Goal: Communication & Community: Participate in discussion

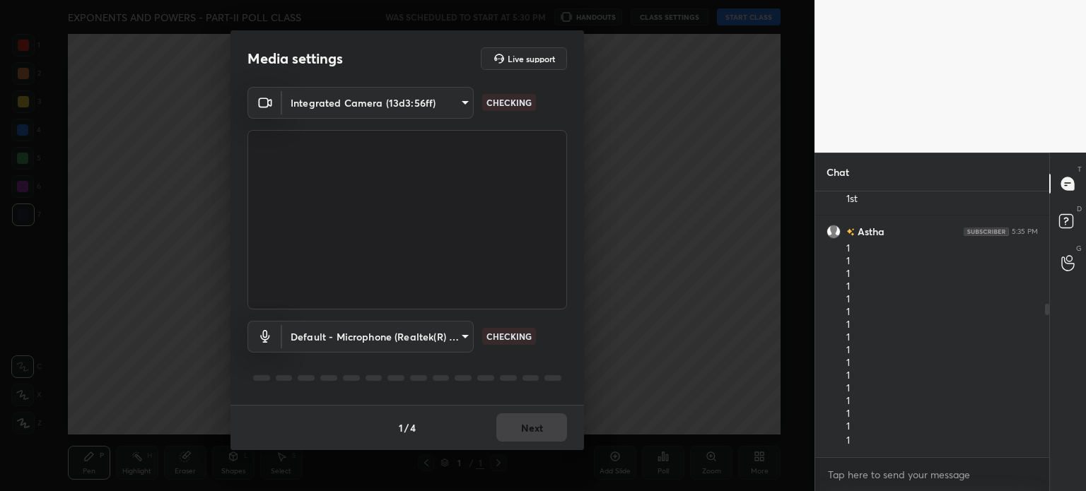
scroll to position [228, 0]
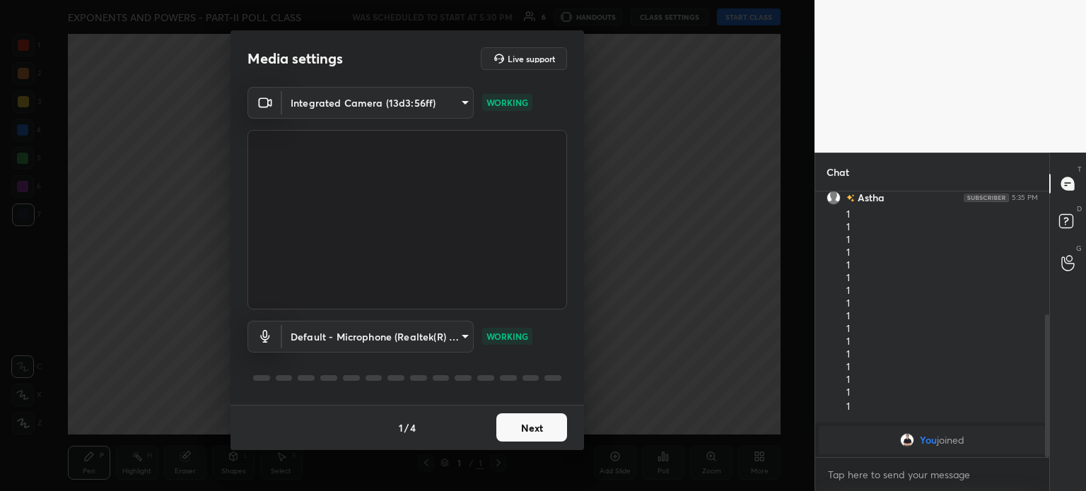
click at [538, 435] on button "Next" at bounding box center [531, 428] width 71 height 28
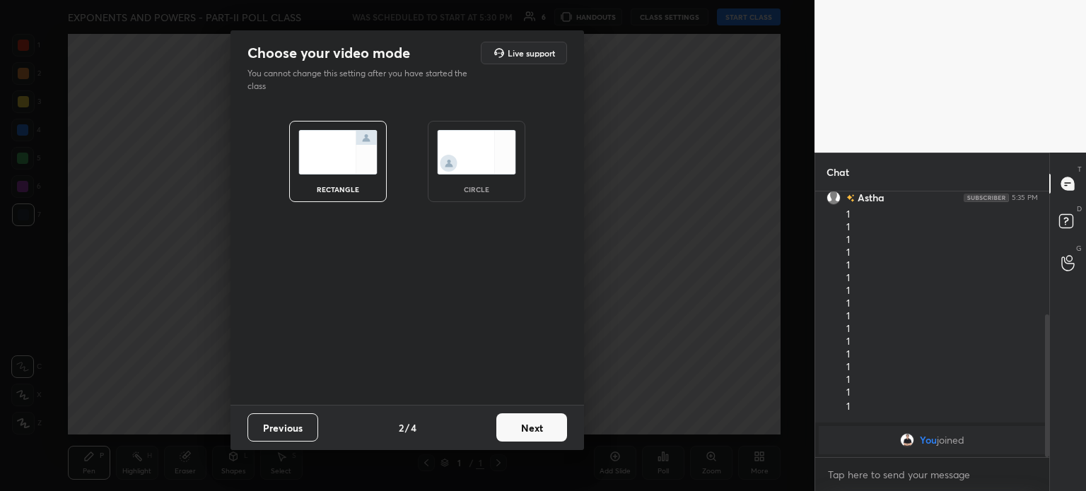
click at [538, 435] on button "Next" at bounding box center [531, 428] width 71 height 28
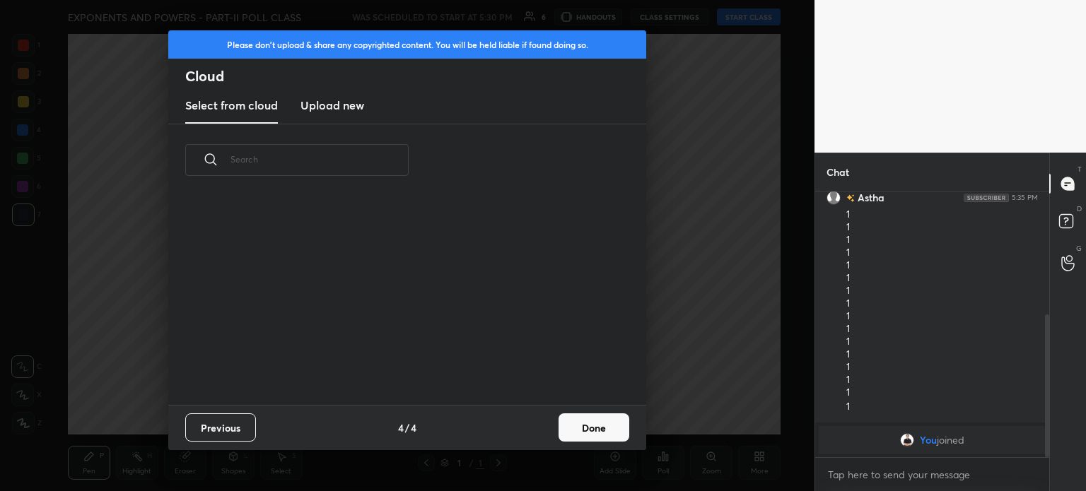
click at [538, 435] on div "Previous 4 / 4 Done" at bounding box center [407, 427] width 478 height 45
click at [590, 431] on button "Done" at bounding box center [593, 428] width 71 height 28
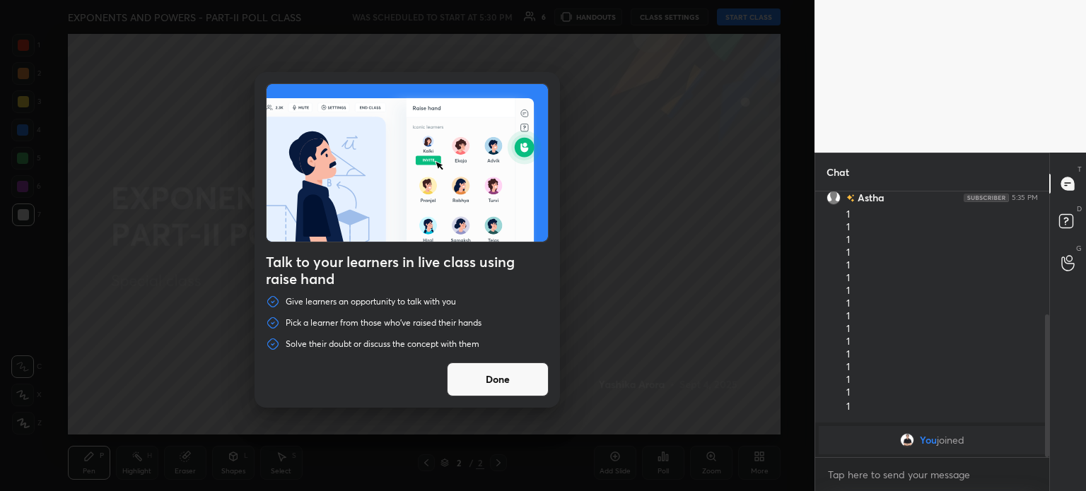
click at [500, 382] on button "Done" at bounding box center [498, 380] width 102 height 34
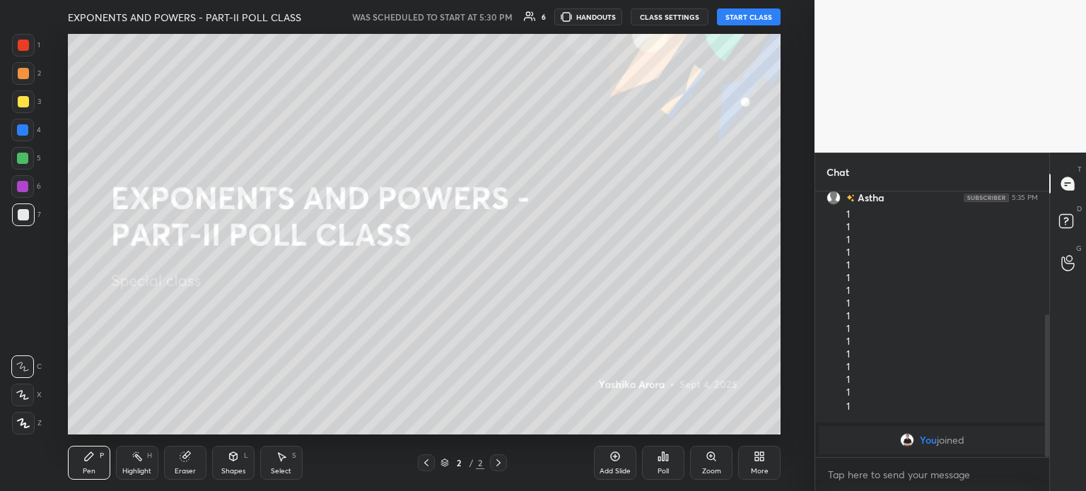
click at [744, 9] on button "START CLASS" at bounding box center [749, 16] width 64 height 17
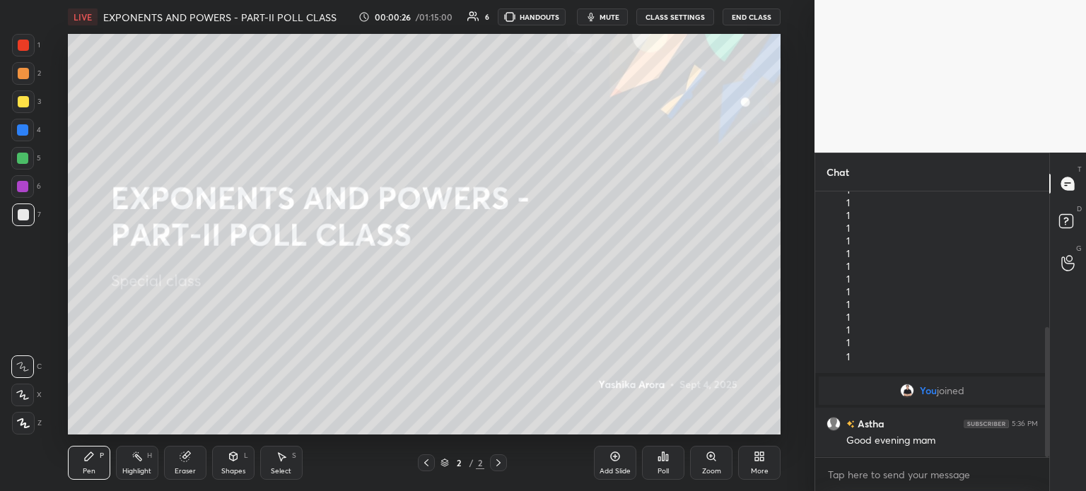
click at [607, 16] on span "mute" at bounding box center [609, 17] width 20 height 10
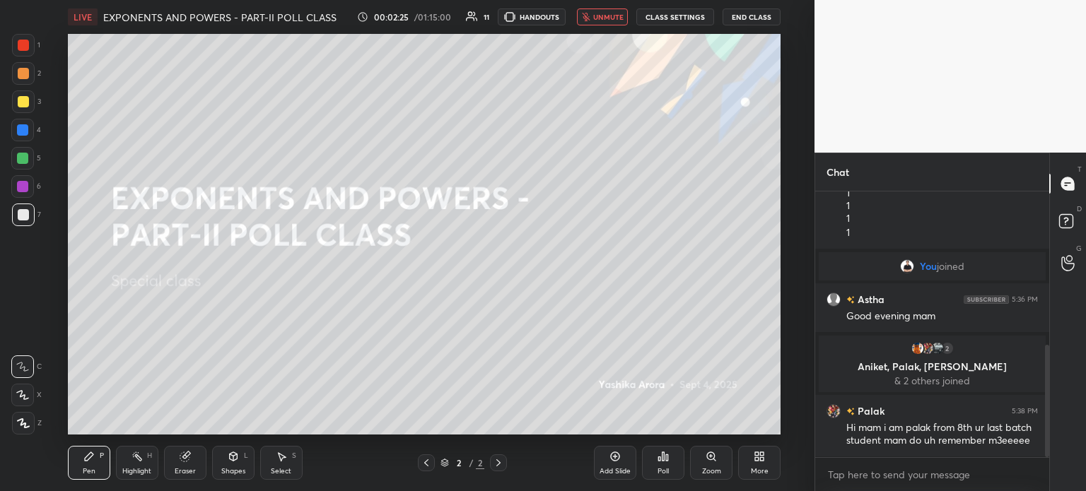
scroll to position [394, 0]
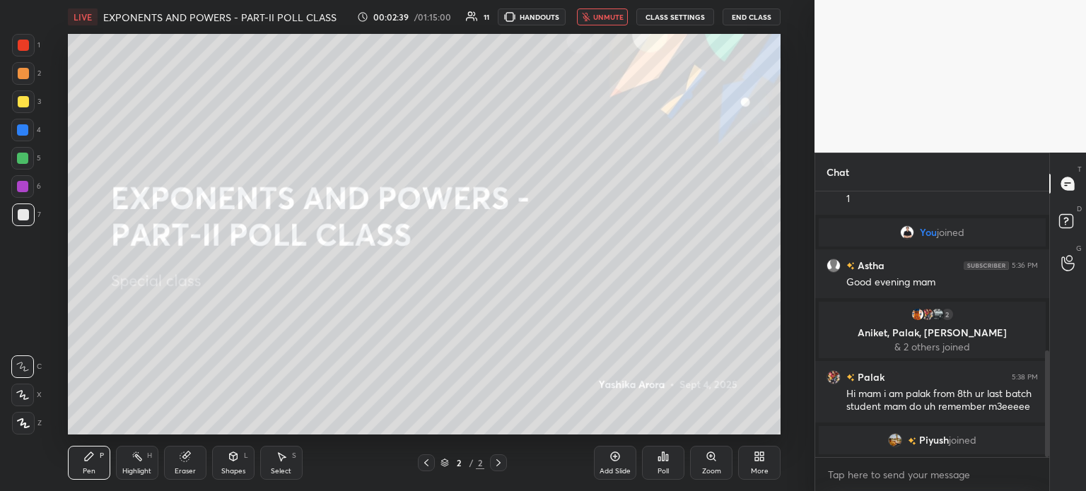
click at [607, 16] on span "unmute" at bounding box center [608, 17] width 30 height 10
type textarea "x"
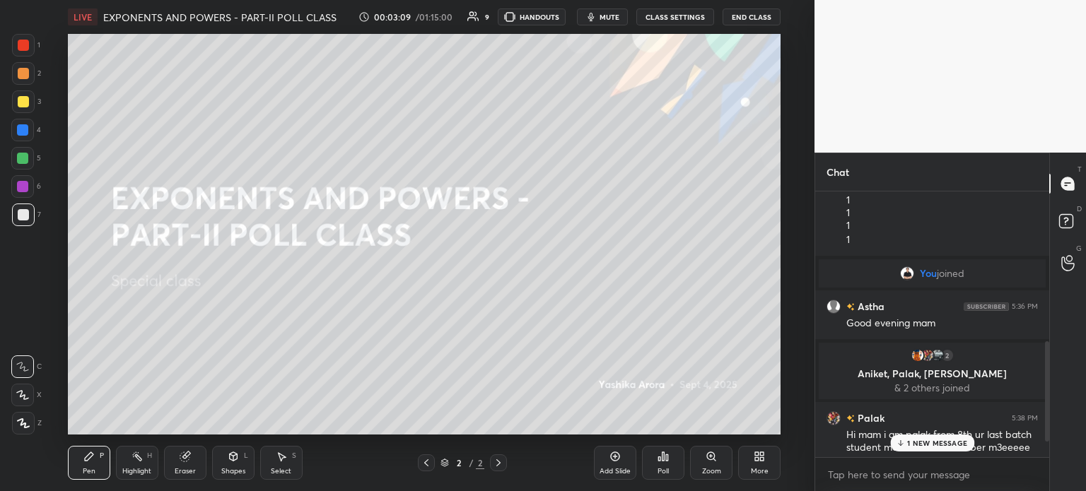
click at [943, 443] on p "1 NEW MESSAGE" at bounding box center [937, 443] width 60 height 8
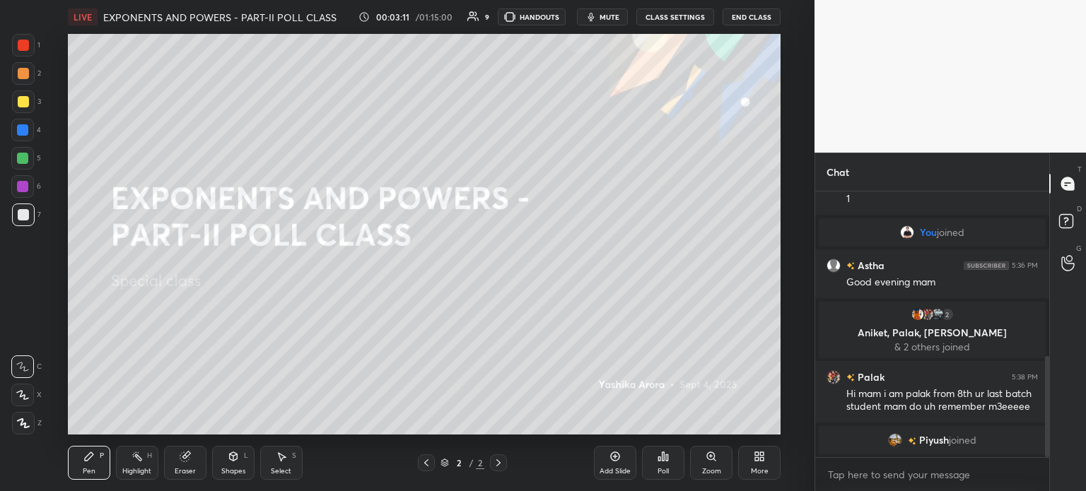
click at [680, 20] on button "CLASS SETTINGS" at bounding box center [675, 16] width 78 height 17
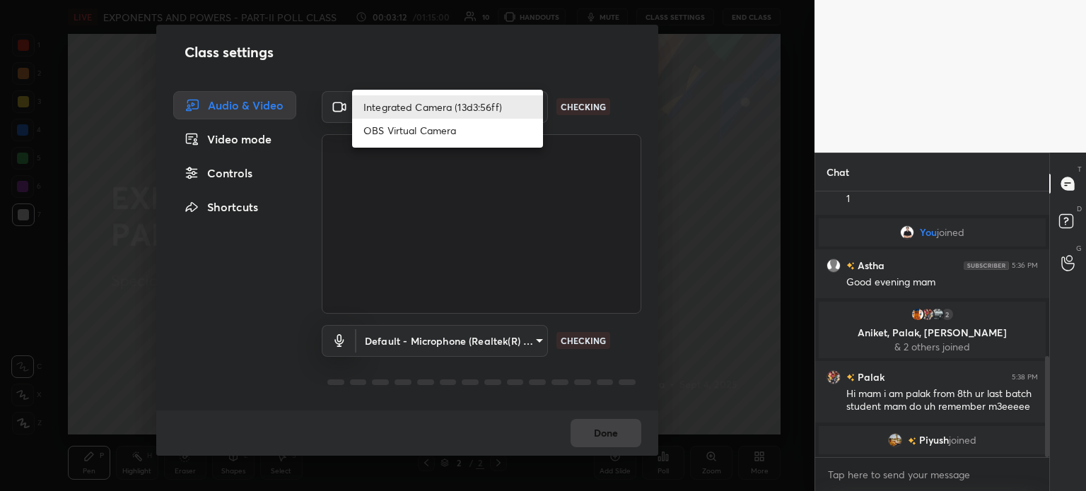
click at [522, 107] on body "1 2 3 4 5 6 7 C X Z C X Z E E Erase all H H LIVE EXPONENTS AND POWERS - PART-II…" at bounding box center [543, 245] width 1086 height 491
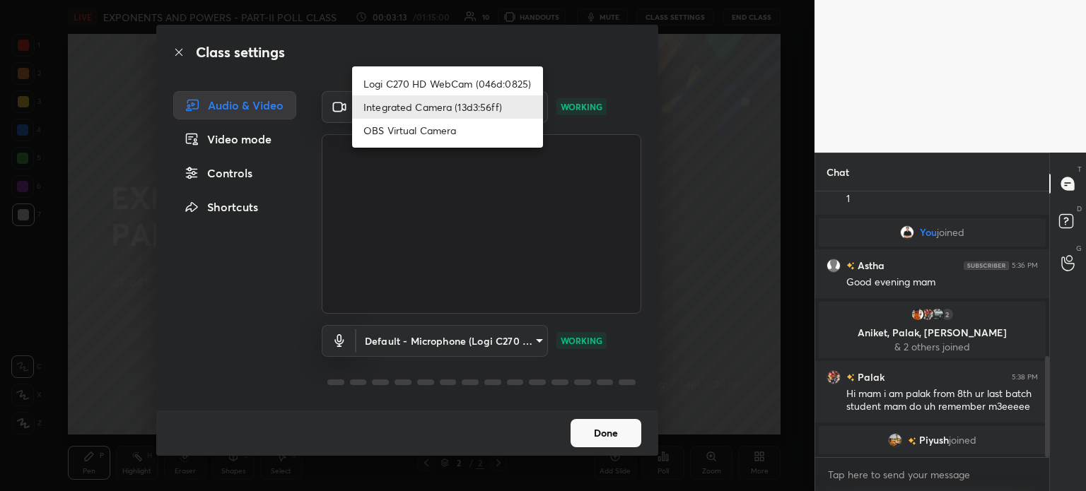
click at [445, 80] on li "Logi C270 HD WebCam (046d:0825)" at bounding box center [447, 83] width 191 height 23
type input "19ebecde83a3010ed1a141209ced1db595e06d2a1fc758087318fab5b1b7718e"
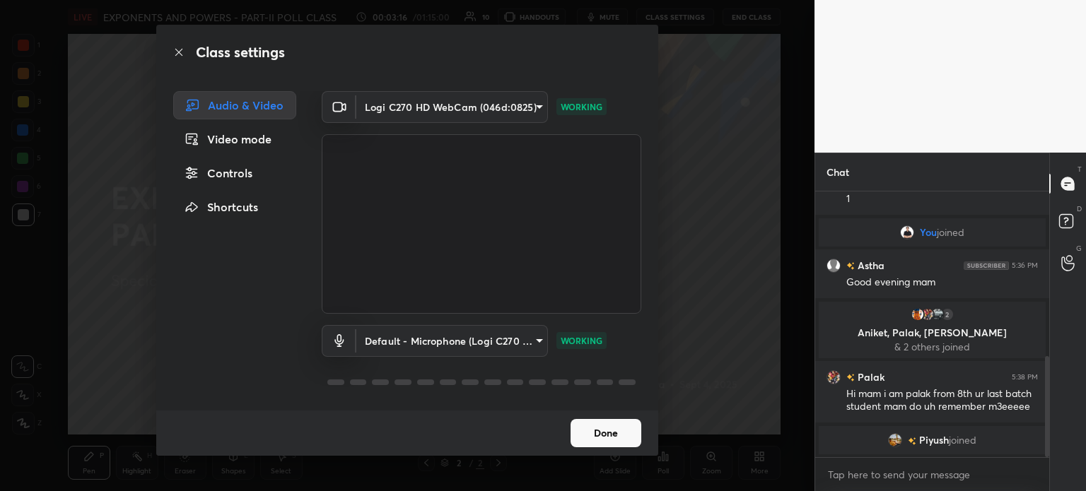
click at [611, 444] on button "Done" at bounding box center [605, 433] width 71 height 28
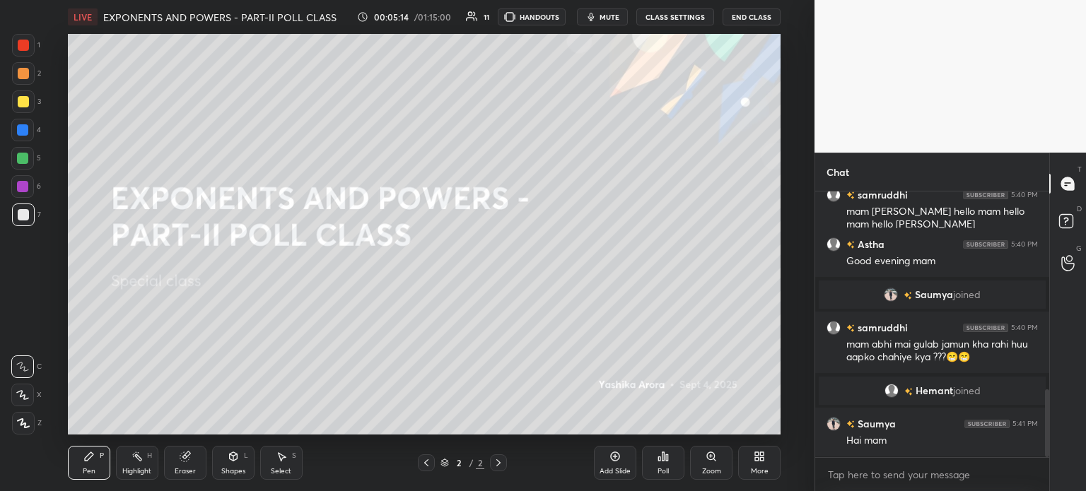
scroll to position [776, 0]
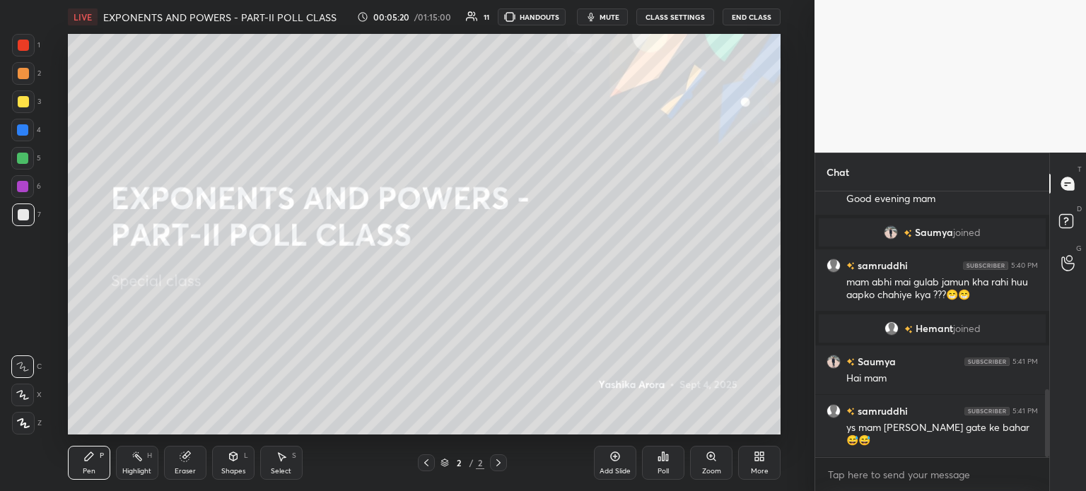
click at [18, 96] on div at bounding box center [23, 101] width 11 height 11
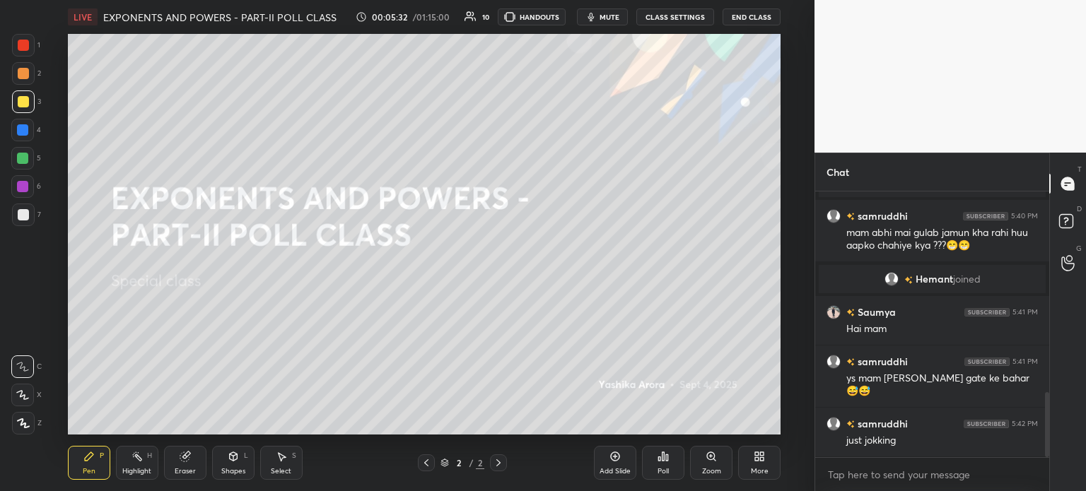
click at [662, 456] on icon at bounding box center [663, 456] width 2 height 8
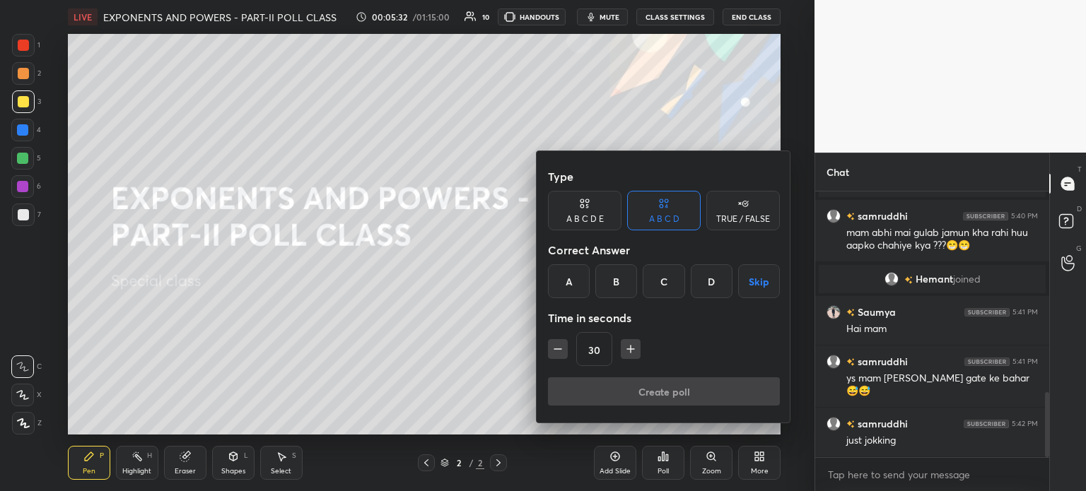
click at [731, 215] on div "TRUE / FALSE" at bounding box center [743, 219] width 54 height 8
click at [592, 281] on div "True" at bounding box center [585, 281] width 74 height 34
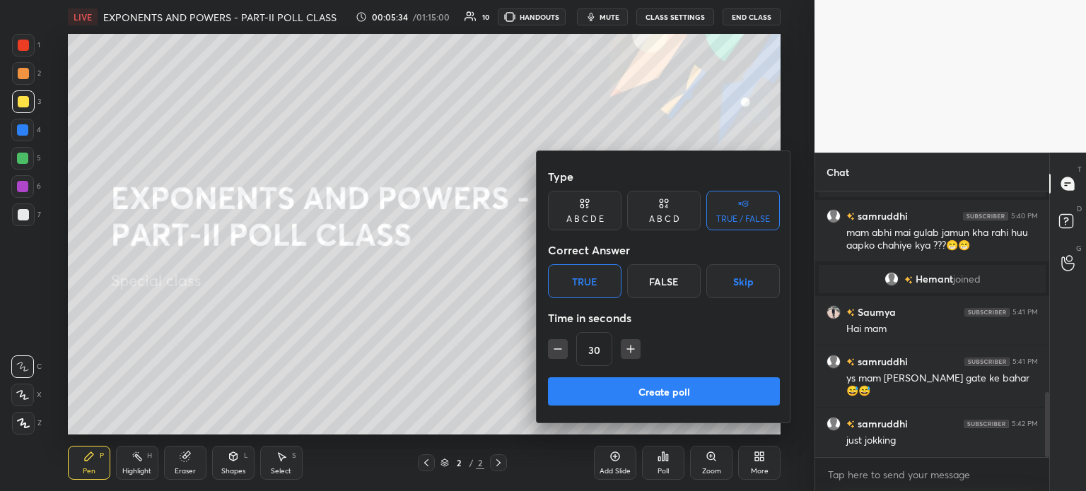
click at [692, 384] on button "Create poll" at bounding box center [664, 391] width 232 height 28
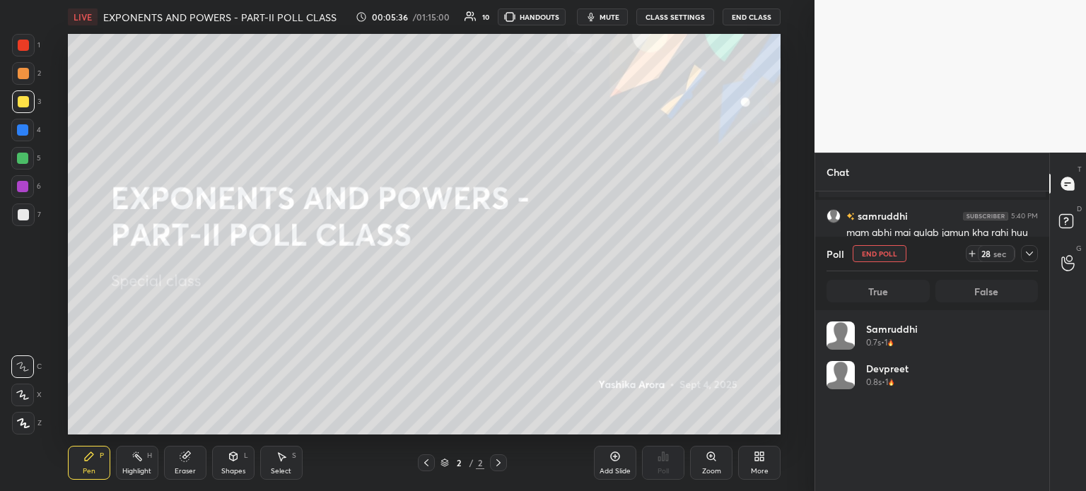
scroll to position [165, 207]
click at [1032, 254] on icon at bounding box center [1029, 253] width 11 height 11
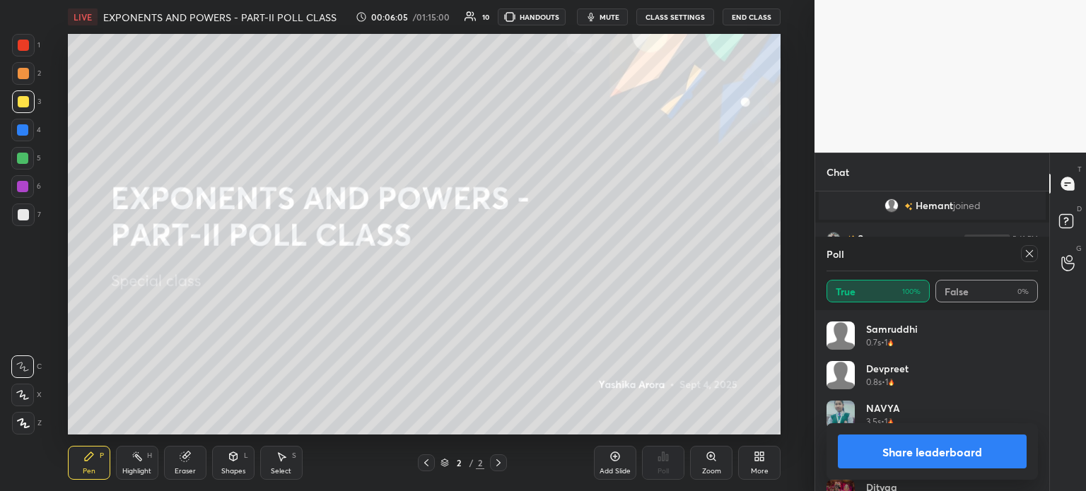
scroll to position [913, 0]
drag, startPoint x: 1025, startPoint y: 255, endPoint x: 1019, endPoint y: 265, distance: 11.8
click at [1025, 254] on icon at bounding box center [1029, 253] width 11 height 11
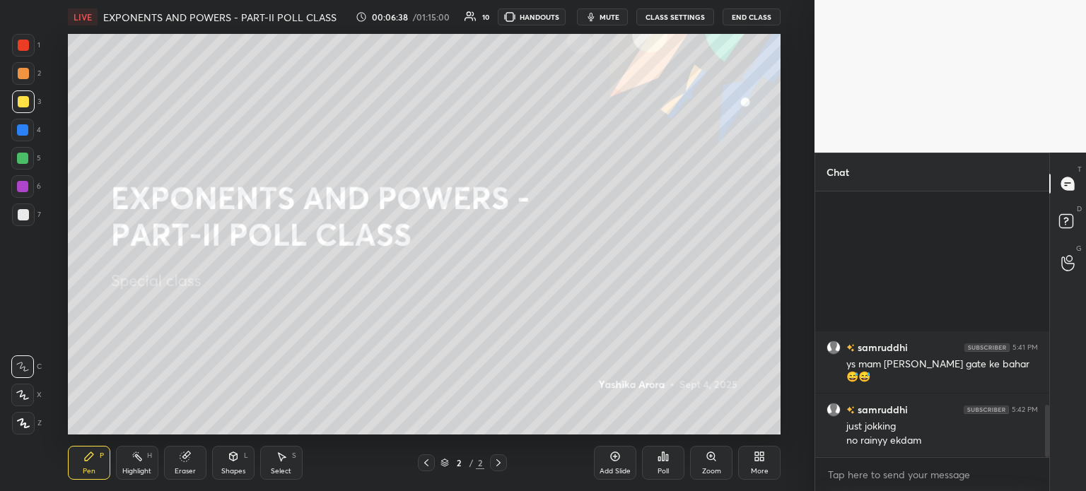
scroll to position [1087, 0]
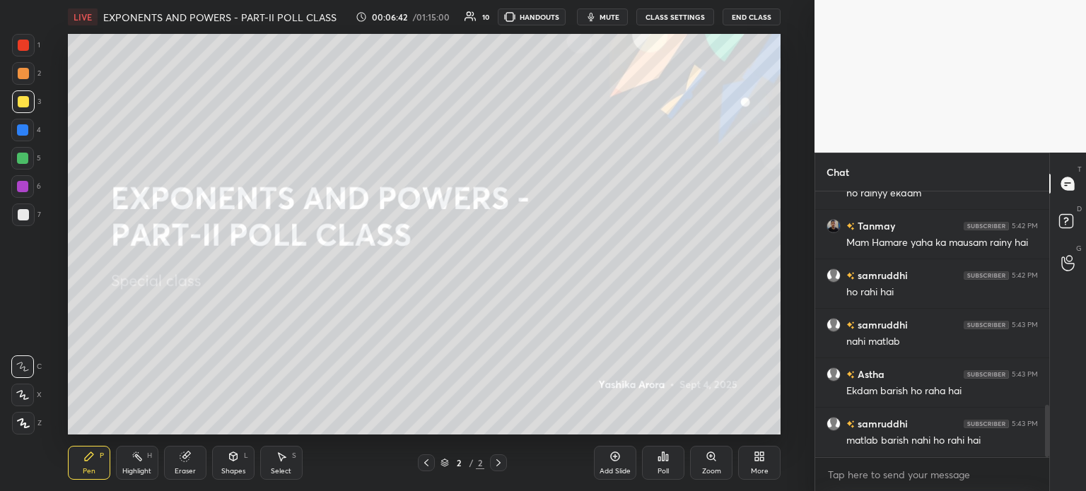
click at [751, 455] on div "More" at bounding box center [759, 463] width 42 height 34
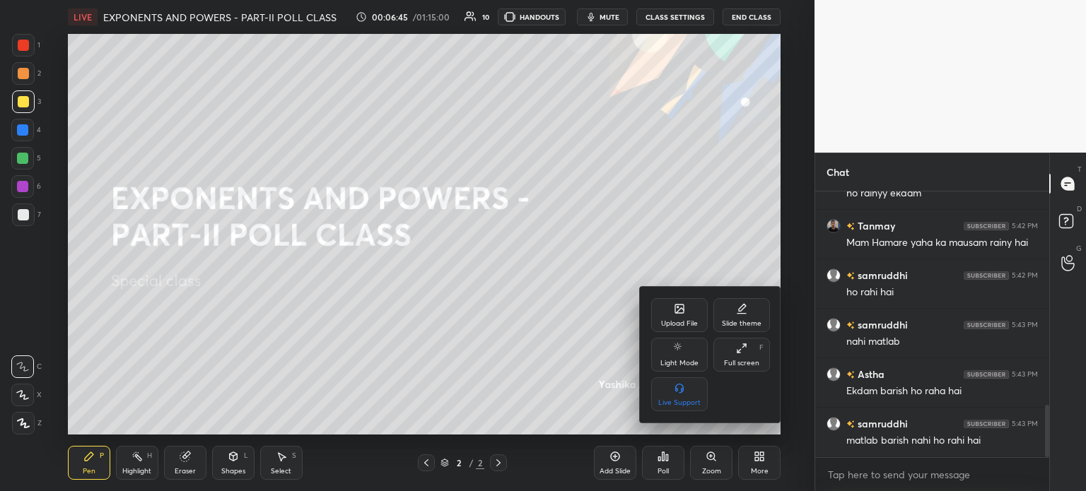
click at [692, 309] on div "Upload File" at bounding box center [679, 315] width 57 height 34
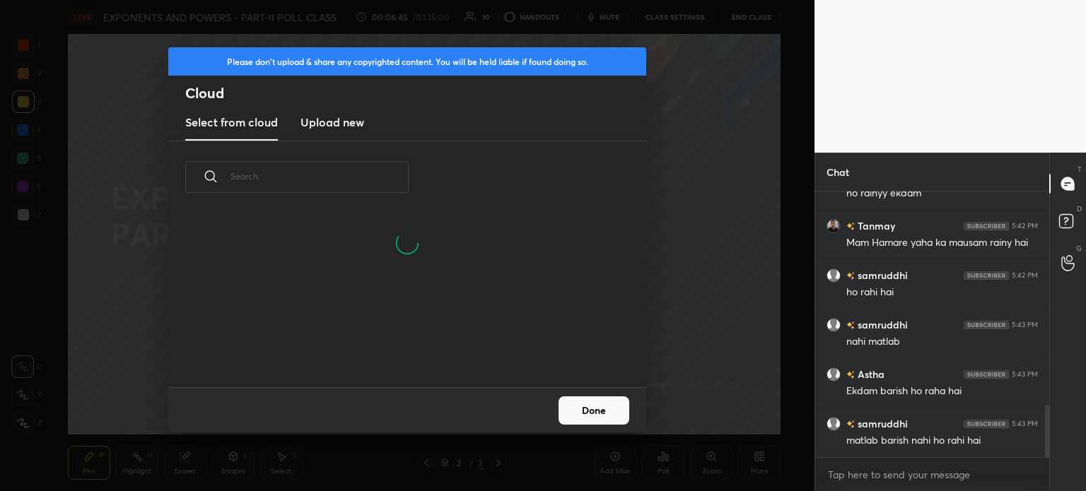
scroll to position [106, 454]
click at [353, 118] on h3 "Upload new" at bounding box center [332, 122] width 64 height 17
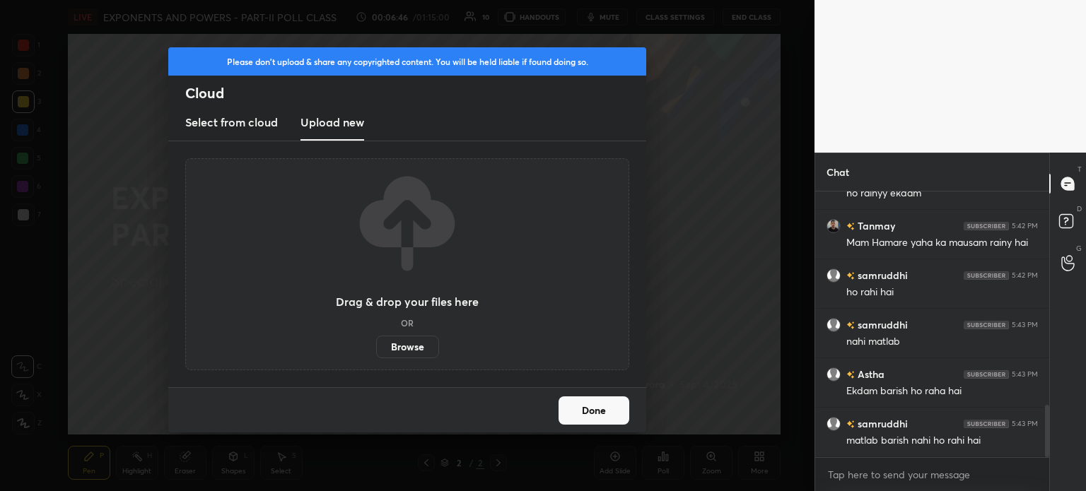
click at [416, 341] on label "Browse" at bounding box center [407, 347] width 63 height 23
click at [376, 341] on input "Browse" at bounding box center [376, 347] width 0 height 23
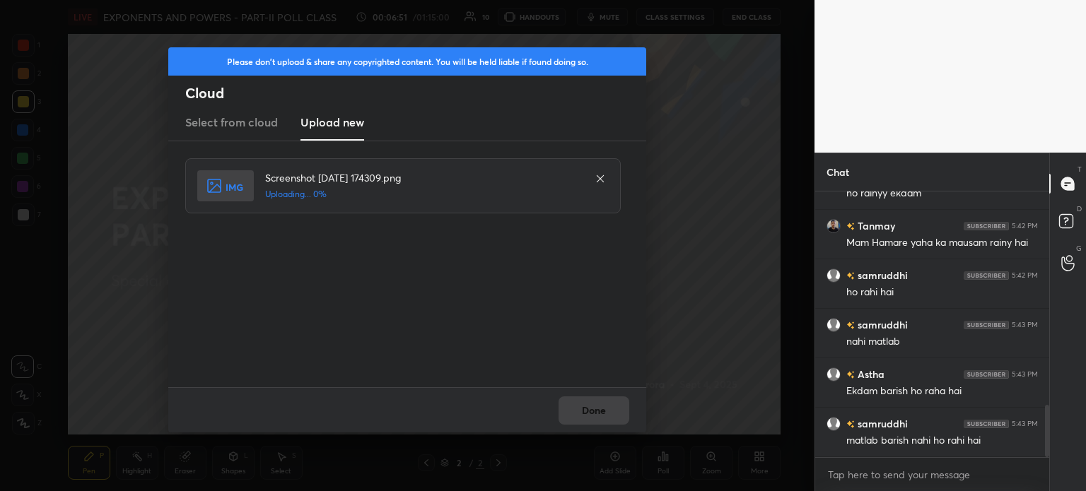
click at [602, 402] on div "Done" at bounding box center [407, 409] width 478 height 45
click at [602, 401] on button "Done" at bounding box center [593, 411] width 71 height 28
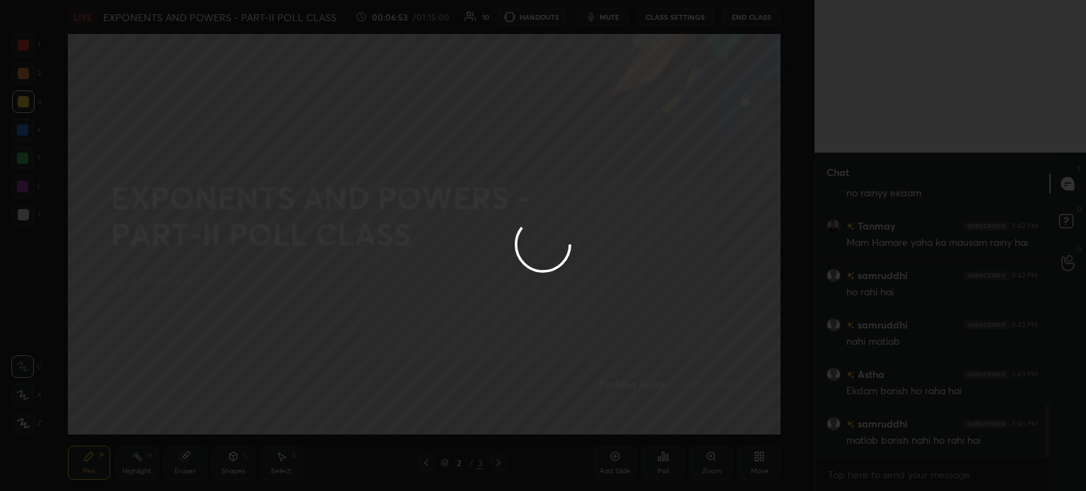
click at [602, 401] on button "Done" at bounding box center [593, 411] width 71 height 28
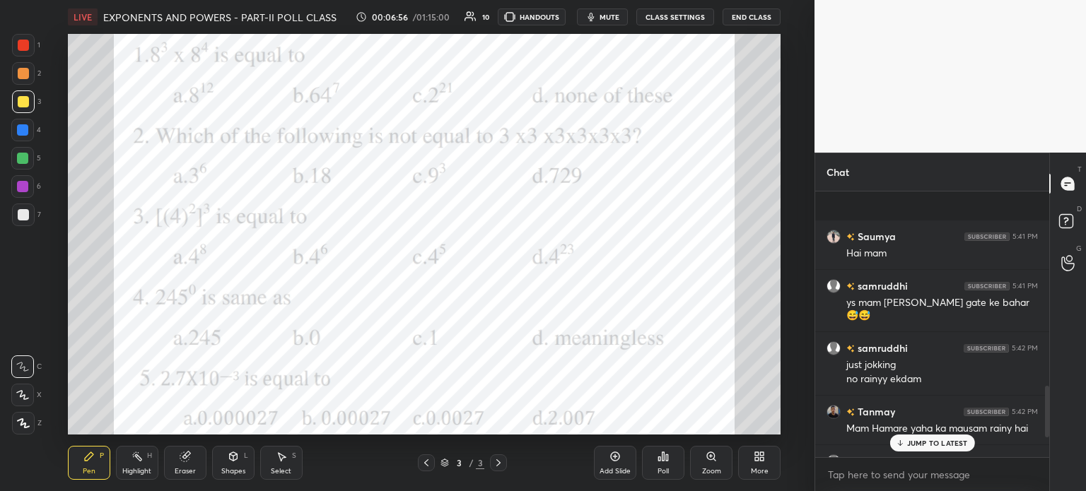
scroll to position [1087, 0]
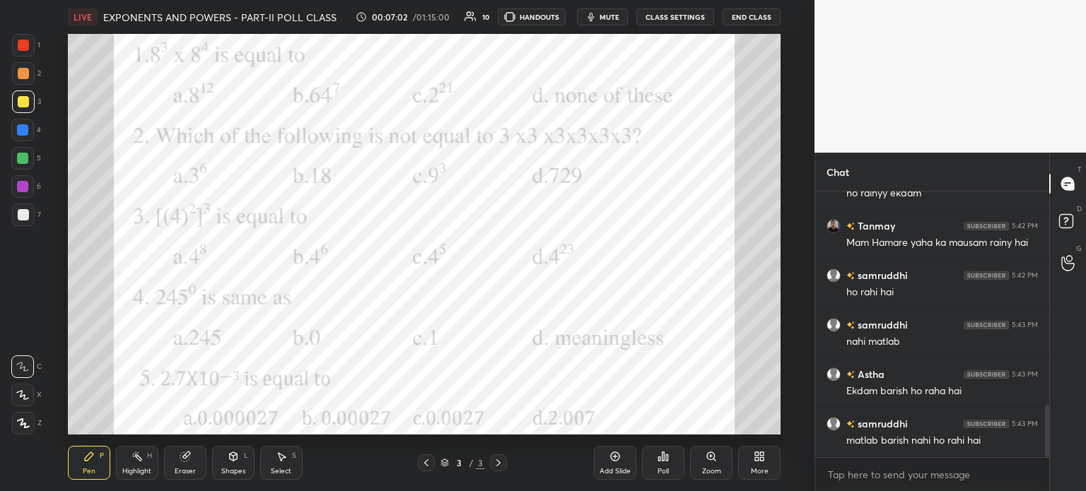
click at [19, 37] on div at bounding box center [23, 45] width 23 height 23
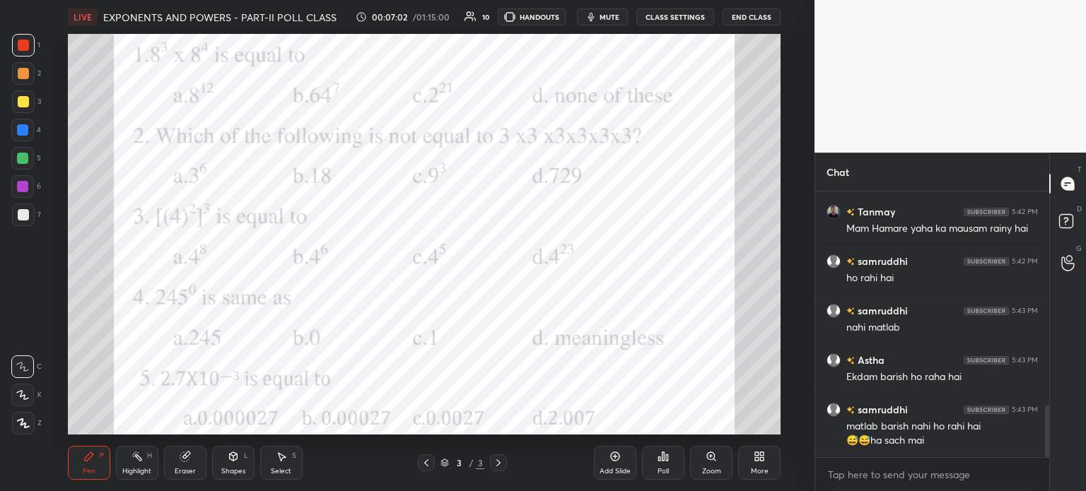
click at [20, 387] on div at bounding box center [22, 395] width 23 height 23
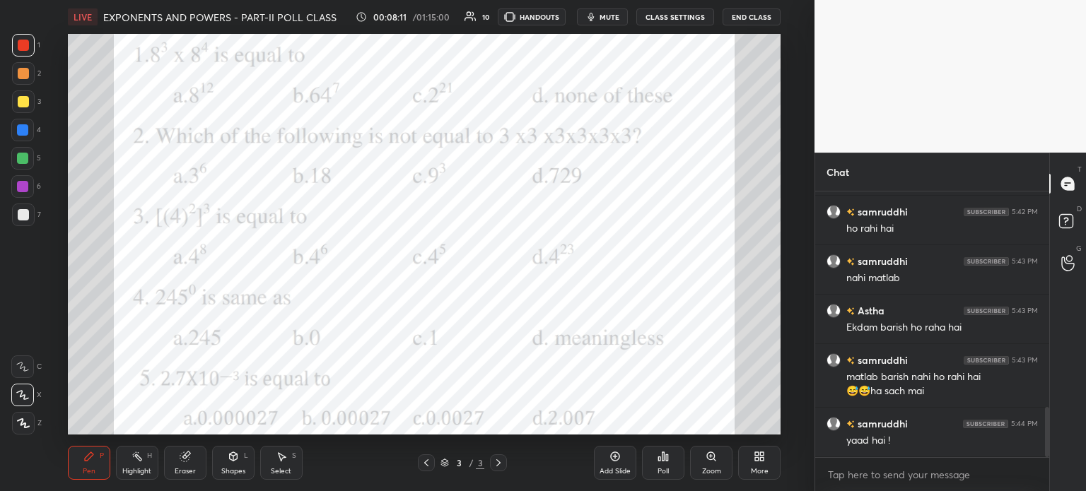
click at [175, 33] on div "LIVE EXPONENTS AND POWERS - PART-II POLL CLASS 00:08:11 / 01:15:00 10 HANDOUTS …" at bounding box center [424, 245] width 758 height 491
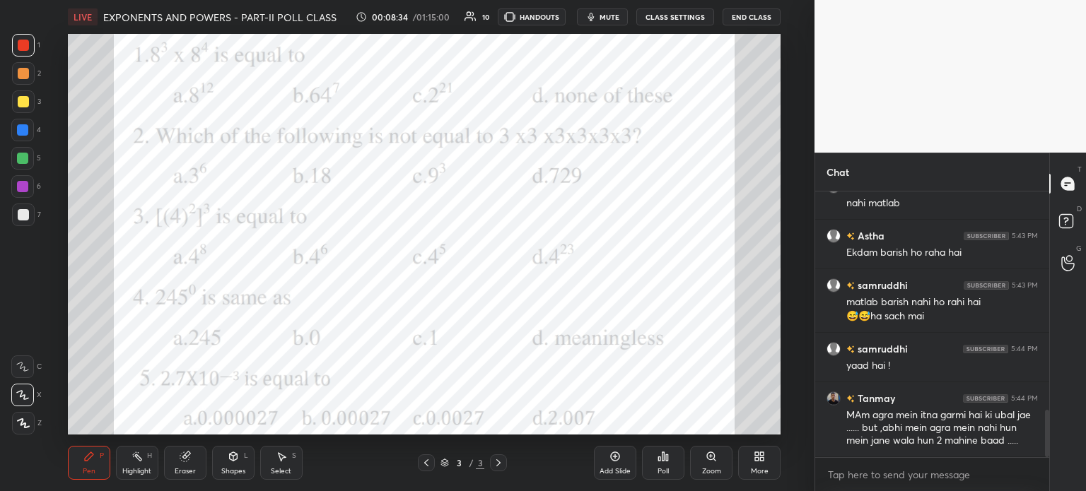
click at [661, 461] on icon at bounding box center [662, 456] width 11 height 11
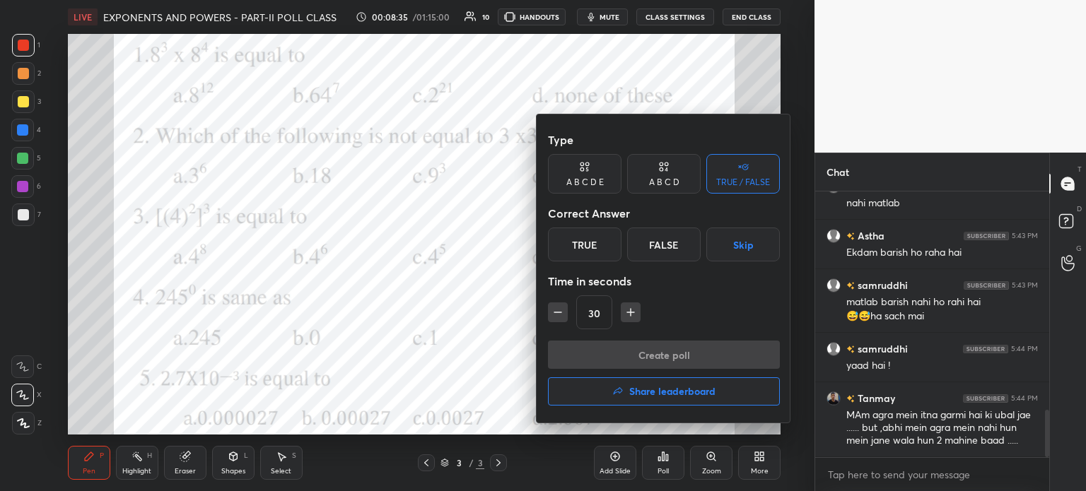
click at [683, 163] on div "A B C D" at bounding box center [664, 174] width 74 height 40
click at [727, 239] on div "D" at bounding box center [712, 245] width 42 height 34
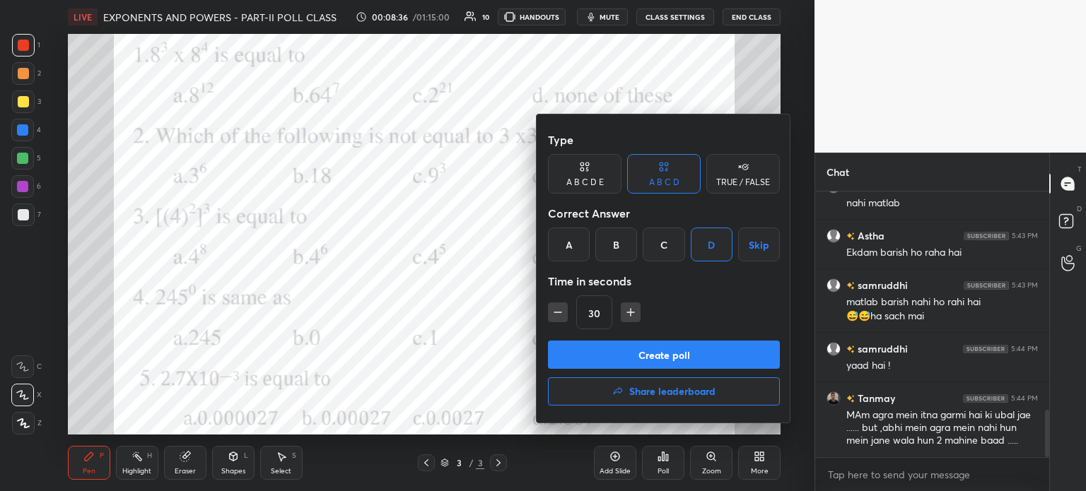
click at [734, 347] on button "Create poll" at bounding box center [664, 355] width 232 height 28
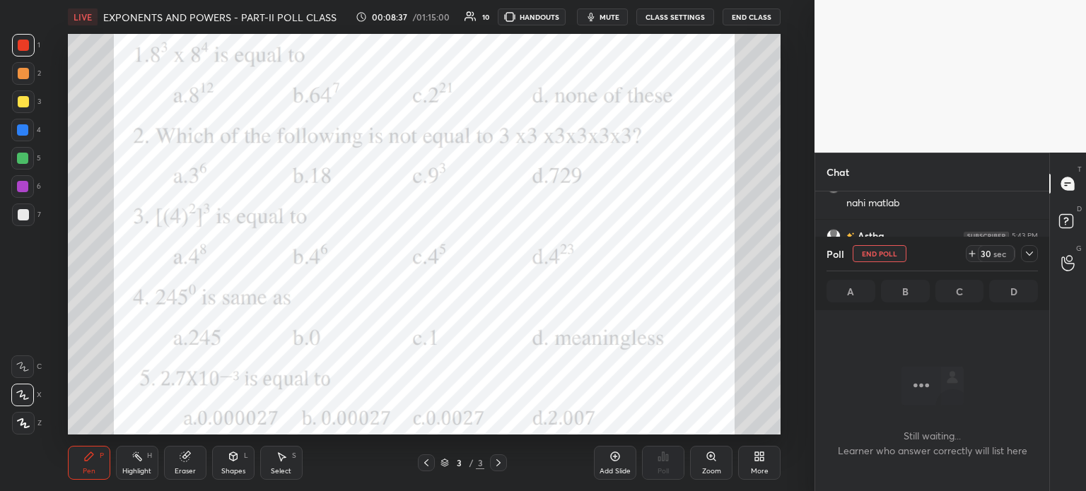
scroll to position [222, 230]
click at [1031, 252] on icon at bounding box center [1029, 254] width 7 height 4
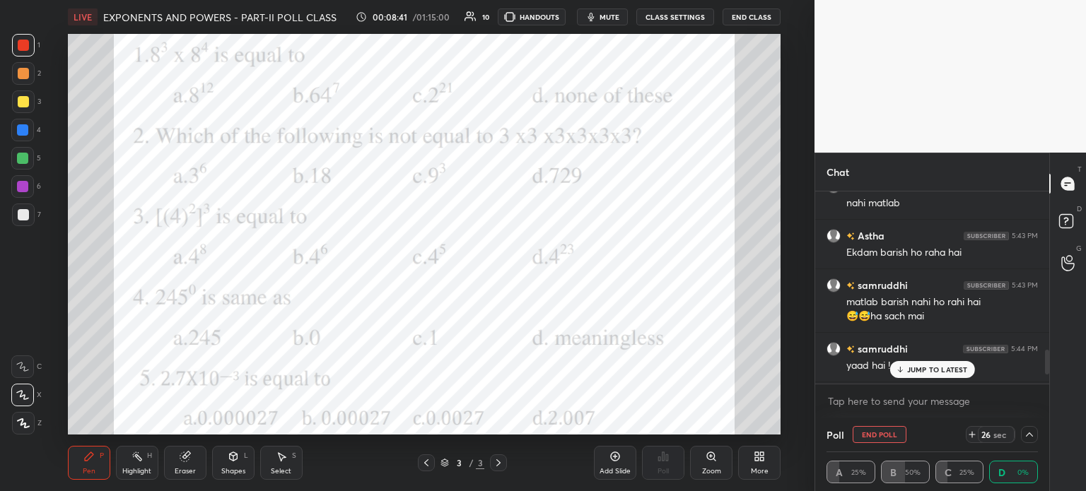
scroll to position [1299, 0]
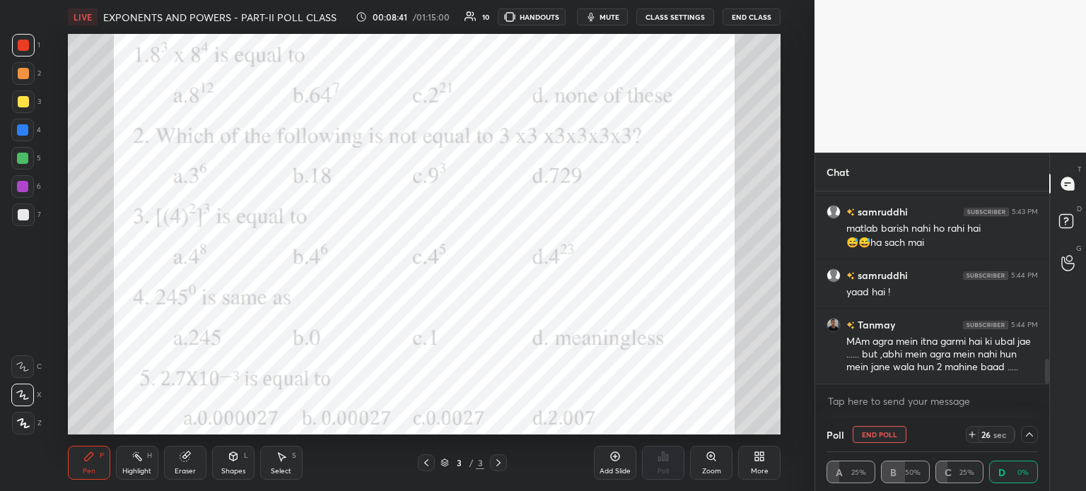
drag, startPoint x: 1046, startPoint y: 366, endPoint x: 1048, endPoint y: 395, distance: 29.0
click at [1048, 395] on div "samruddhi 5:43 PM nahi matlab Astha 5:43 PM Ekdam barish ho raha hai samruddhi …" at bounding box center [932, 305] width 234 height 226
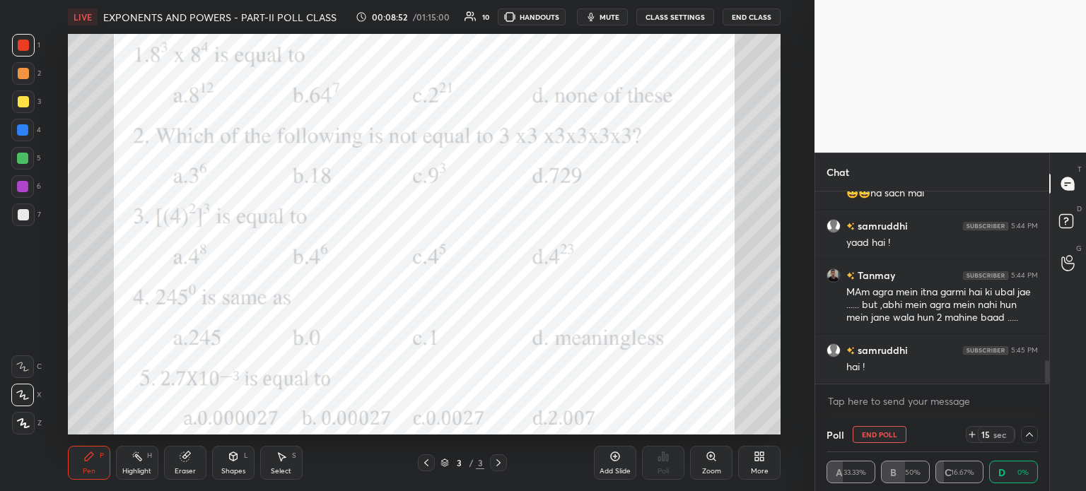
scroll to position [1398, 0]
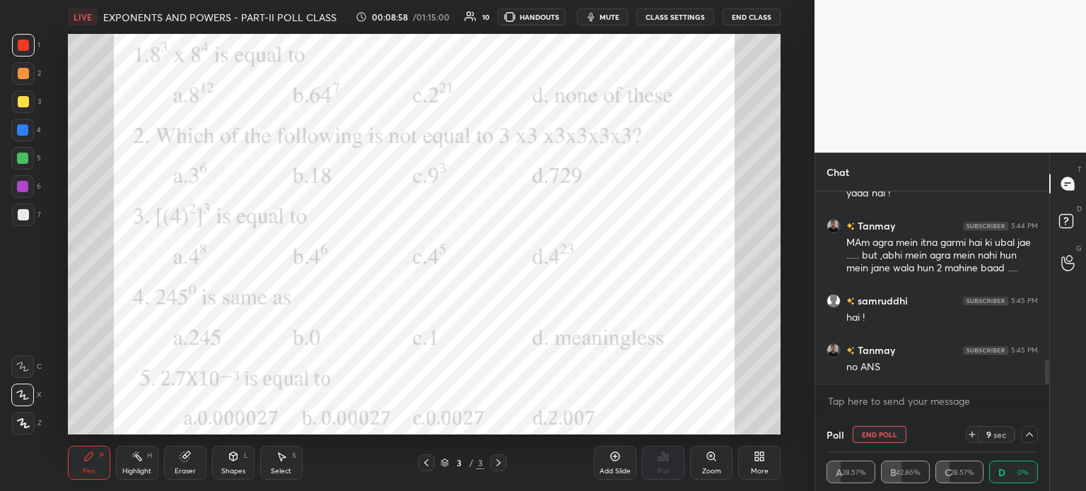
click at [1039, 433] on div "Poll End Poll 9 sec A 28.57% B 42.86% C 28.57% D 0%" at bounding box center [932, 455] width 234 height 74
click at [1032, 429] on icon at bounding box center [1029, 434] width 11 height 11
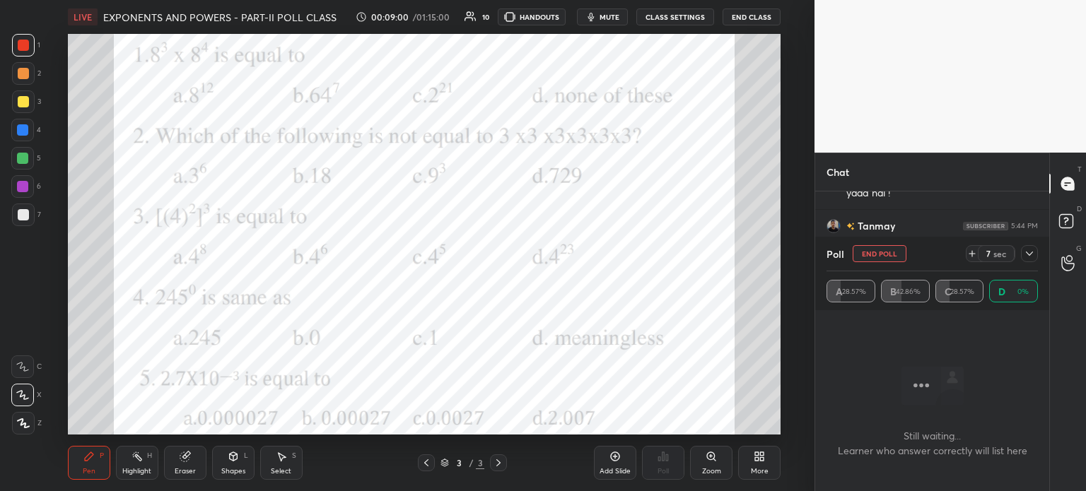
click at [879, 253] on button "End Poll" at bounding box center [879, 253] width 54 height 17
type textarea "x"
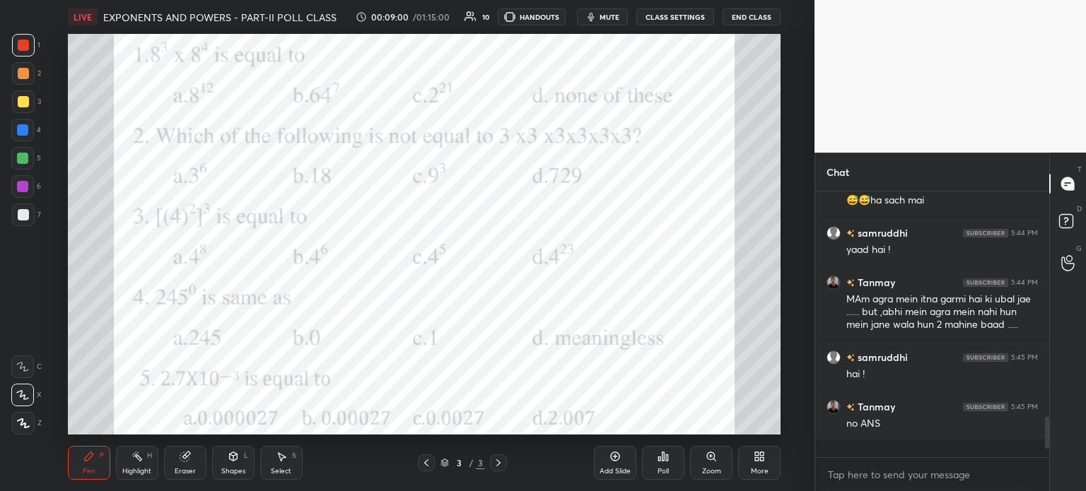
scroll to position [5, 4]
click at [182, 33] on div "LIVE EXPONENTS AND POWERS - PART-II POLL CLASS 00:09:07 / 01:15:00 10 HANDOUTS …" at bounding box center [424, 245] width 758 height 491
click at [185, 468] on div "Eraser" at bounding box center [185, 471] width 21 height 7
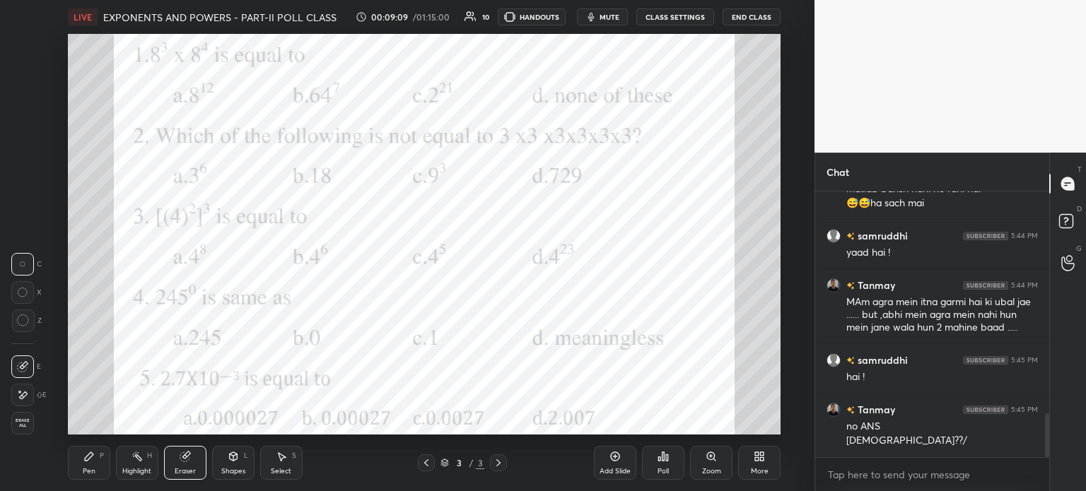
click at [25, 416] on div "Erase all" at bounding box center [22, 423] width 23 height 23
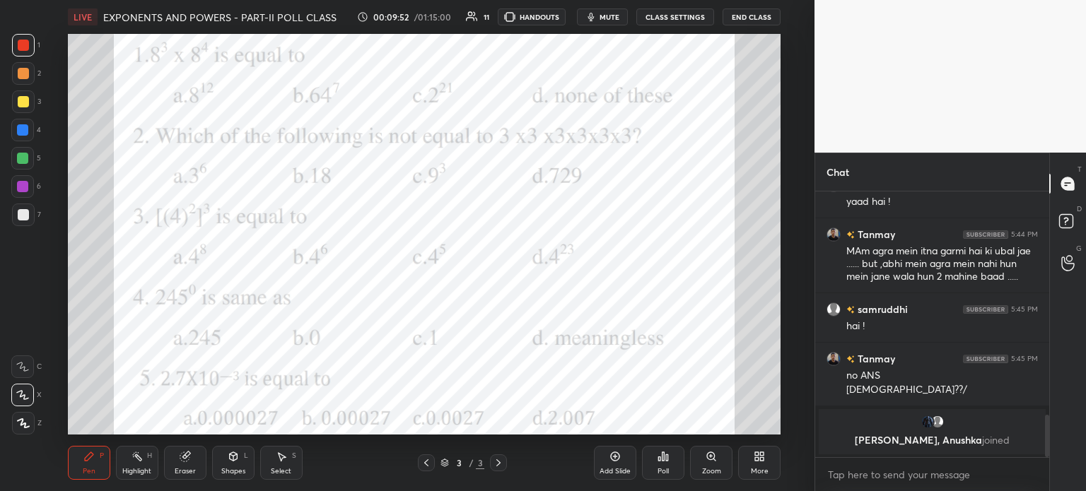
scroll to position [1042, 0]
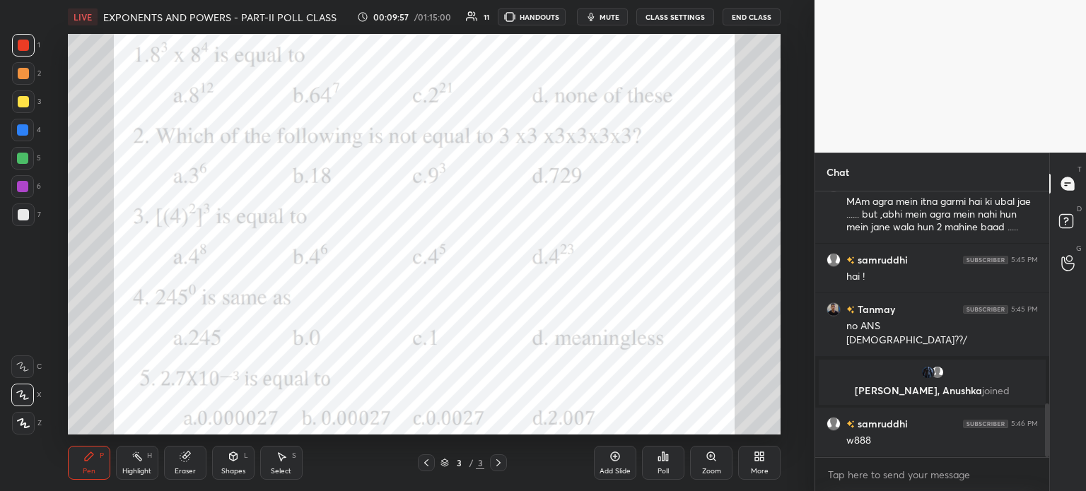
click at [614, 16] on span "mute" at bounding box center [609, 17] width 20 height 10
click at [597, 12] on span "unmute" at bounding box center [608, 17] width 30 height 10
drag, startPoint x: 588, startPoint y: 11, endPoint x: 594, endPoint y: 15, distance: 7.6
click at [589, 11] on icon "button" at bounding box center [590, 16] width 11 height 11
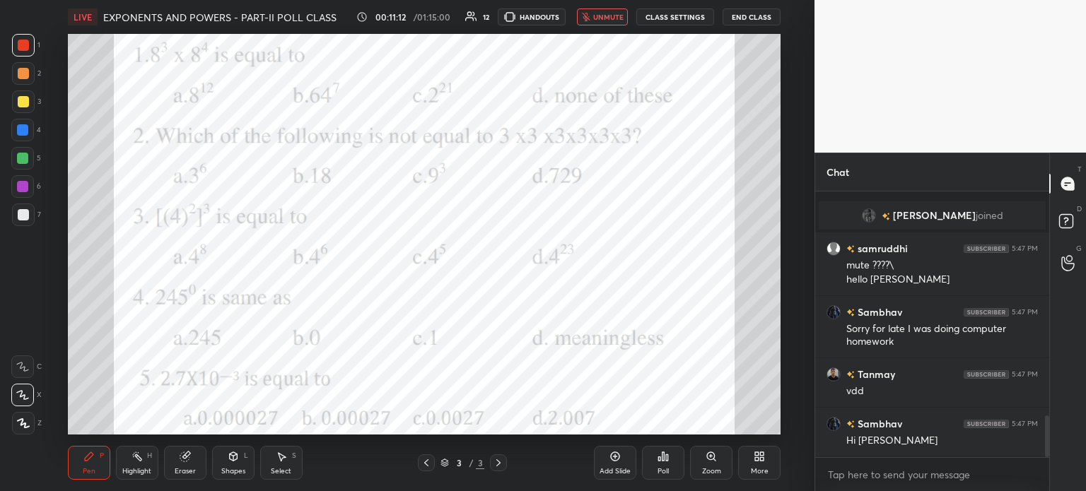
scroll to position [1424, 0]
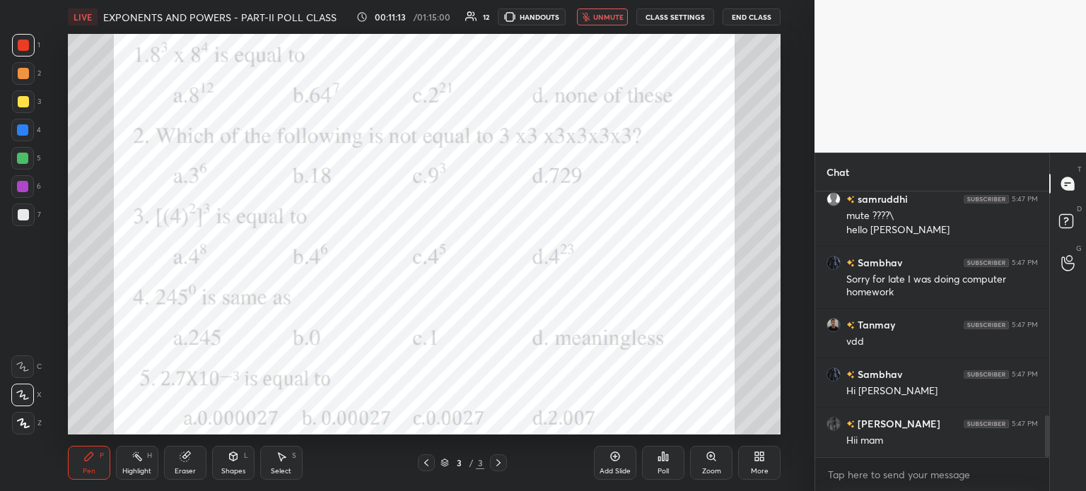
click at [587, 19] on icon "button" at bounding box center [586, 17] width 8 height 8
click at [676, 459] on div "Poll" at bounding box center [663, 463] width 42 height 34
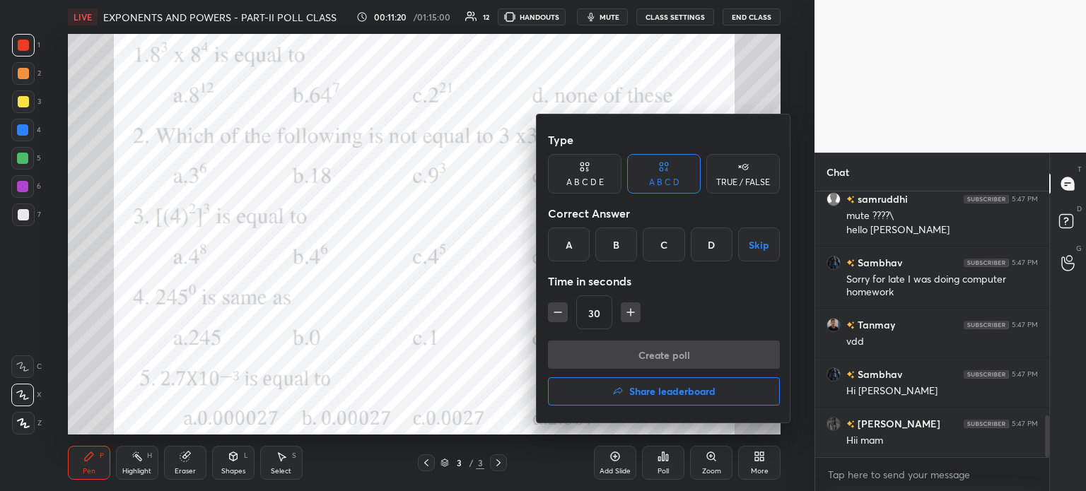
click at [614, 240] on div "B" at bounding box center [616, 245] width 42 height 34
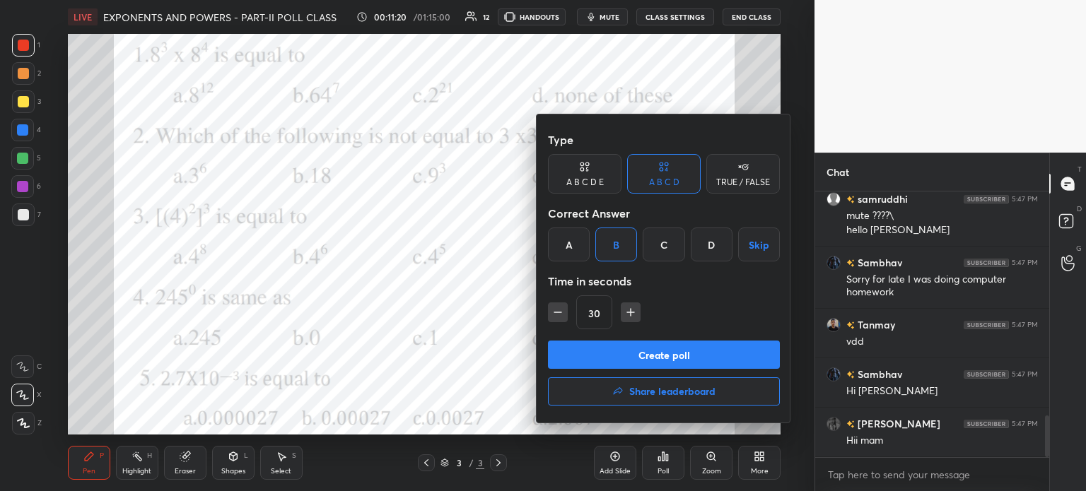
click at [656, 357] on button "Create poll" at bounding box center [664, 355] width 232 height 28
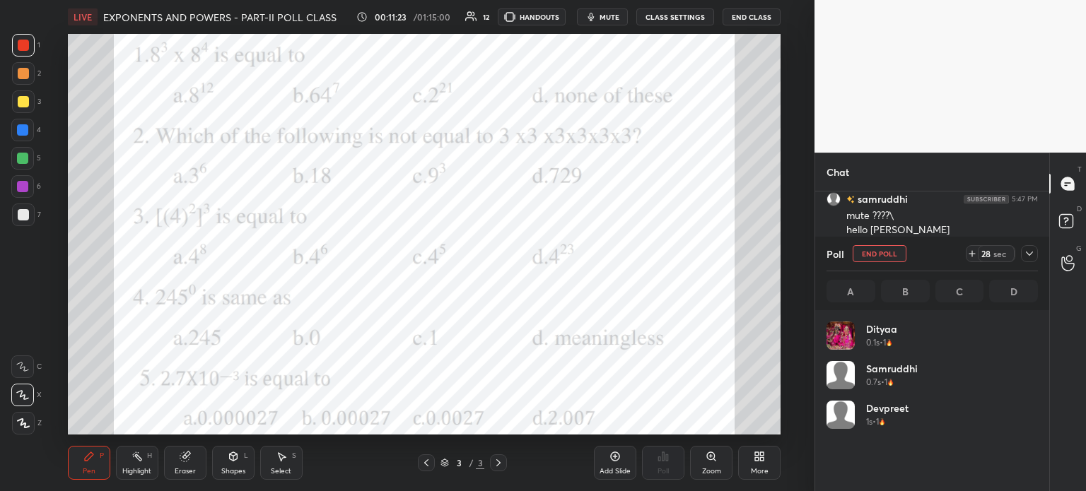
scroll to position [165, 207]
click at [1032, 245] on div at bounding box center [1029, 253] width 17 height 17
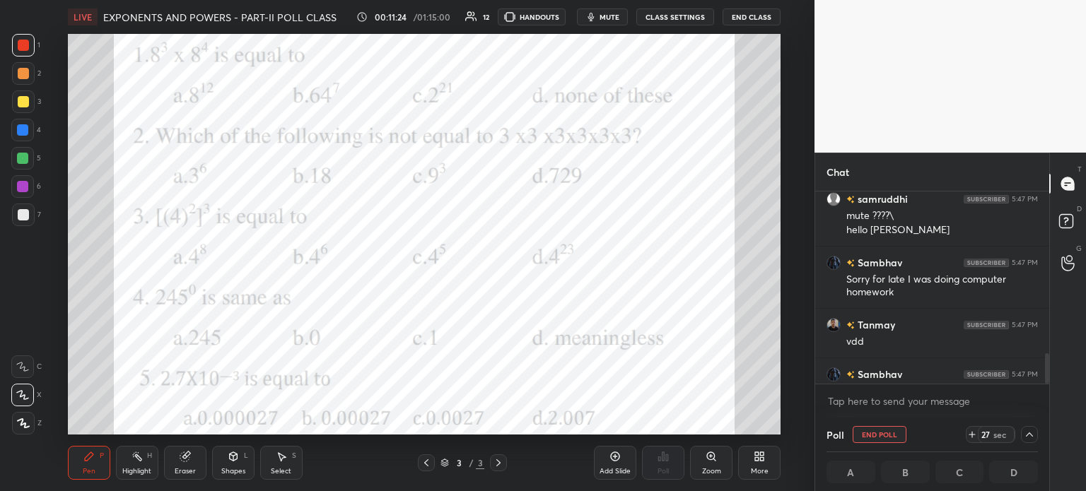
scroll to position [0, 0]
drag, startPoint x: 1049, startPoint y: 370, endPoint x: 1048, endPoint y: 377, distance: 7.9
click at [1048, 377] on div "Chat Lucy joined samruddhi 5:47 PM mute ????\ hello sambhav Sambhav 5:47 PM Sor…" at bounding box center [949, 322] width 271 height 339
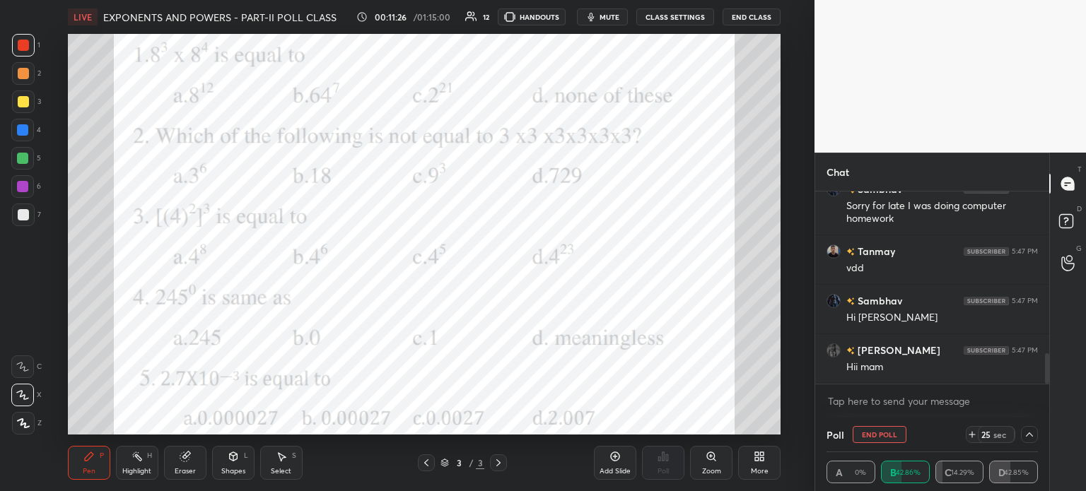
drag, startPoint x: 1044, startPoint y: 366, endPoint x: 1031, endPoint y: 431, distance: 66.4
click at [1040, 409] on div "Lucy joined samruddhi 5:47 PM mute ????\ hello sambhav Sambhav 5:47 PM Sorry fo…" at bounding box center [932, 305] width 234 height 226
click at [1031, 433] on icon at bounding box center [1029, 434] width 11 height 11
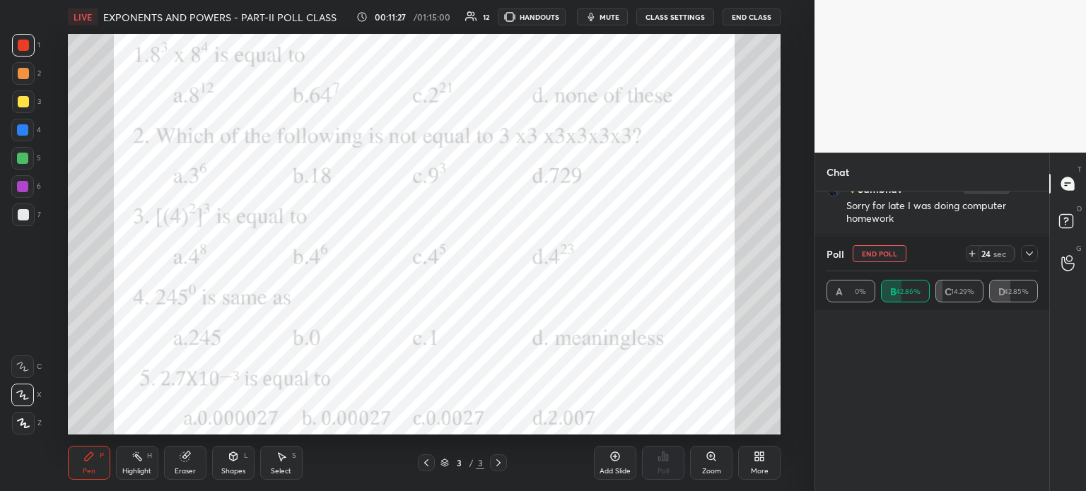
scroll to position [0, 0]
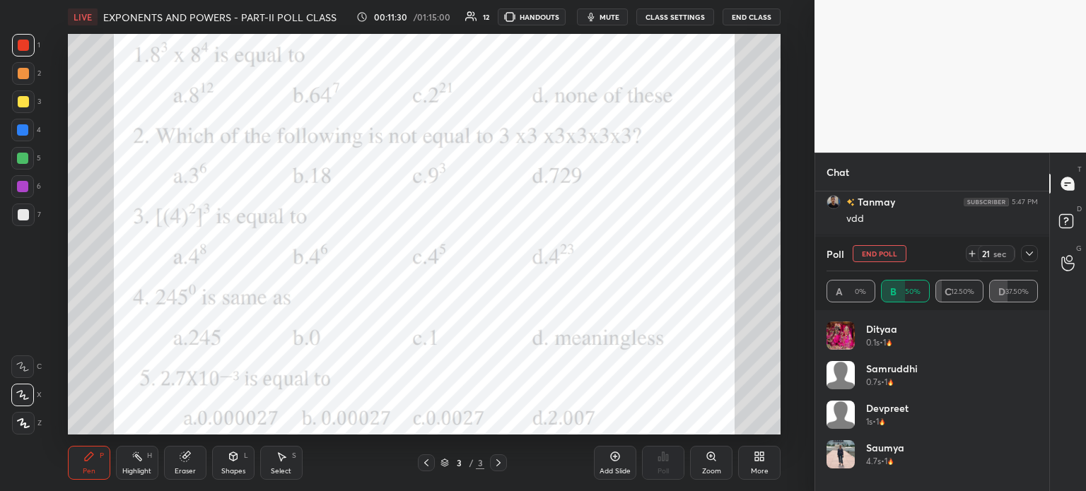
click at [1023, 254] on div at bounding box center [1029, 253] width 17 height 17
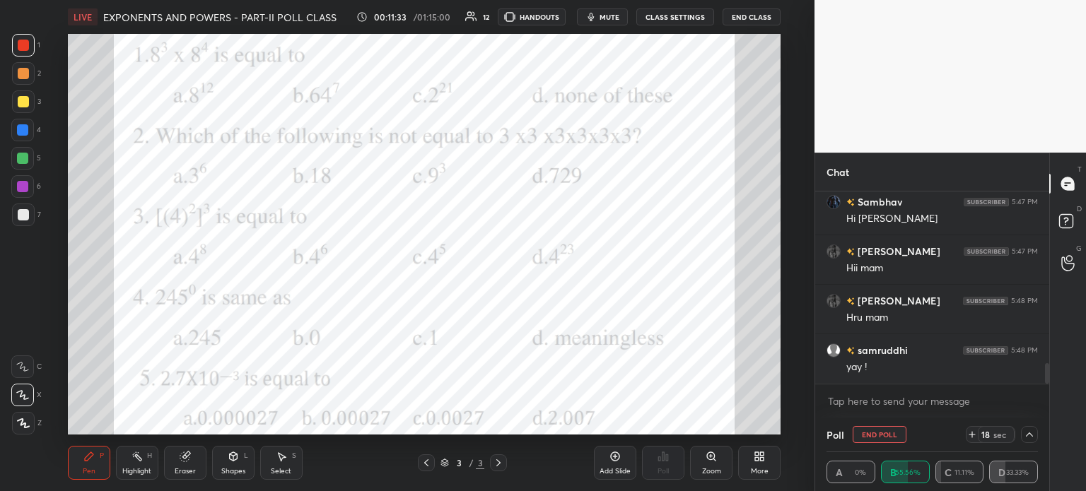
click at [199, 463] on div "Eraser" at bounding box center [185, 463] width 42 height 34
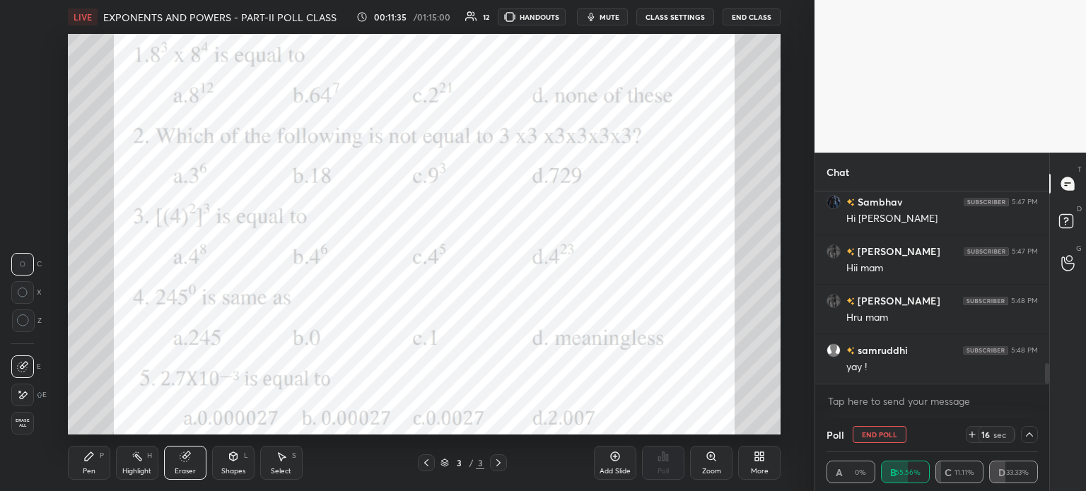
click at [30, 424] on span "Erase all" at bounding box center [22, 423] width 21 height 10
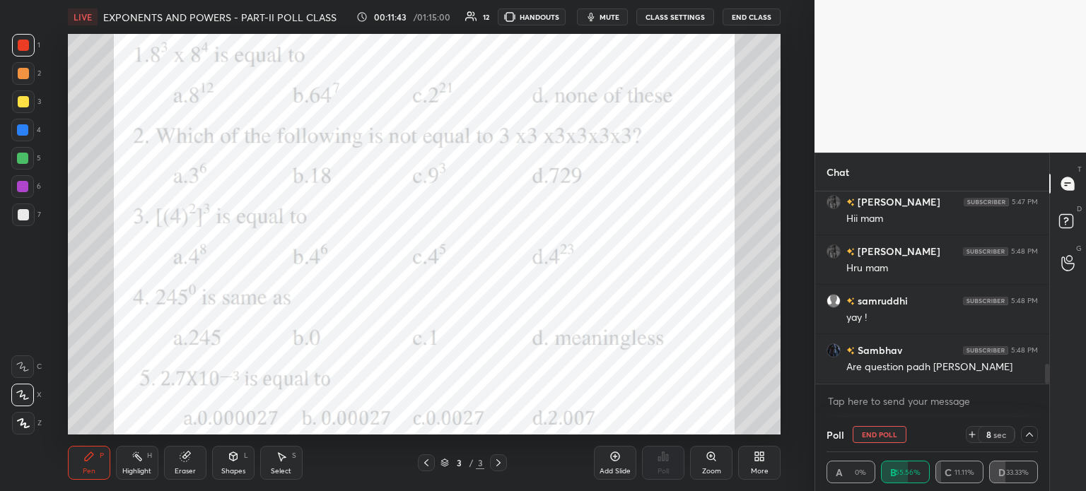
click at [205, 455] on div "Eraser" at bounding box center [185, 463] width 42 height 34
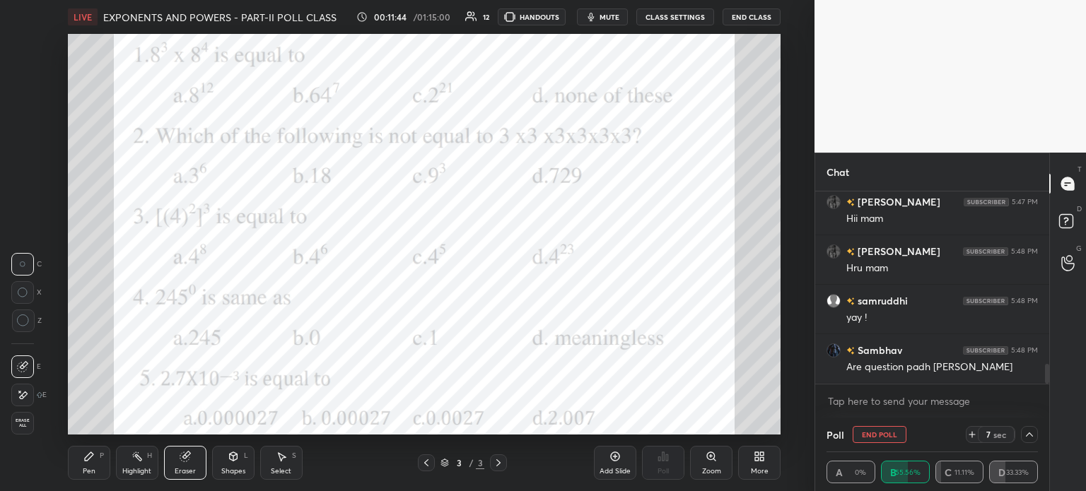
drag, startPoint x: 16, startPoint y: 390, endPoint x: 45, endPoint y: 380, distance: 31.3
click at [16, 391] on div at bounding box center [22, 395] width 23 height 23
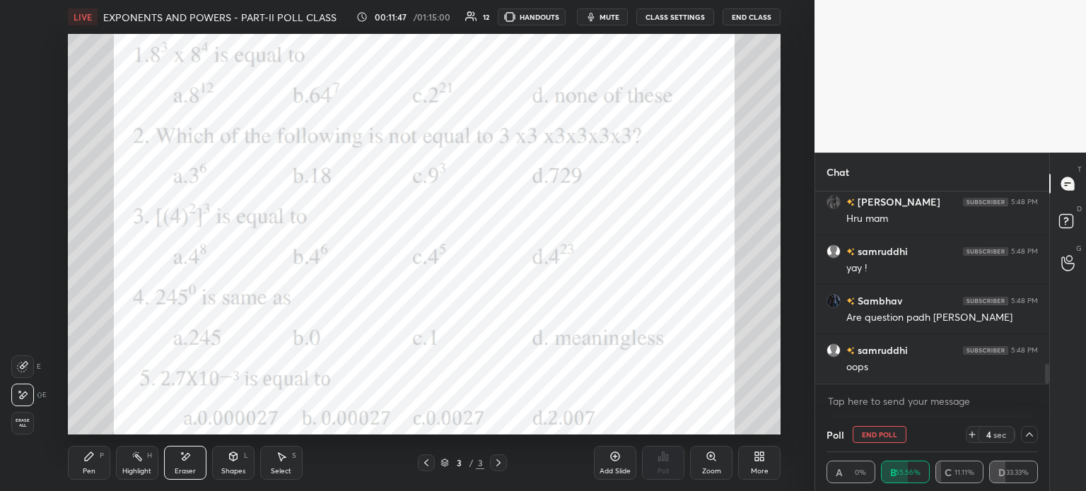
click at [100, 452] on div "P" at bounding box center [102, 455] width 4 height 7
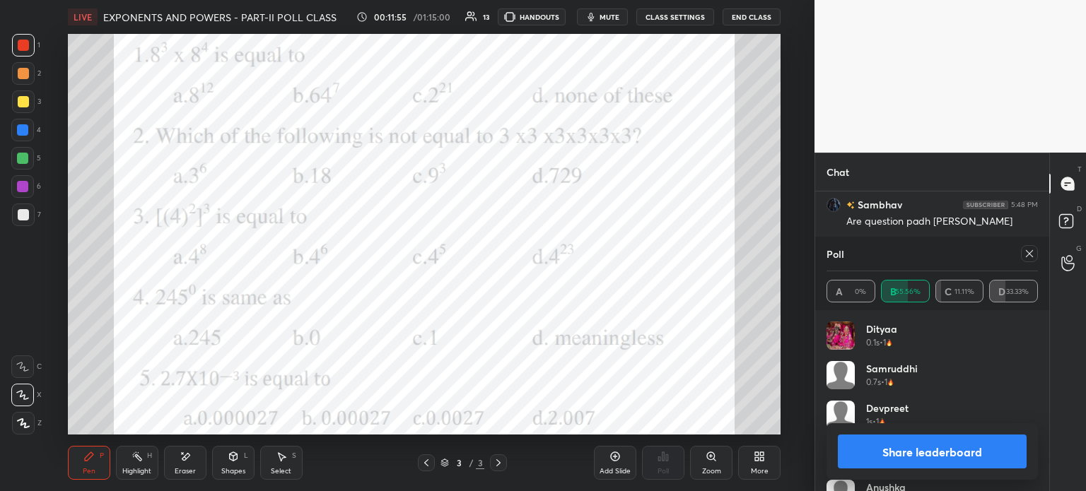
click at [190, 469] on div "Eraser" at bounding box center [185, 471] width 21 height 7
click at [23, 421] on span "Erase all" at bounding box center [22, 423] width 21 height 10
click at [1036, 253] on div at bounding box center [1029, 253] width 17 height 17
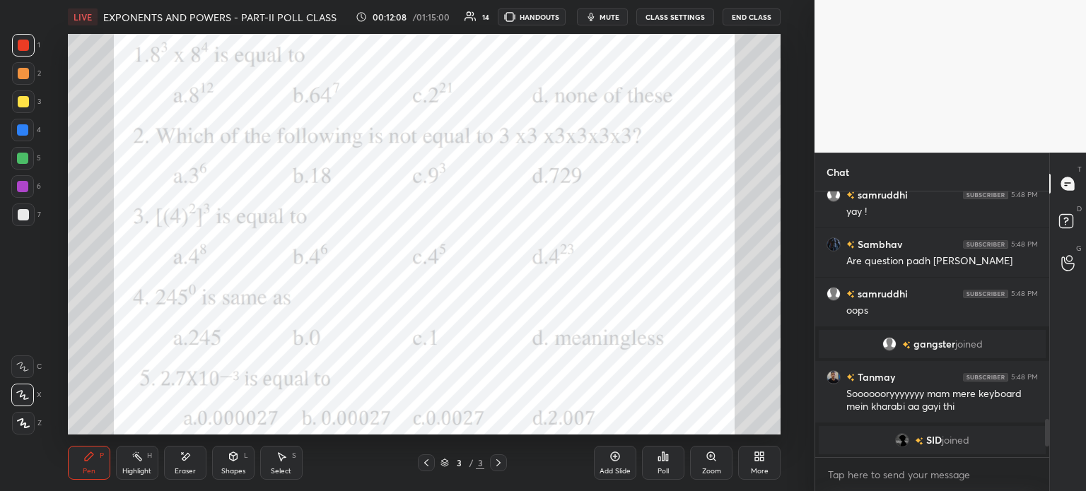
click at [200, 459] on div "Eraser" at bounding box center [185, 463] width 42 height 34
click at [24, 428] on span "Erase all" at bounding box center [22, 423] width 21 height 10
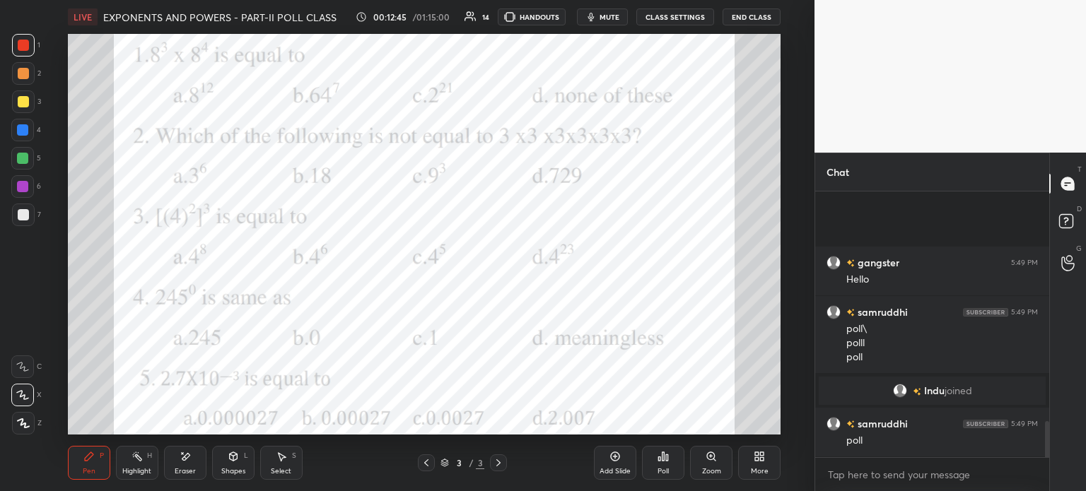
scroll to position [1691, 0]
click at [659, 461] on icon at bounding box center [660, 459] width 2 height 4
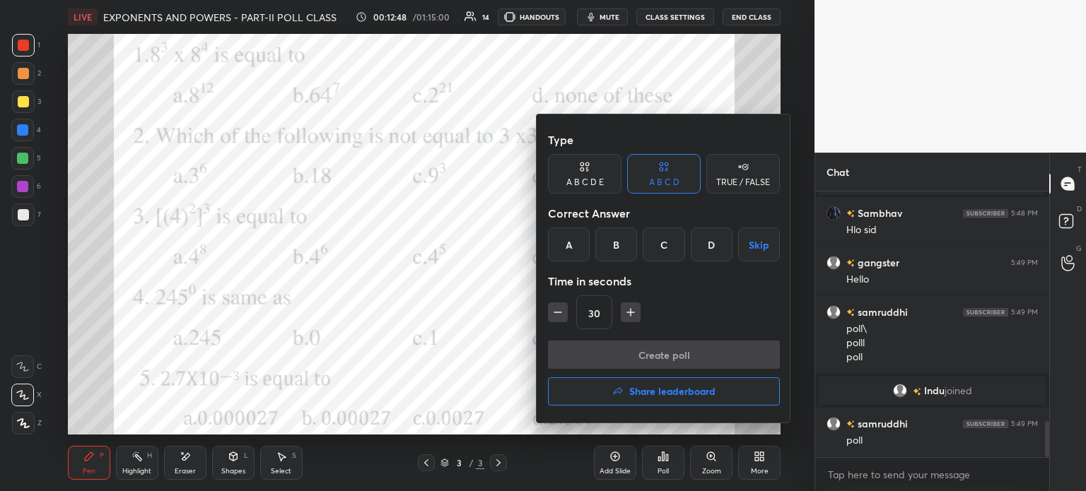
click at [621, 252] on div "B" at bounding box center [616, 245] width 42 height 34
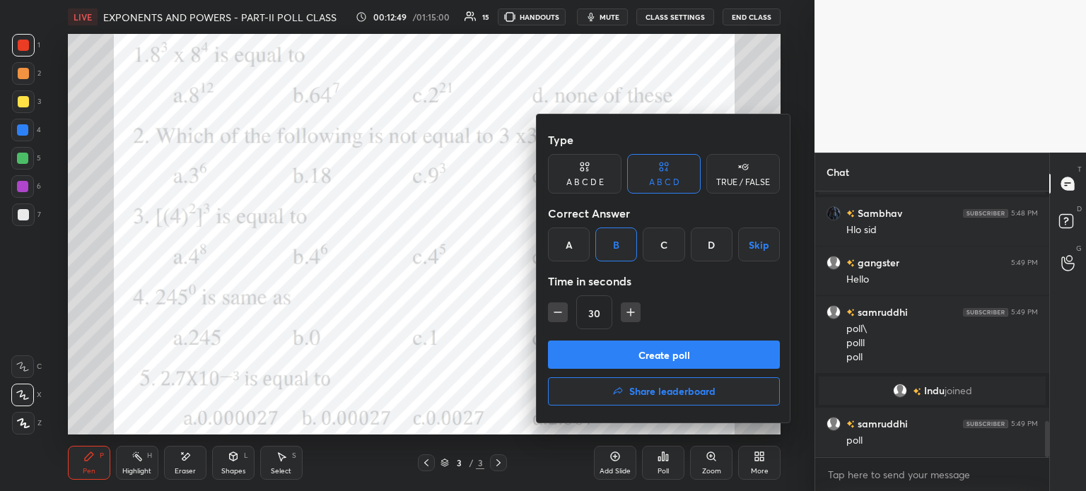
click at [678, 350] on button "Create poll" at bounding box center [664, 355] width 232 height 28
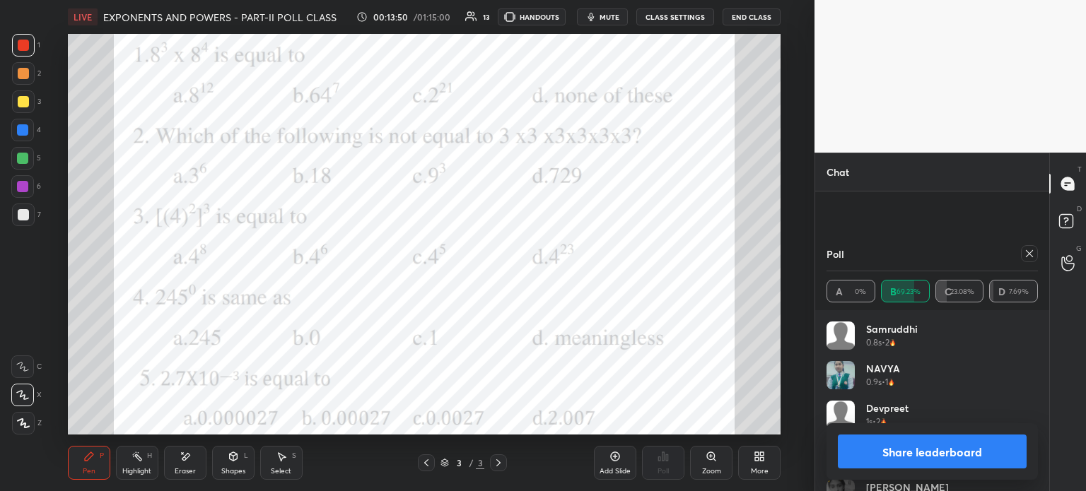
scroll to position [1890, 0]
click at [1022, 252] on div at bounding box center [1029, 253] width 17 height 17
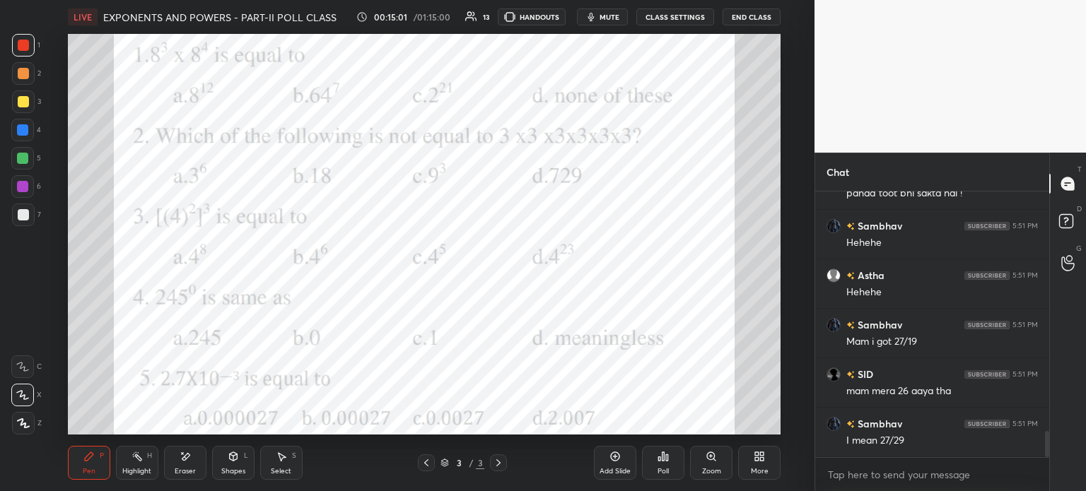
scroll to position [2437, 0]
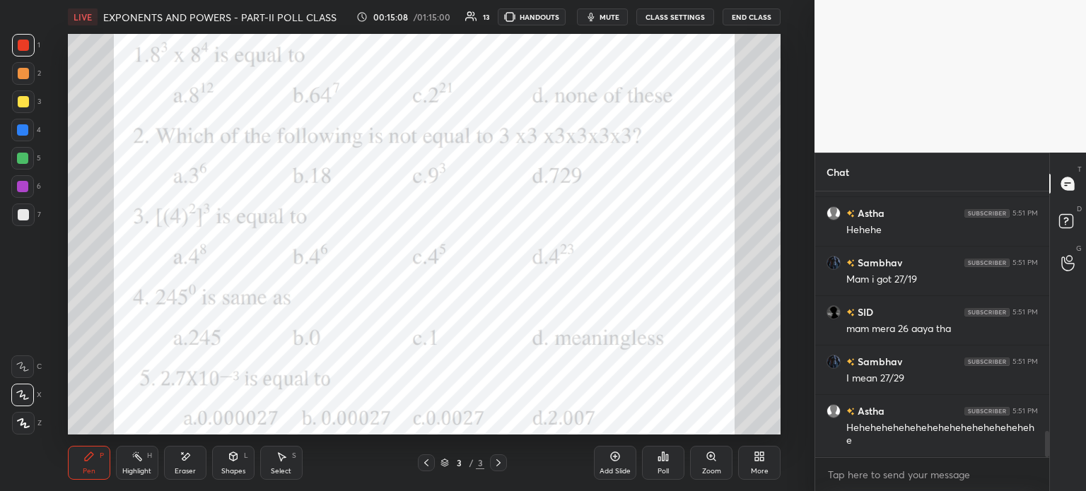
click at [667, 460] on icon at bounding box center [667, 458] width 2 height 6
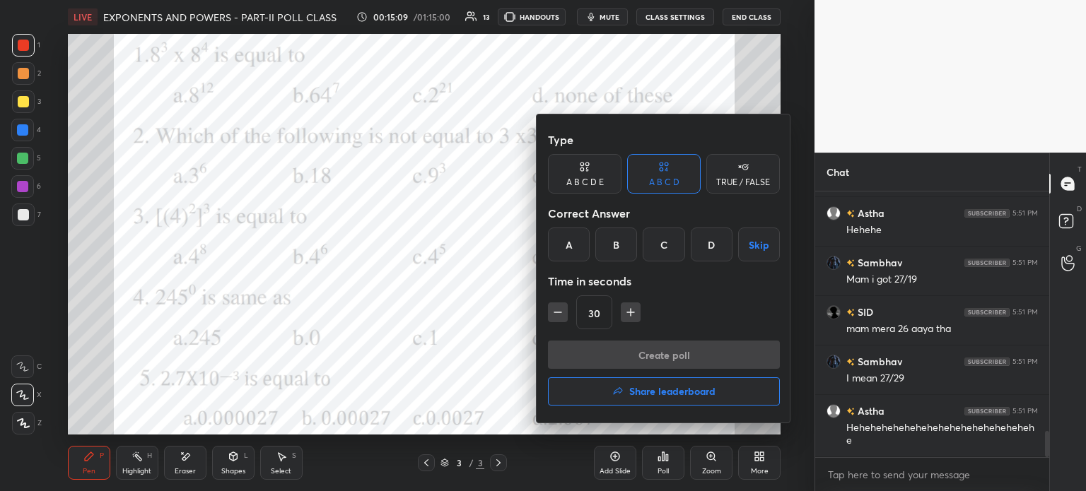
click at [657, 241] on div "C" at bounding box center [664, 245] width 42 height 34
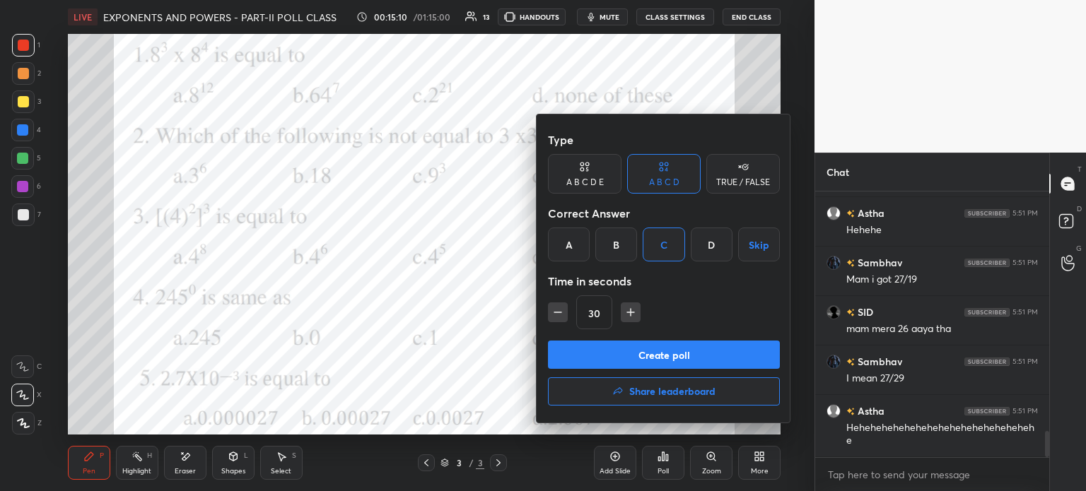
click at [688, 354] on button "Create poll" at bounding box center [664, 355] width 232 height 28
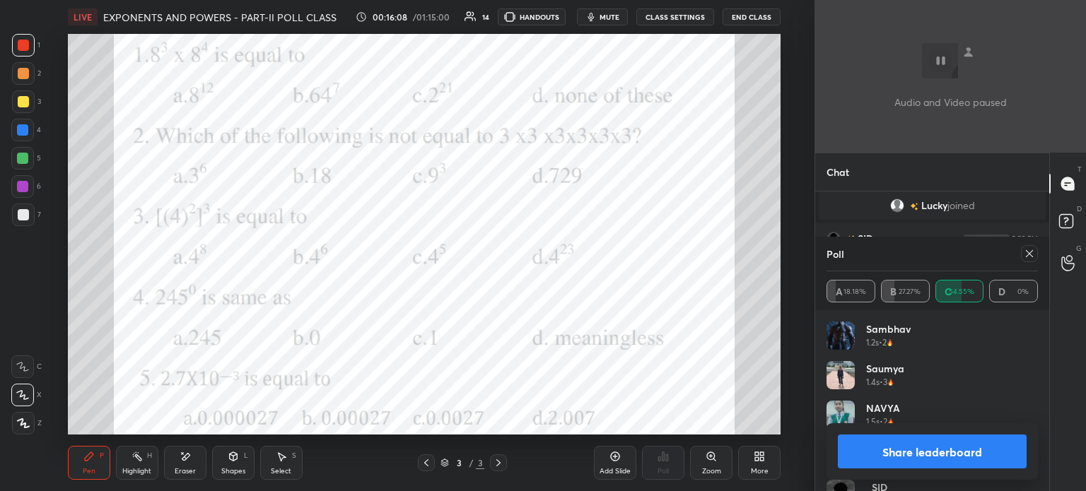
scroll to position [2446, 0]
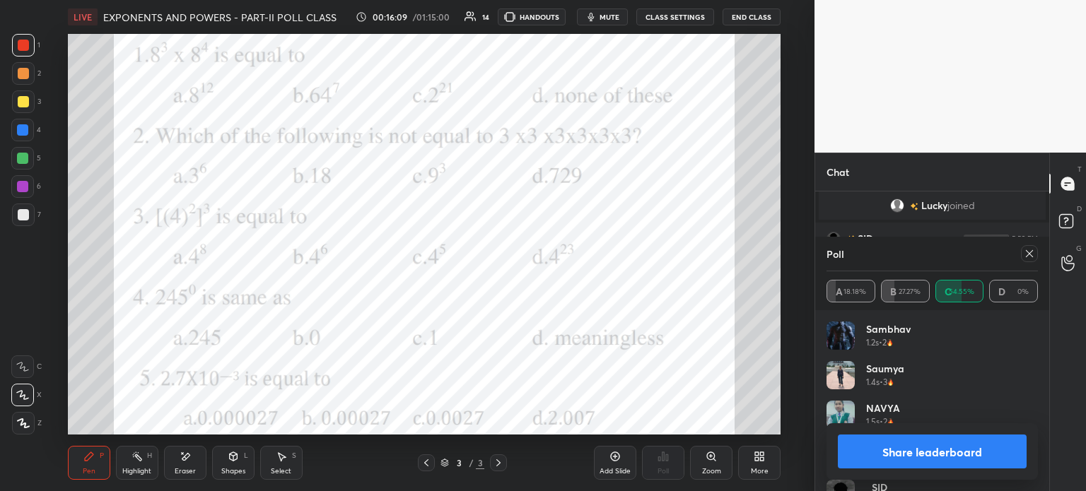
click at [1031, 254] on icon at bounding box center [1029, 253] width 11 height 11
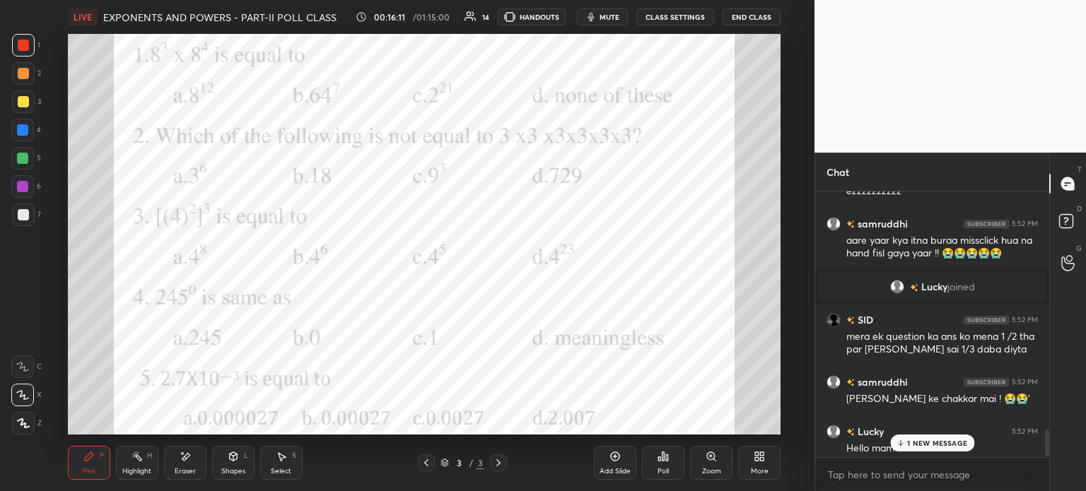
scroll to position [2436, 0]
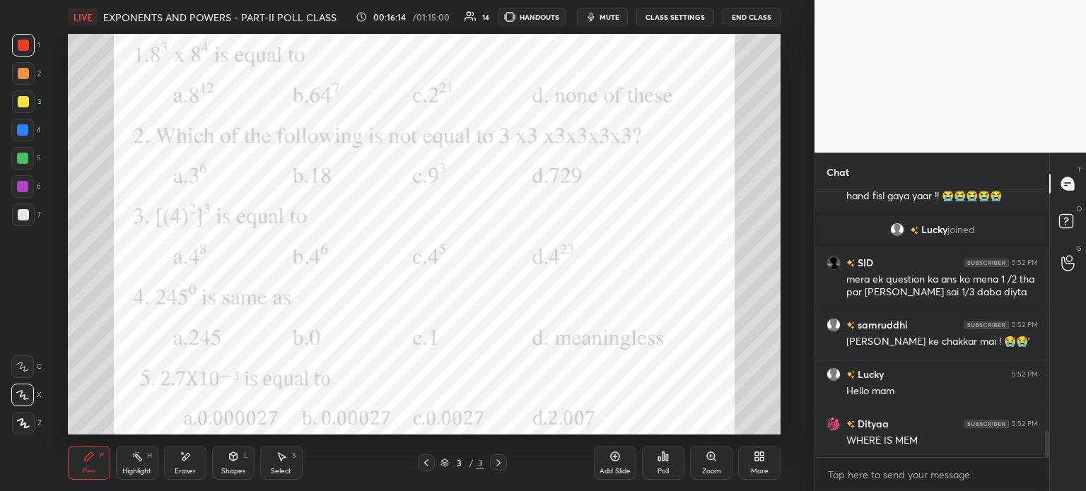
click at [194, 452] on div "Eraser" at bounding box center [185, 463] width 42 height 34
click at [28, 416] on div "Erase all" at bounding box center [22, 423] width 23 height 23
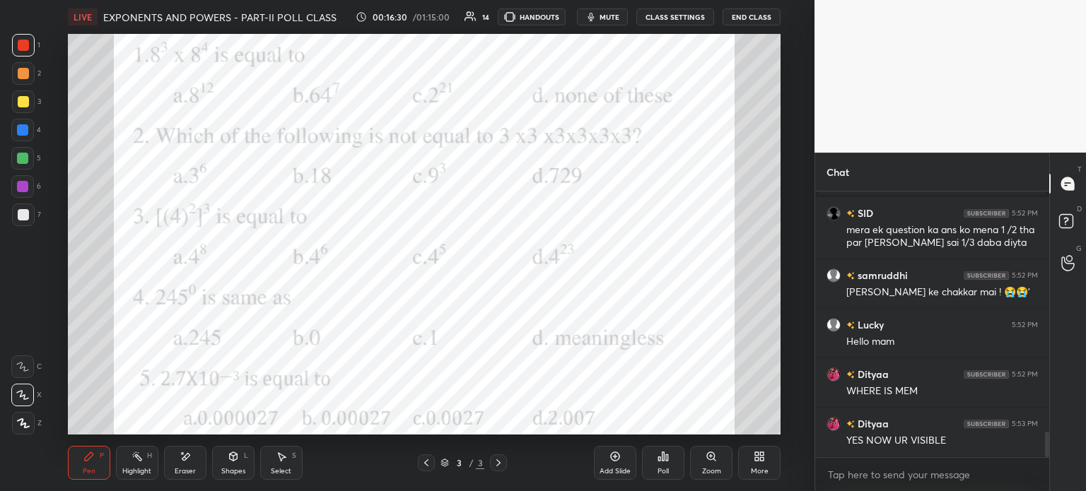
click at [763, 462] on icon at bounding box center [758, 456] width 11 height 11
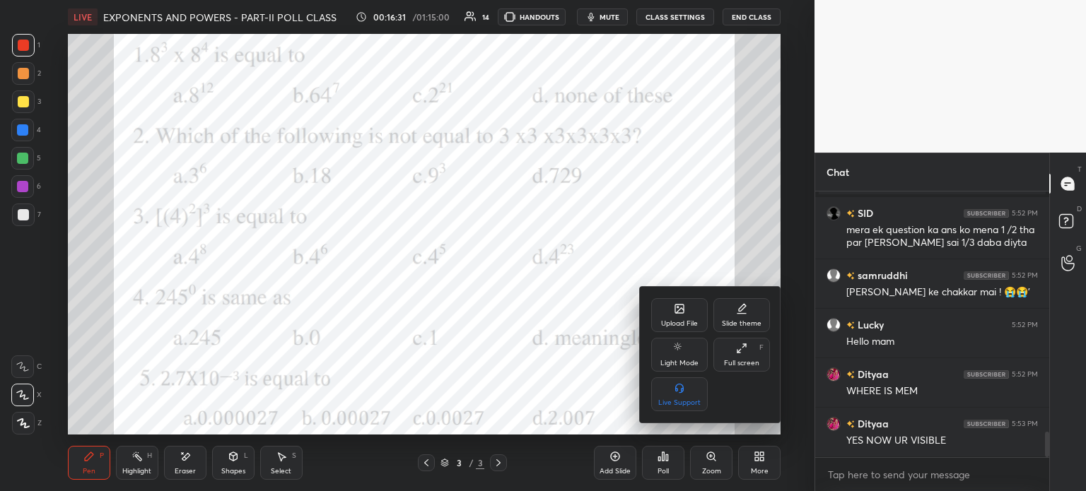
click at [676, 317] on div "Upload File" at bounding box center [679, 315] width 57 height 34
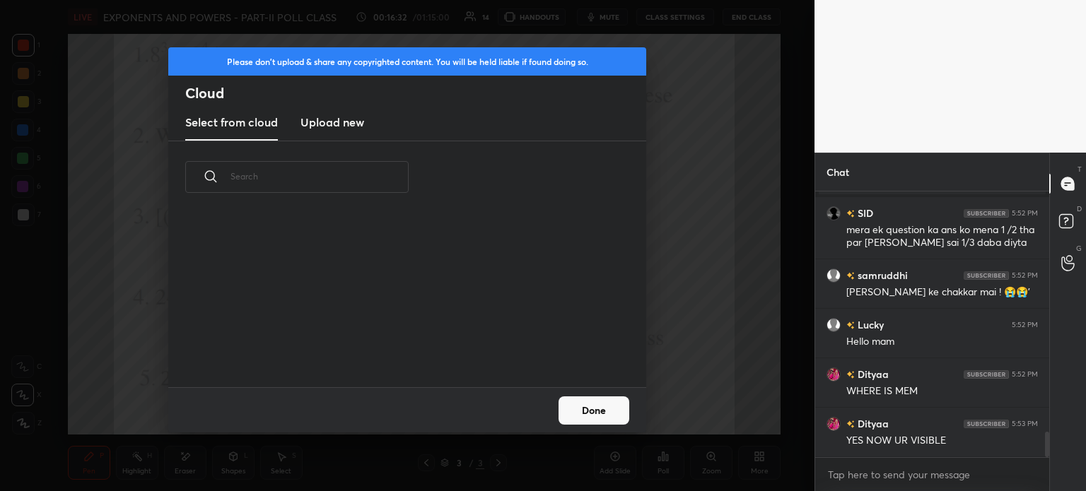
scroll to position [174, 454]
click at [336, 124] on h3 "Upload new" at bounding box center [332, 122] width 64 height 17
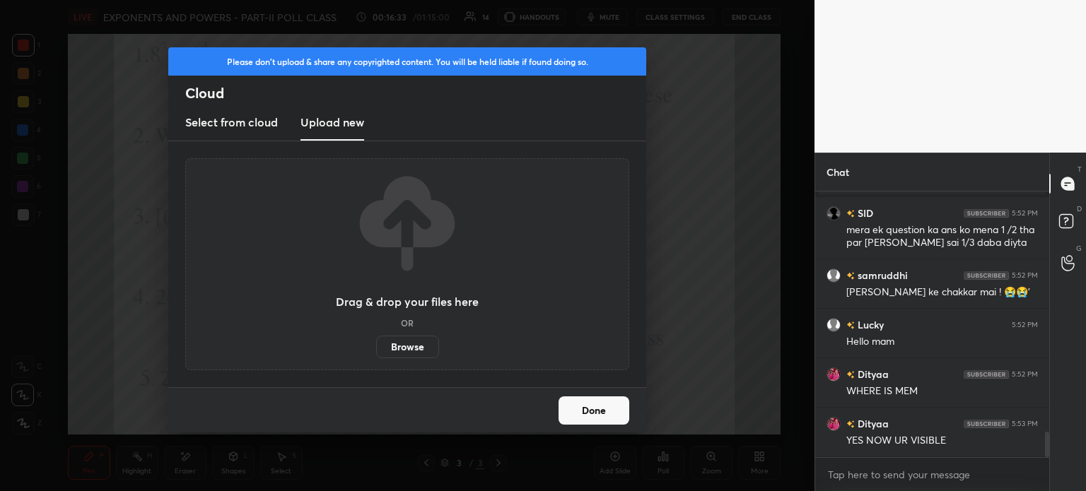
click at [418, 353] on label "Browse" at bounding box center [407, 347] width 63 height 23
click at [376, 353] on input "Browse" at bounding box center [376, 347] width 0 height 23
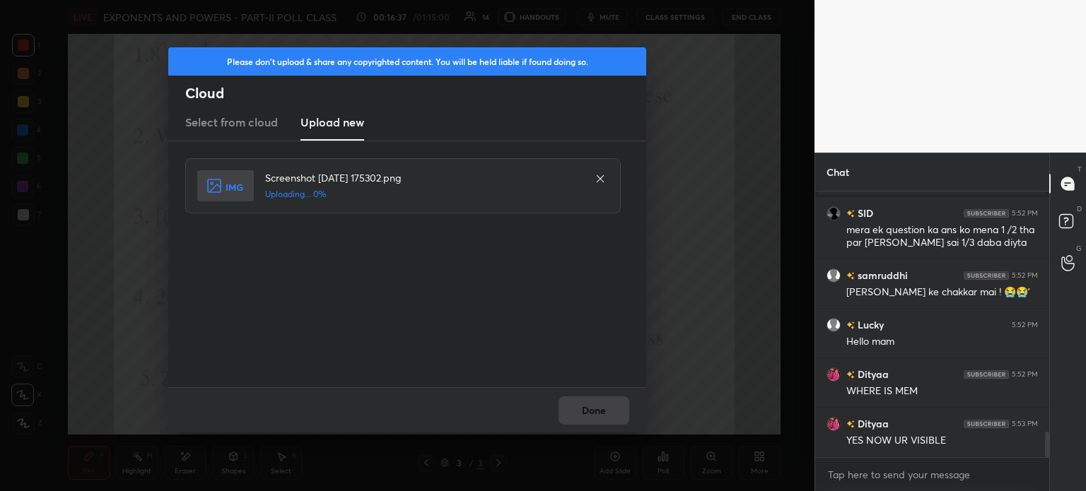
click at [602, 411] on div "Done" at bounding box center [407, 409] width 478 height 45
click at [602, 411] on button "Done" at bounding box center [593, 411] width 71 height 28
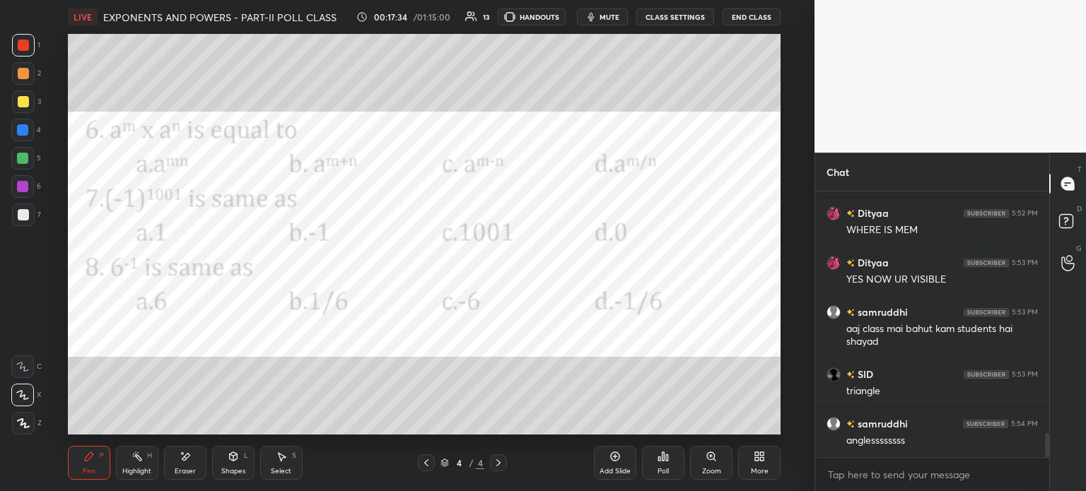
scroll to position [2696, 0]
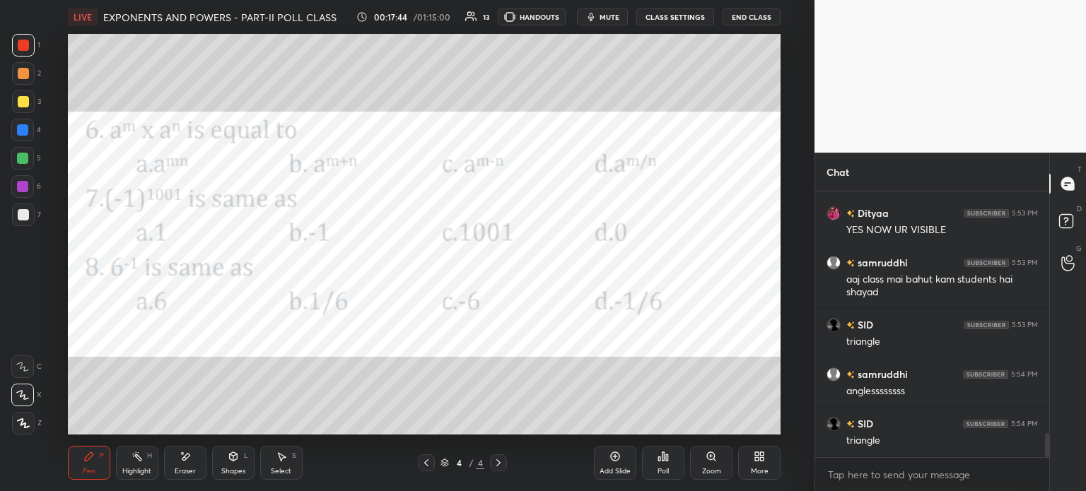
click at [611, 458] on icon at bounding box center [614, 456] width 11 height 11
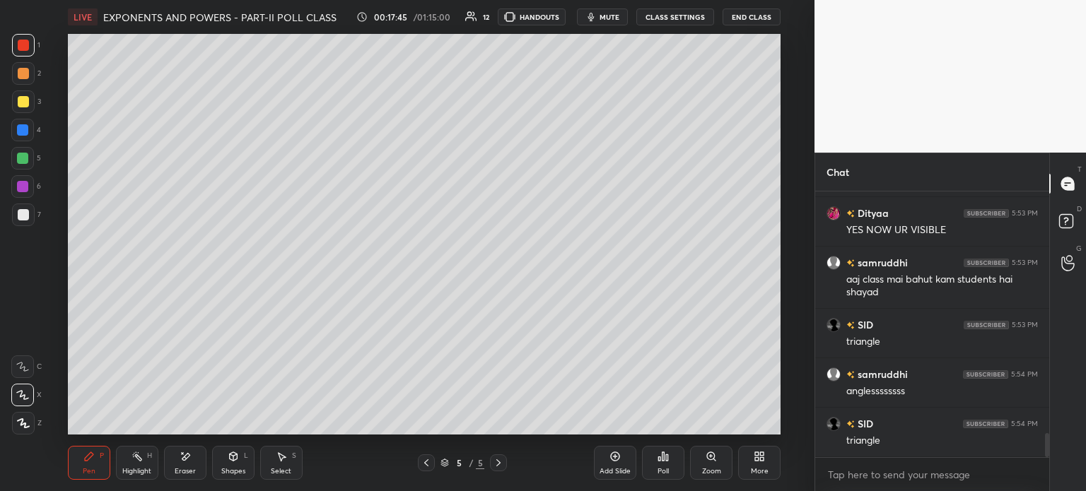
click at [20, 98] on div at bounding box center [23, 101] width 11 height 11
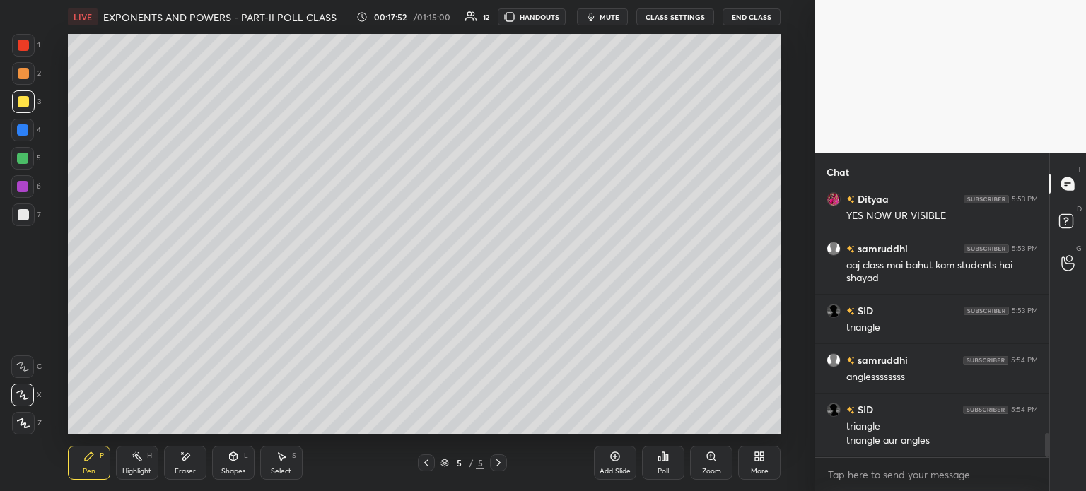
click at [437, 459] on div "5 / 5" at bounding box center [462, 463] width 89 height 17
click at [430, 461] on icon at bounding box center [426, 462] width 11 height 11
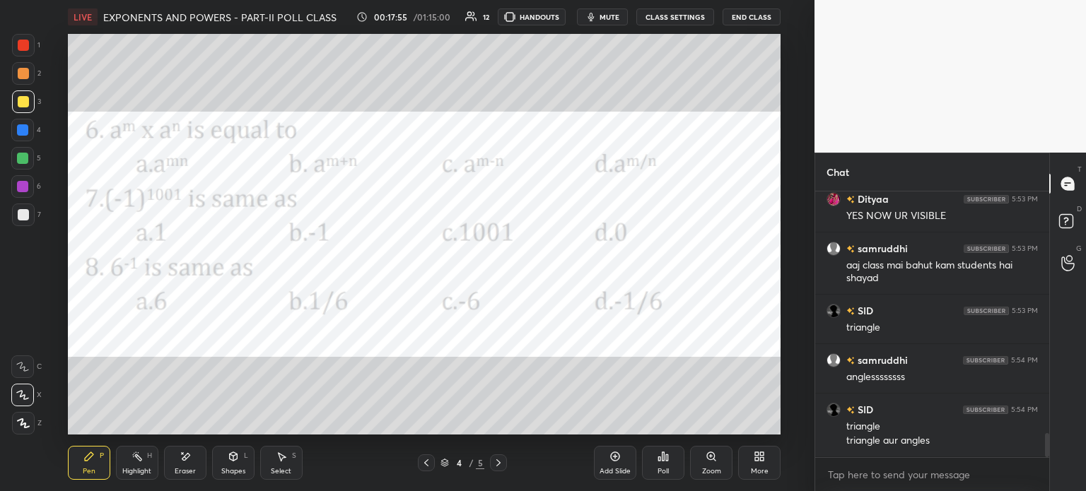
click at [173, 464] on div "Eraser" at bounding box center [185, 463] width 42 height 34
click at [20, 426] on span "Erase all" at bounding box center [22, 423] width 21 height 10
click at [24, 45] on div at bounding box center [23, 45] width 11 height 11
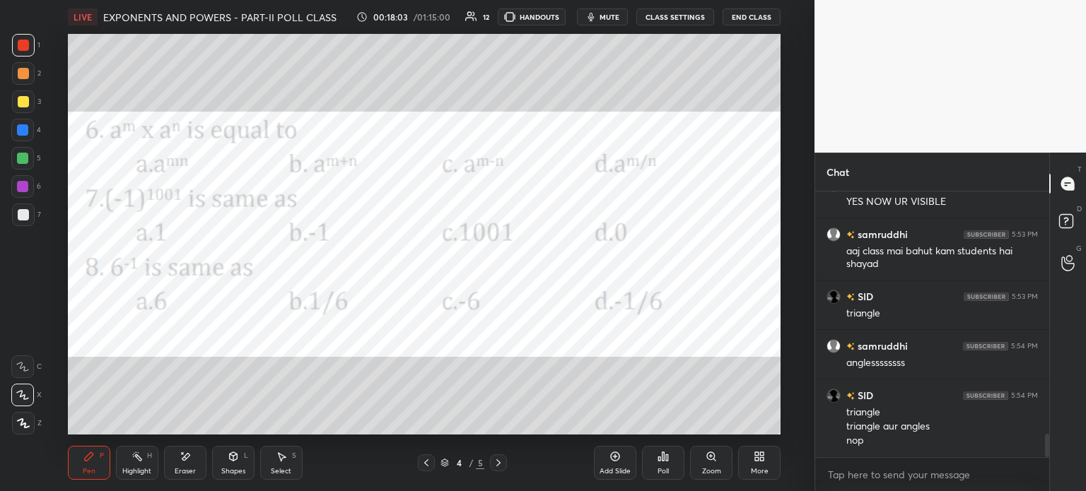
click at [680, 466] on div "Poll" at bounding box center [663, 463] width 42 height 34
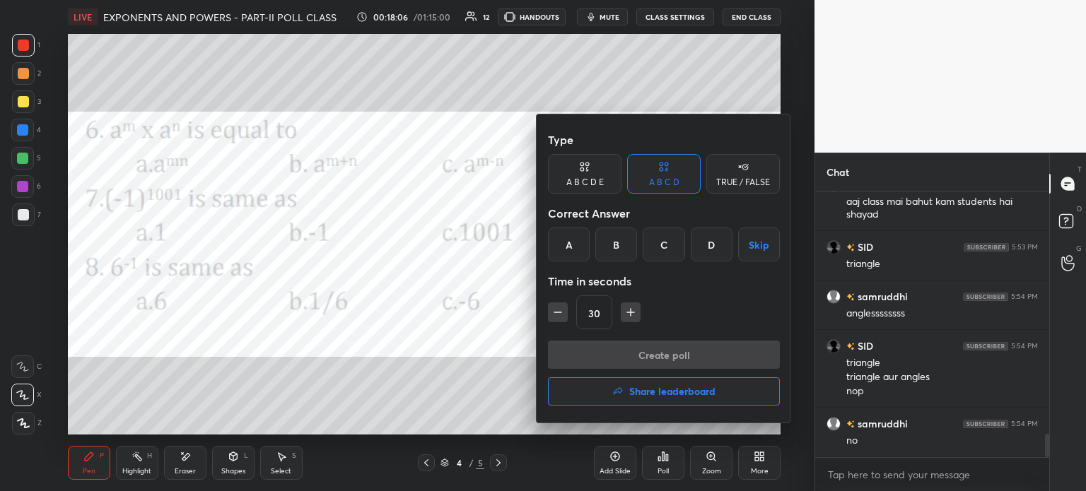
click at [614, 235] on div "B" at bounding box center [616, 245] width 42 height 34
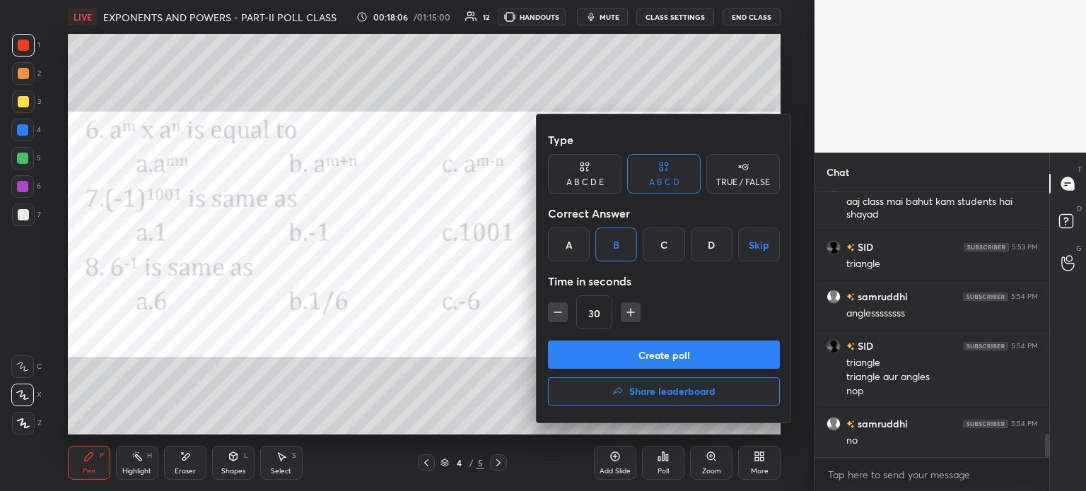
click at [681, 352] on button "Create poll" at bounding box center [664, 355] width 232 height 28
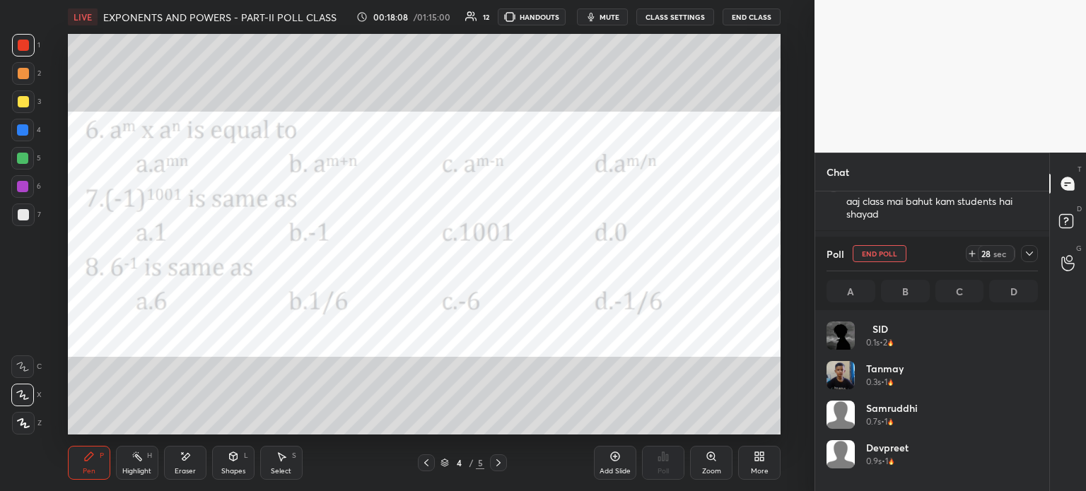
scroll to position [165, 207]
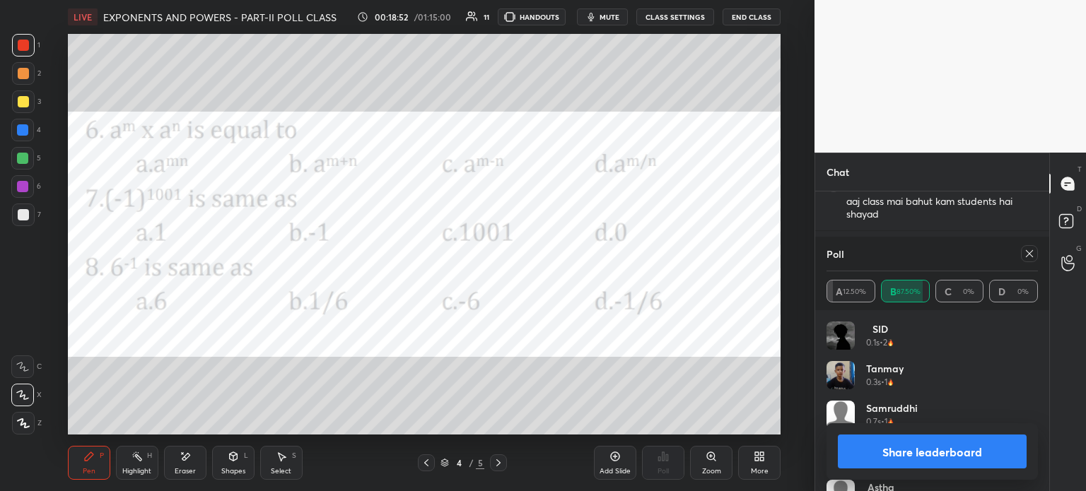
click at [1035, 257] on div at bounding box center [1029, 253] width 17 height 17
type textarea "x"
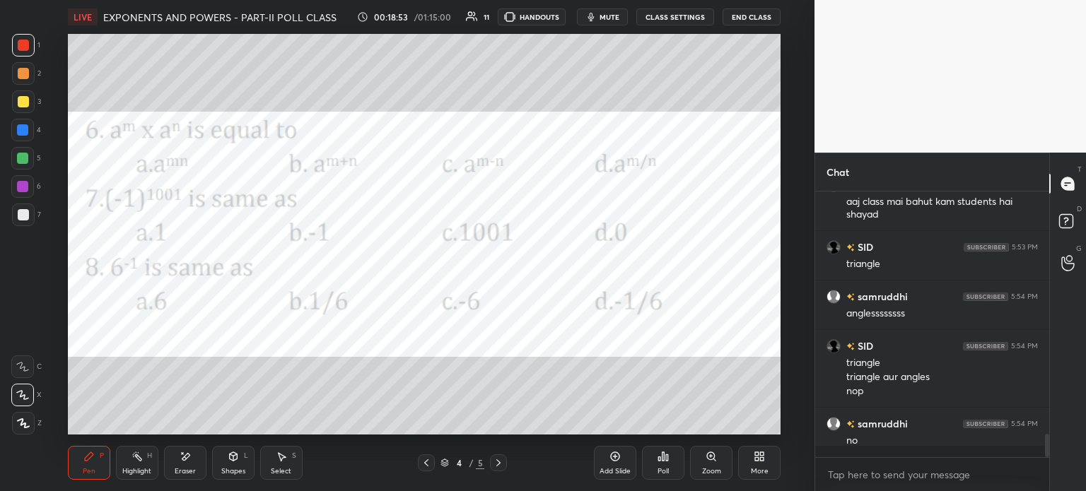
scroll to position [257, 230]
click at [190, 463] on icon at bounding box center [185, 457] width 11 height 12
click at [39, 425] on div "E E Erase all" at bounding box center [28, 392] width 35 height 85
click at [28, 421] on span "Erase all" at bounding box center [22, 423] width 21 height 10
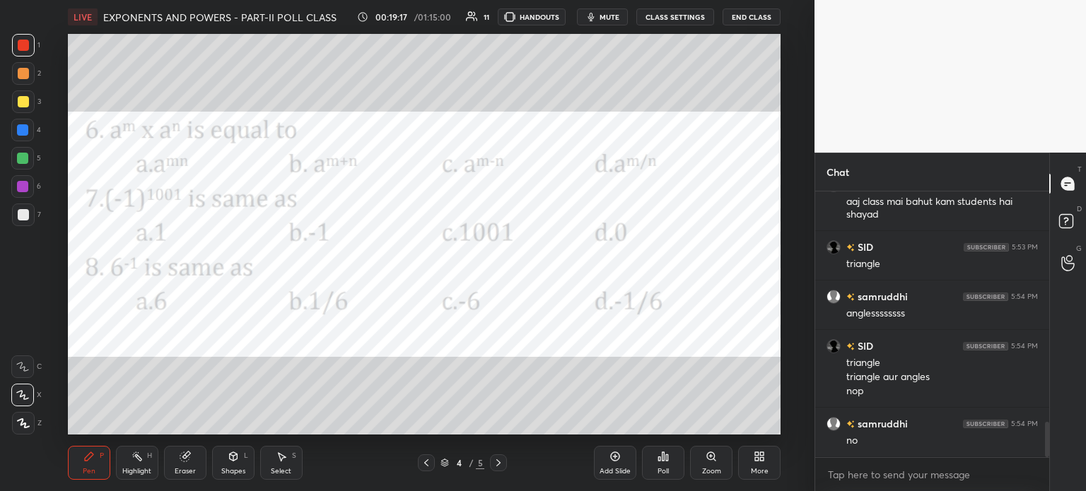
click at [664, 463] on div "Poll" at bounding box center [663, 463] width 42 height 34
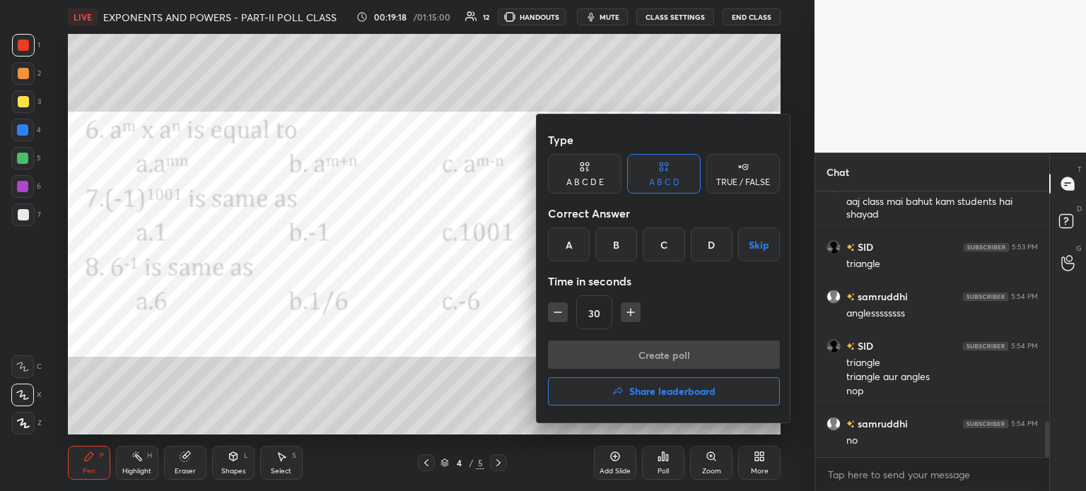
click at [616, 243] on div "B" at bounding box center [616, 245] width 42 height 34
click at [672, 350] on button "Create poll" at bounding box center [664, 355] width 232 height 28
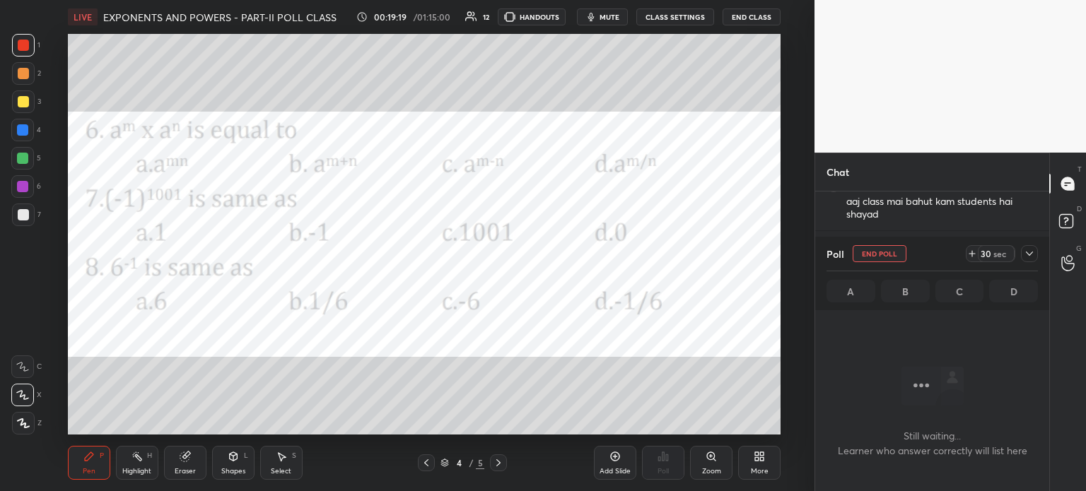
scroll to position [0, 0]
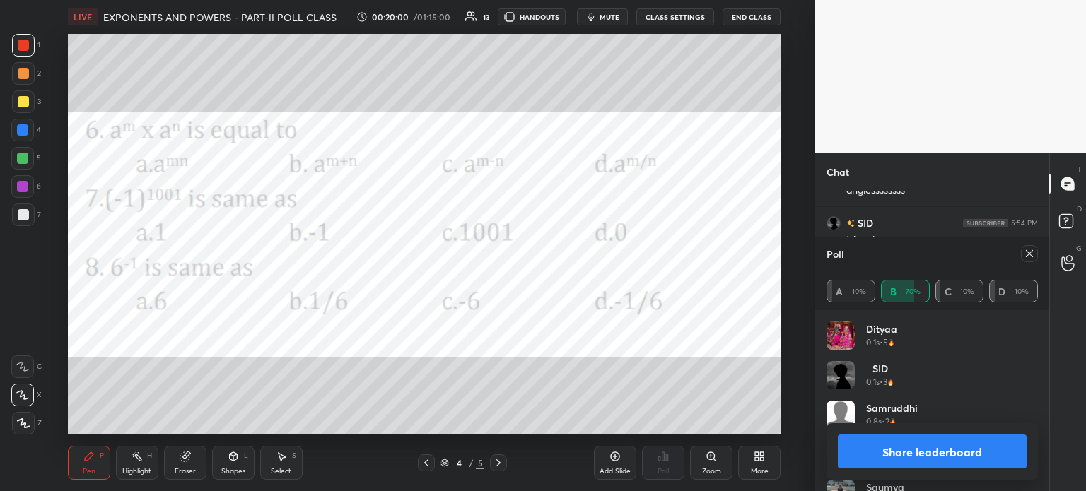
click at [1036, 247] on div at bounding box center [1026, 253] width 23 height 17
click at [1025, 263] on div "Poll" at bounding box center [931, 254] width 211 height 34
click at [1026, 263] on div "Poll" at bounding box center [931, 254] width 211 height 34
click at [1034, 253] on icon at bounding box center [1029, 253] width 11 height 11
type textarea "x"
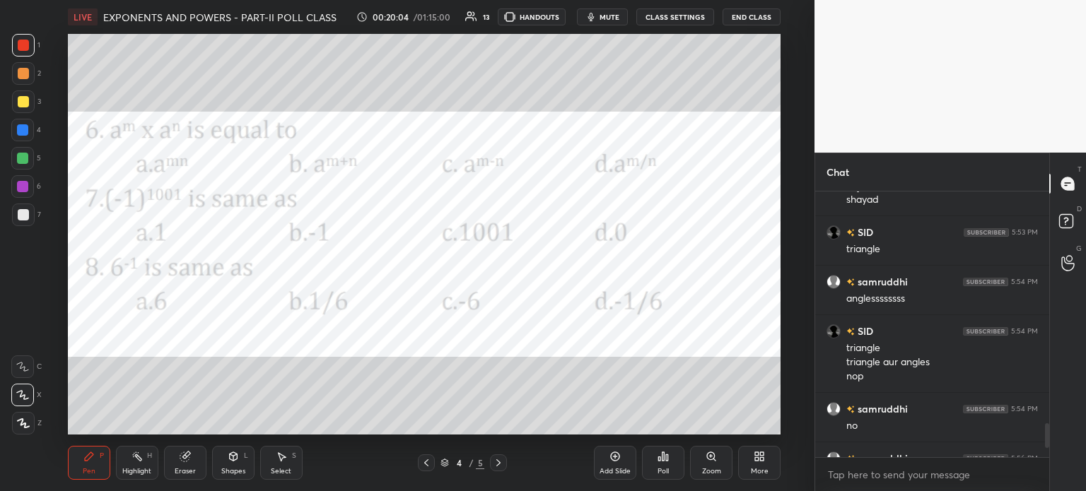
scroll to position [295, 230]
click at [25, 98] on div at bounding box center [23, 101] width 11 height 11
click at [27, 52] on div at bounding box center [23, 45] width 23 height 23
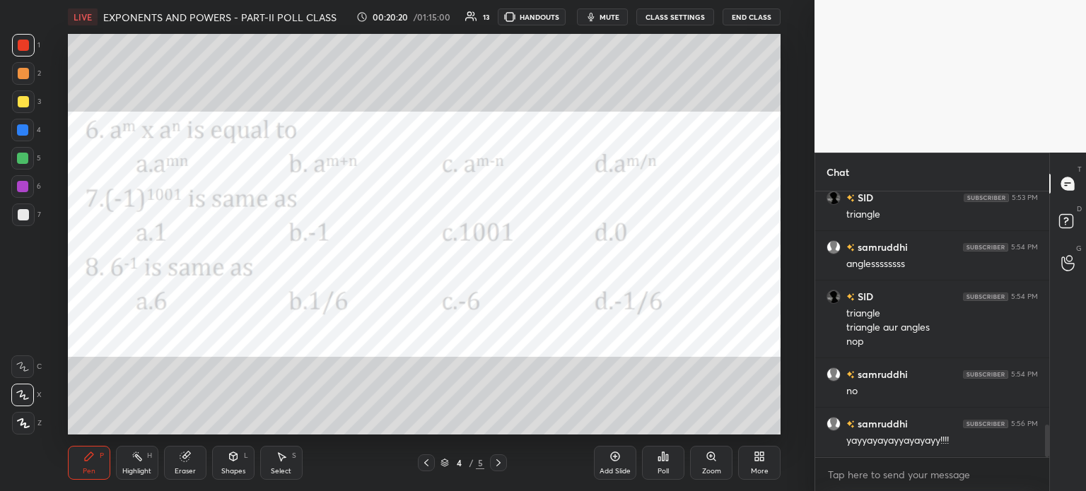
click at [611, 469] on div "Add Slide" at bounding box center [614, 471] width 31 height 7
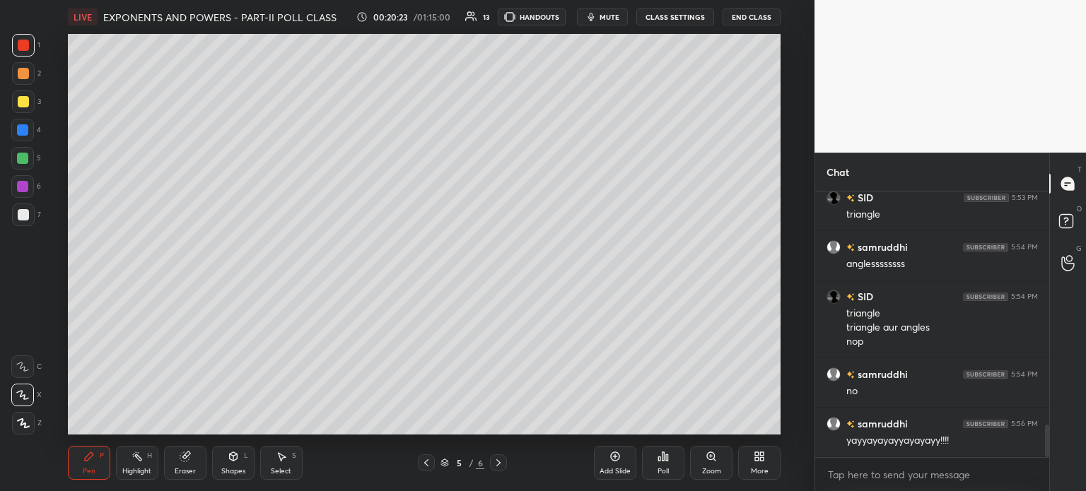
click at [34, 217] on div "7" at bounding box center [26, 215] width 29 height 23
click at [20, 368] on icon at bounding box center [22, 367] width 11 height 8
click at [428, 466] on icon at bounding box center [426, 462] width 4 height 7
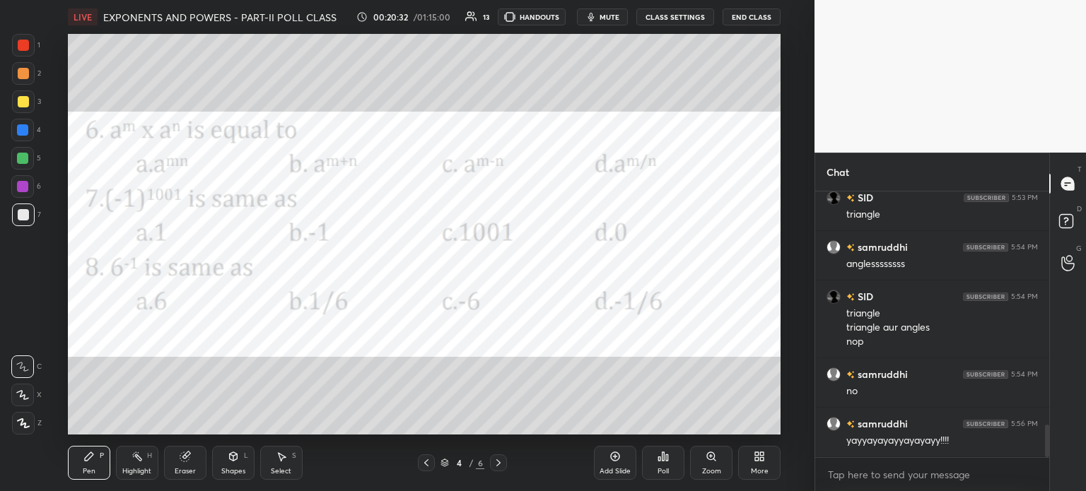
click at [498, 461] on icon at bounding box center [498, 462] width 11 height 11
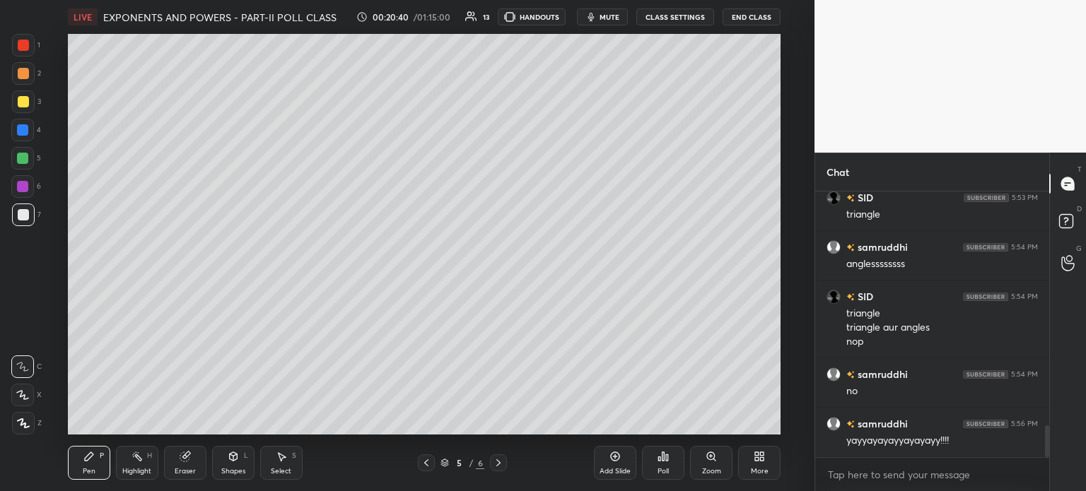
scroll to position [1940, 0]
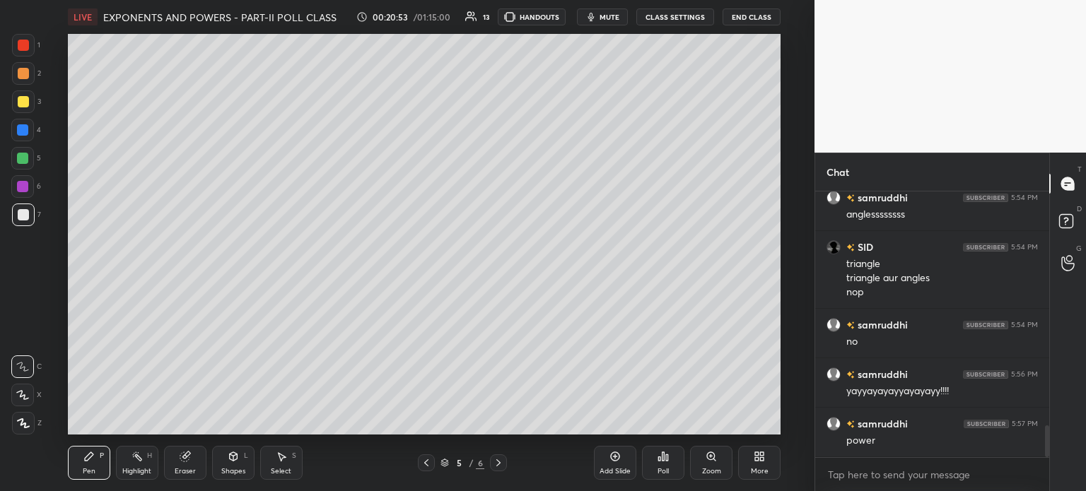
click at [24, 154] on div at bounding box center [22, 158] width 11 height 11
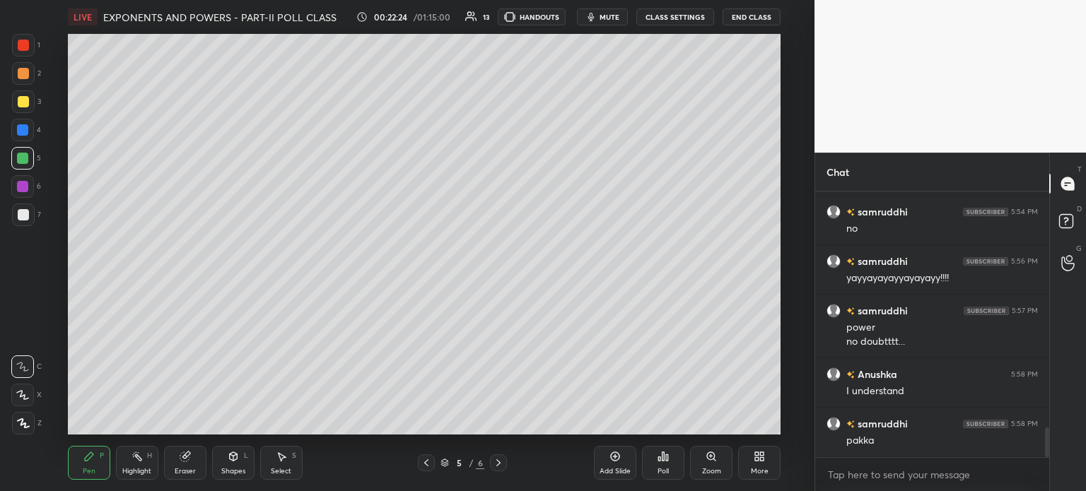
scroll to position [2102, 0]
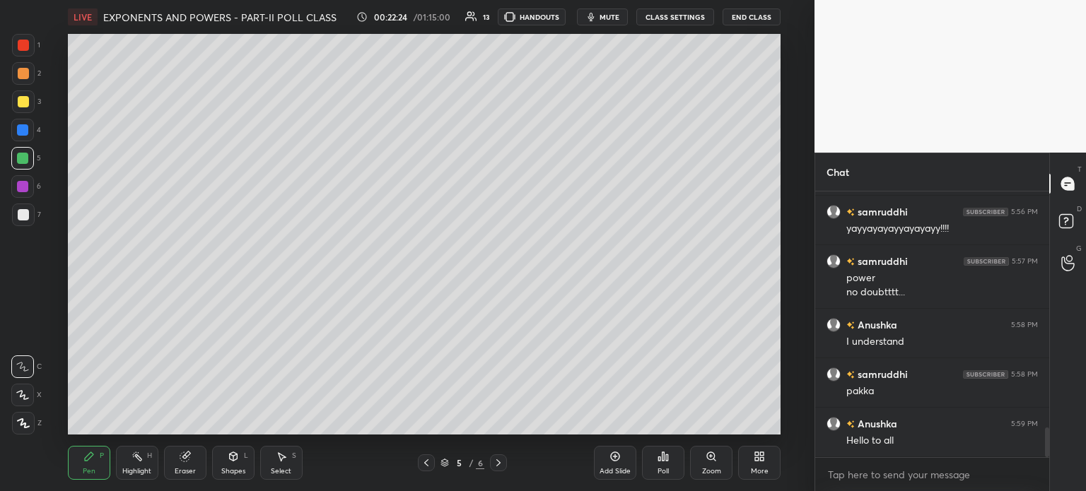
click at [423, 464] on icon at bounding box center [426, 462] width 11 height 11
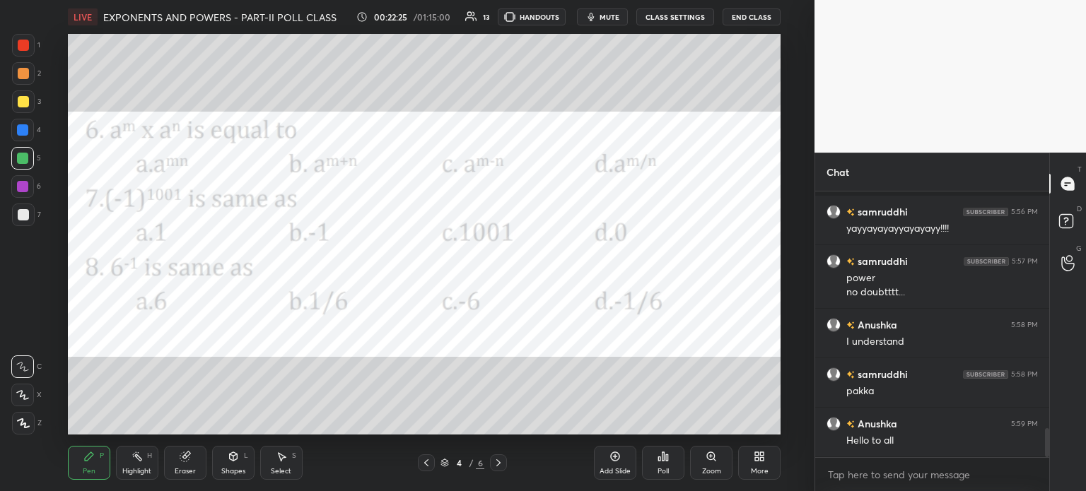
scroll to position [2164, 0]
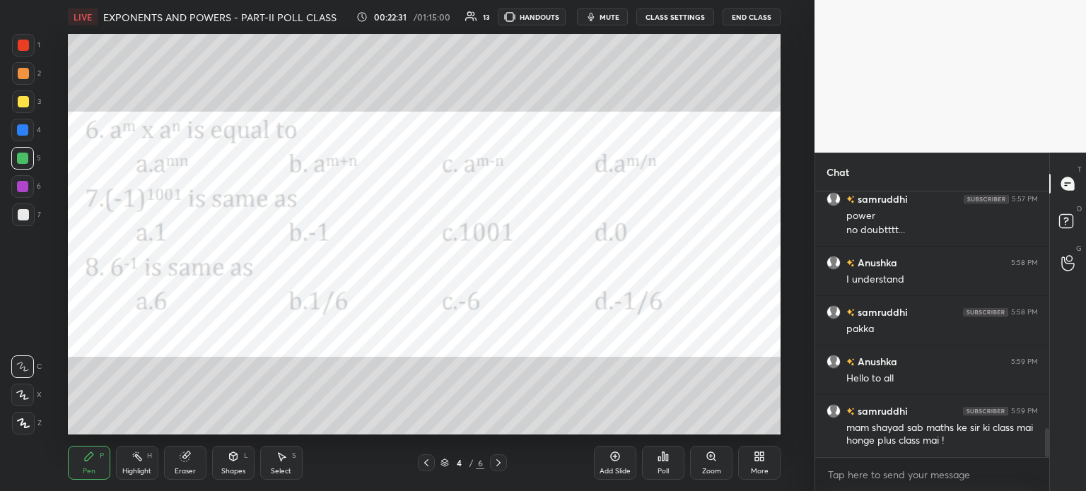
click at [192, 452] on div "Eraser" at bounding box center [185, 463] width 42 height 34
click at [26, 420] on span "Erase all" at bounding box center [22, 423] width 21 height 10
click at [35, 36] on div "1" at bounding box center [26, 45] width 28 height 23
click at [25, 387] on div at bounding box center [22, 395] width 23 height 23
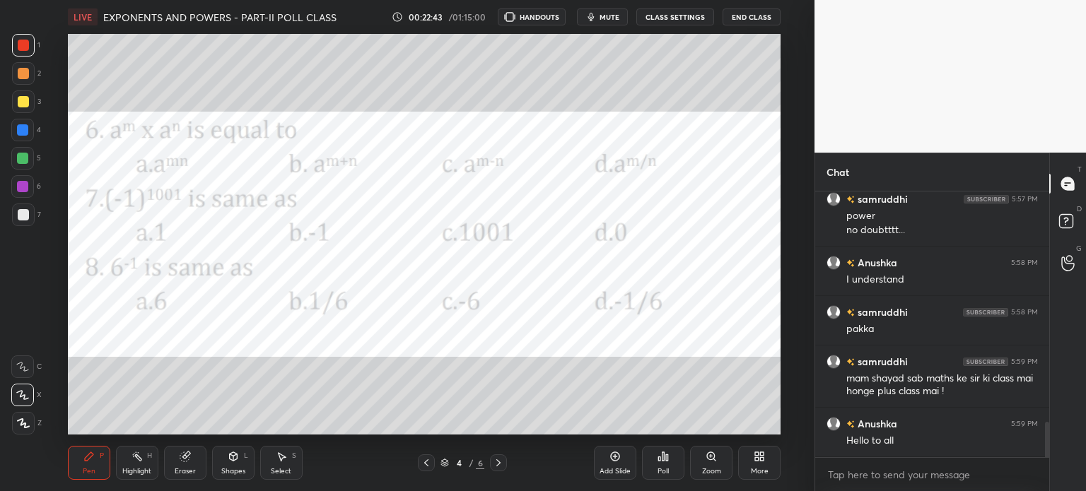
scroll to position [70283, 69927]
click at [659, 469] on div "Poll" at bounding box center [662, 471] width 11 height 7
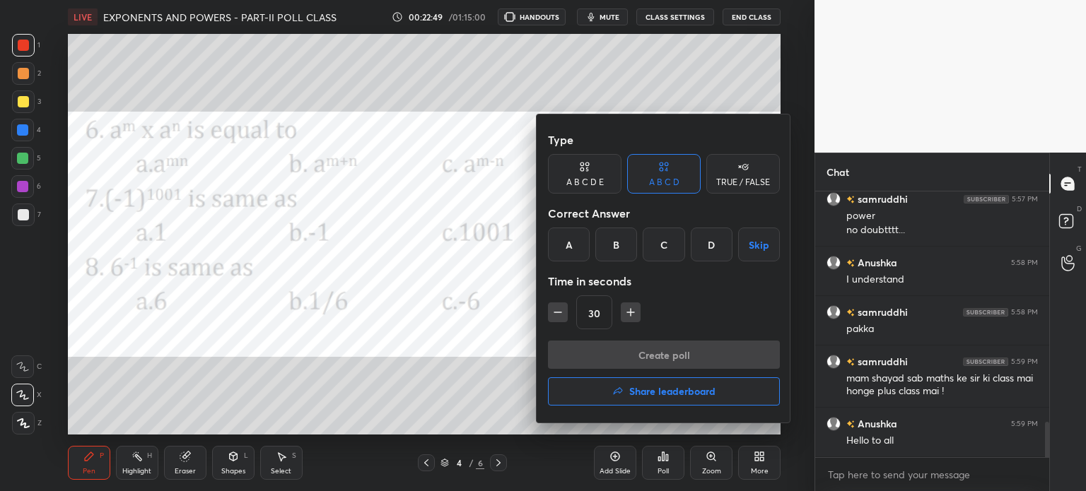
click at [617, 245] on div "B" at bounding box center [616, 245] width 42 height 34
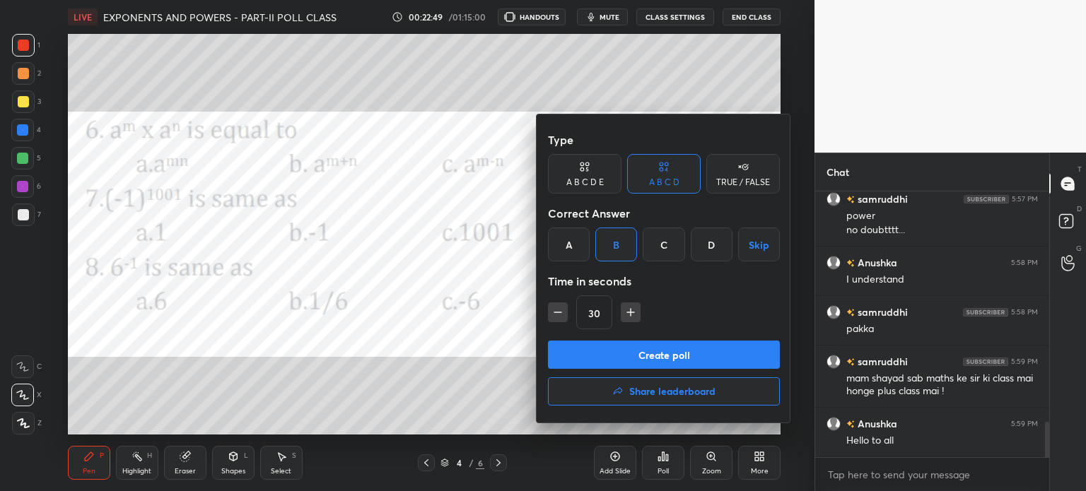
click at [684, 364] on button "Create poll" at bounding box center [664, 355] width 232 height 28
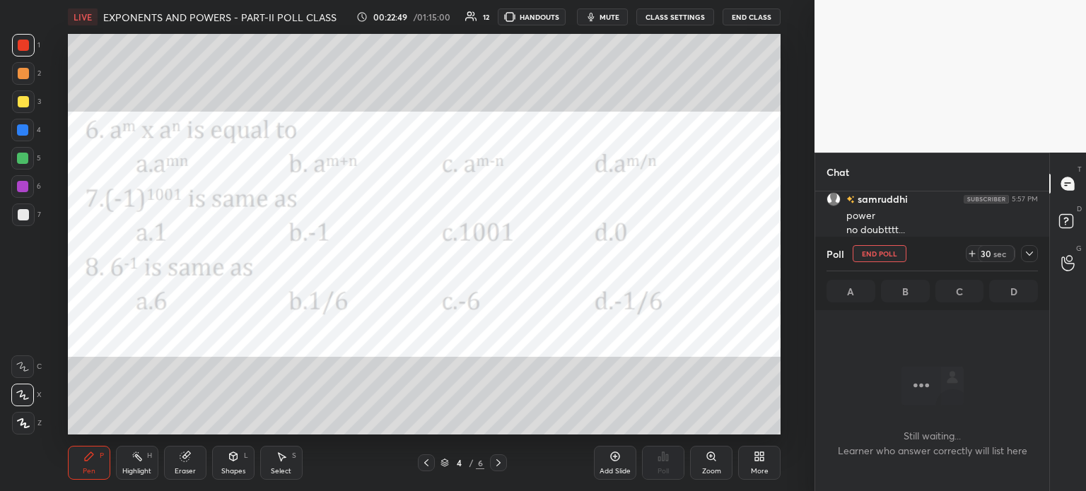
scroll to position [0, 0]
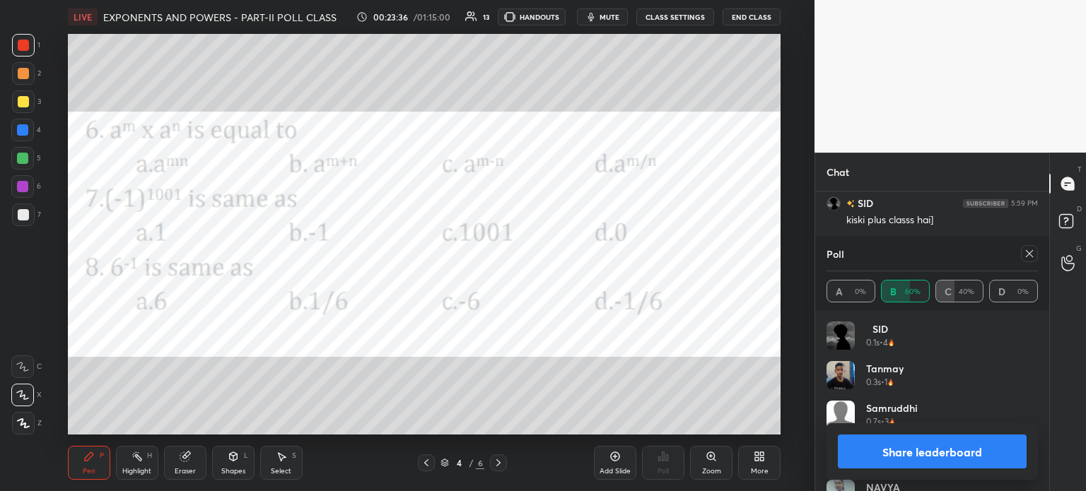
click at [1028, 256] on icon at bounding box center [1029, 253] width 11 height 11
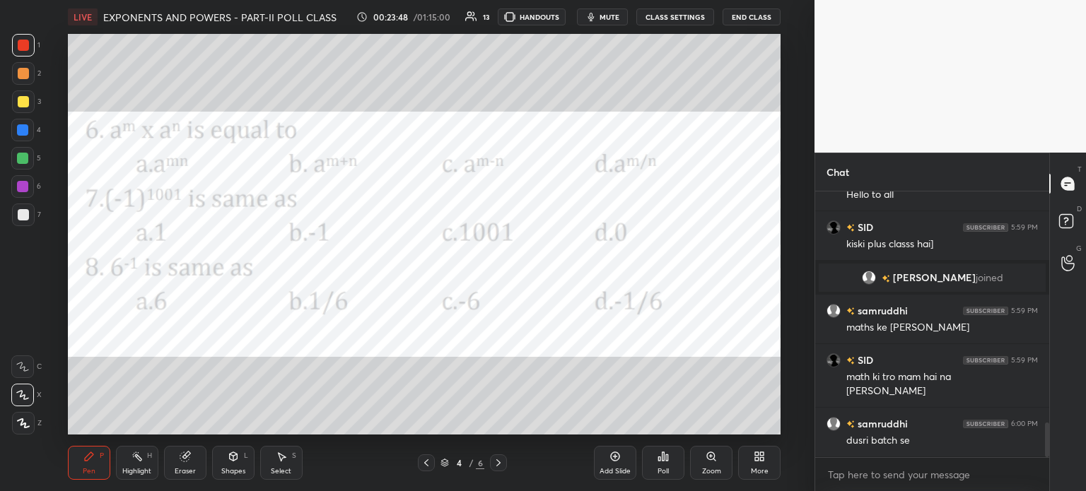
click at [762, 466] on div "More" at bounding box center [759, 463] width 42 height 34
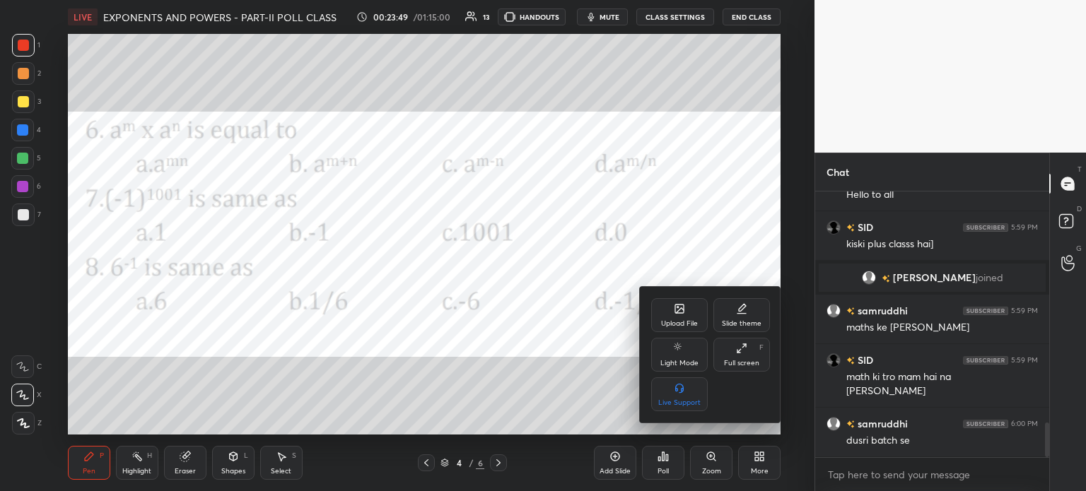
click at [678, 315] on icon at bounding box center [679, 308] width 11 height 11
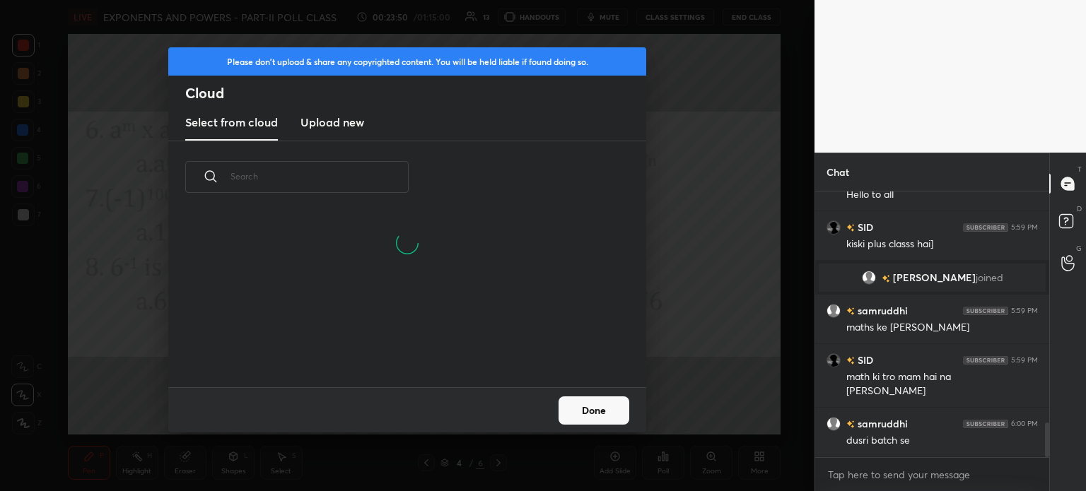
scroll to position [174, 454]
click at [342, 122] on h3 "Upload new" at bounding box center [332, 122] width 64 height 17
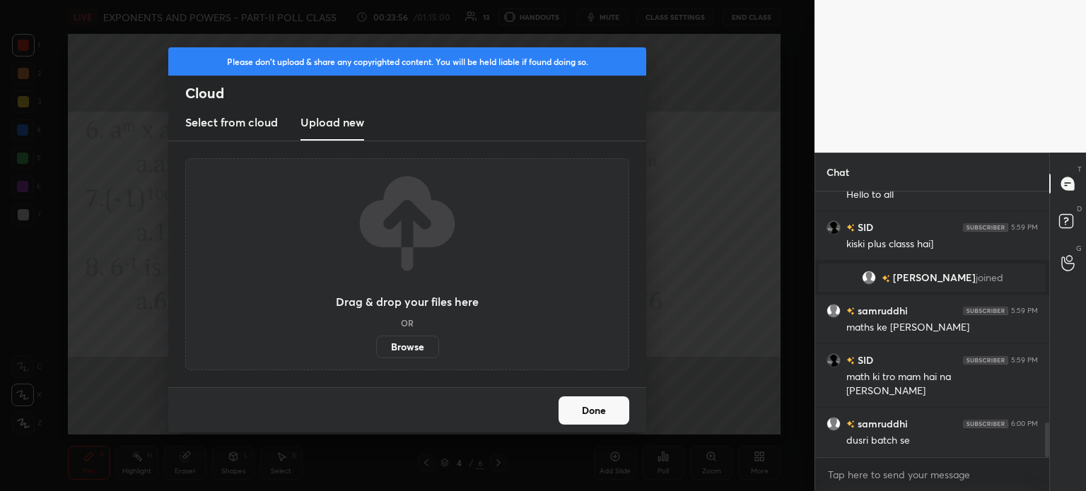
click at [410, 339] on label "Browse" at bounding box center [407, 347] width 63 height 23
click at [376, 339] on input "Browse" at bounding box center [376, 347] width 0 height 23
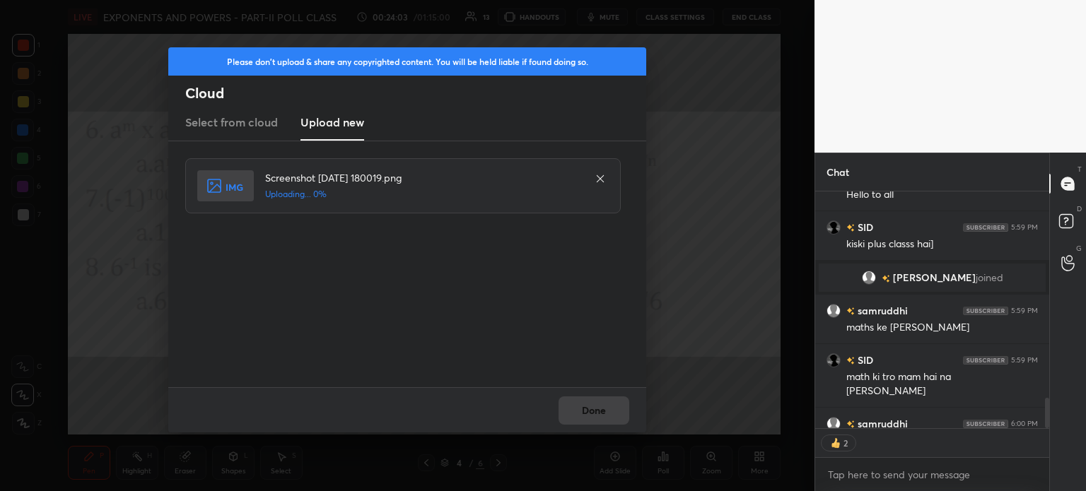
scroll to position [1809, 0]
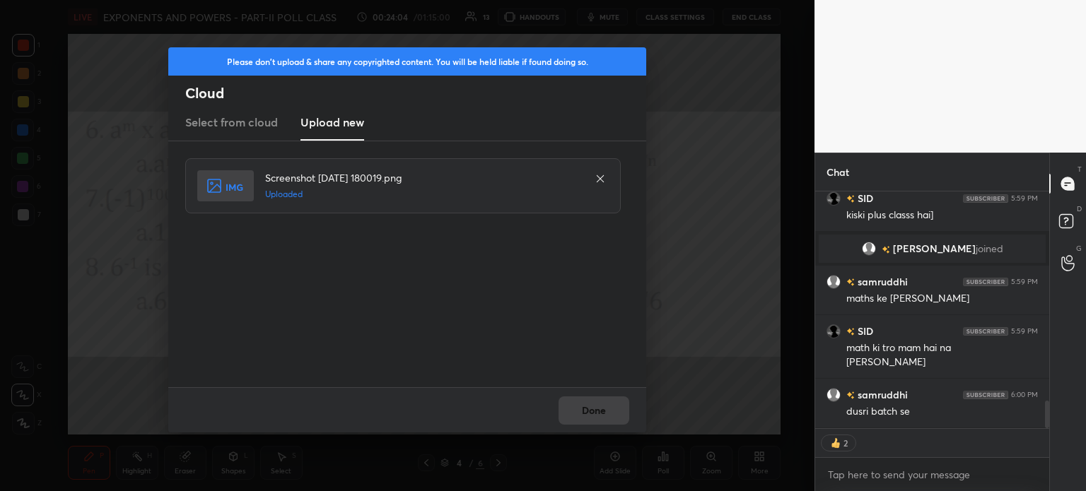
click at [629, 426] on div "Done" at bounding box center [407, 409] width 478 height 45
click at [633, 418] on div "Done" at bounding box center [407, 409] width 478 height 45
click at [636, 412] on div "Done" at bounding box center [407, 409] width 478 height 45
click at [628, 411] on button "Done" at bounding box center [593, 411] width 71 height 28
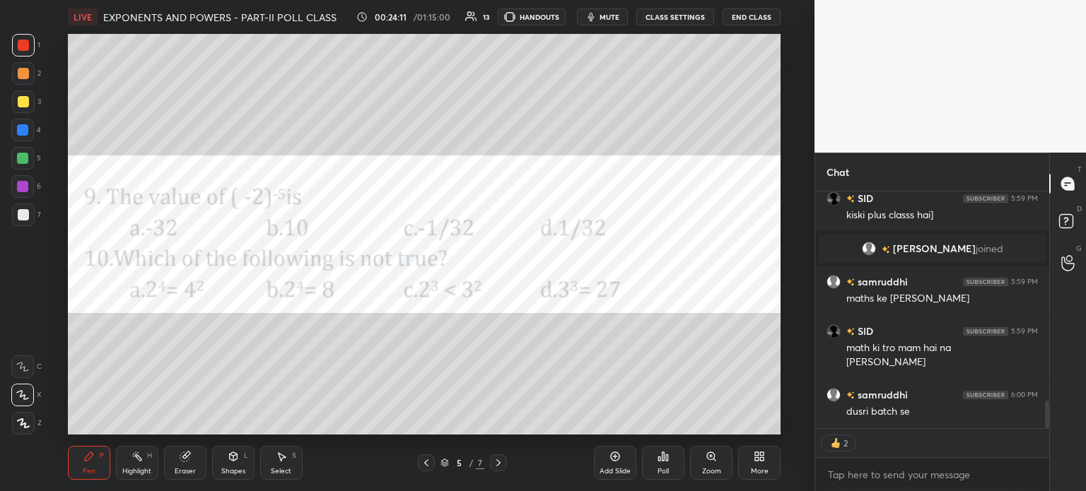
type textarea "x"
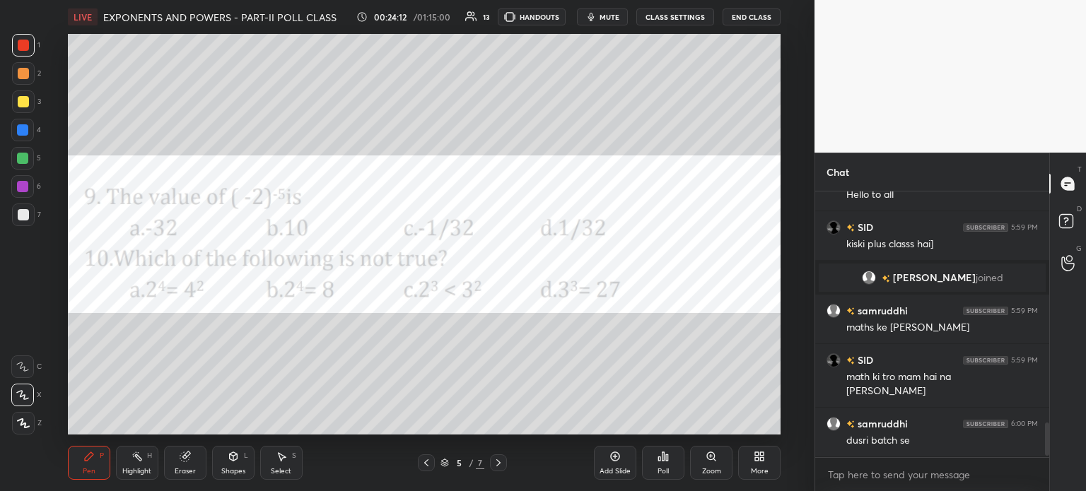
scroll to position [1794, 0]
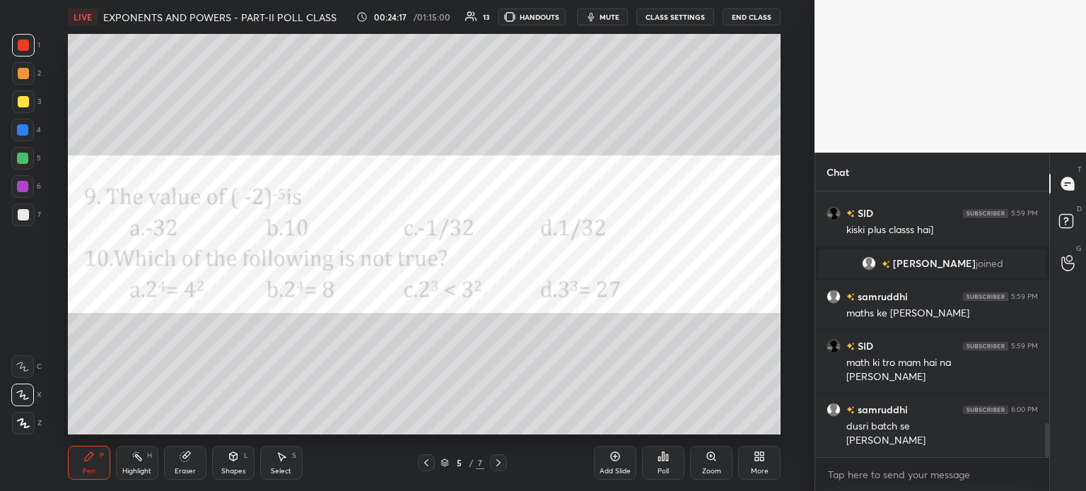
click at [29, 107] on div at bounding box center [23, 101] width 23 height 23
click at [24, 37] on div at bounding box center [23, 45] width 23 height 23
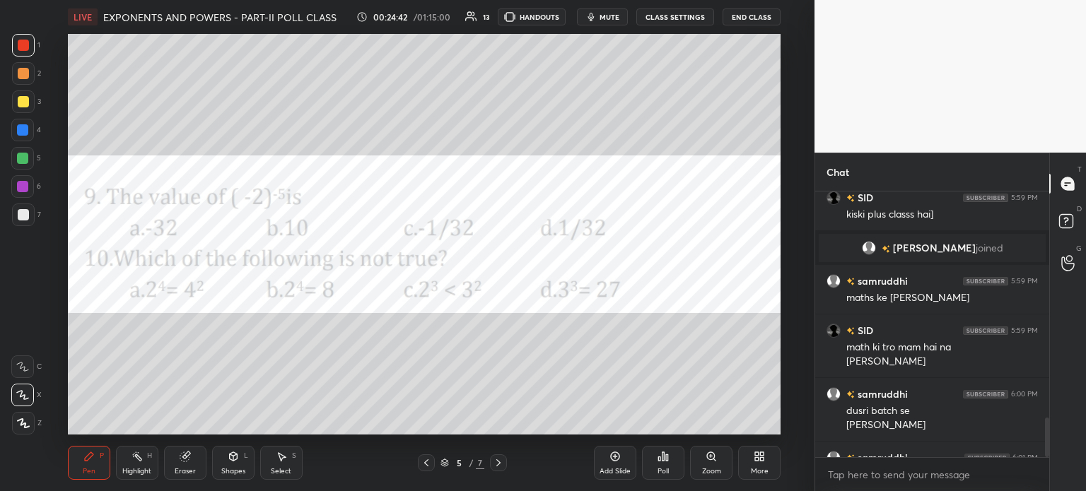
scroll to position [1747, 0]
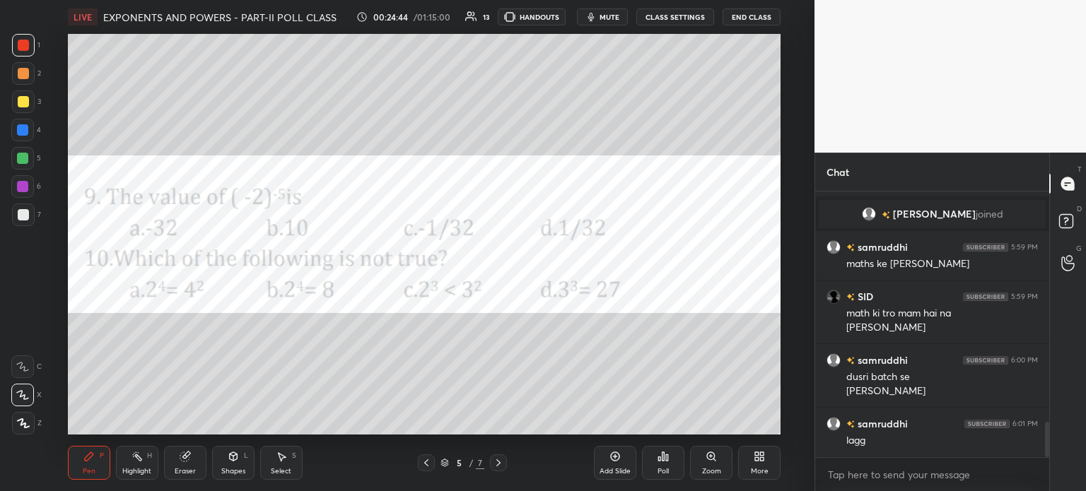
click at [669, 467] on div "Poll" at bounding box center [663, 463] width 42 height 34
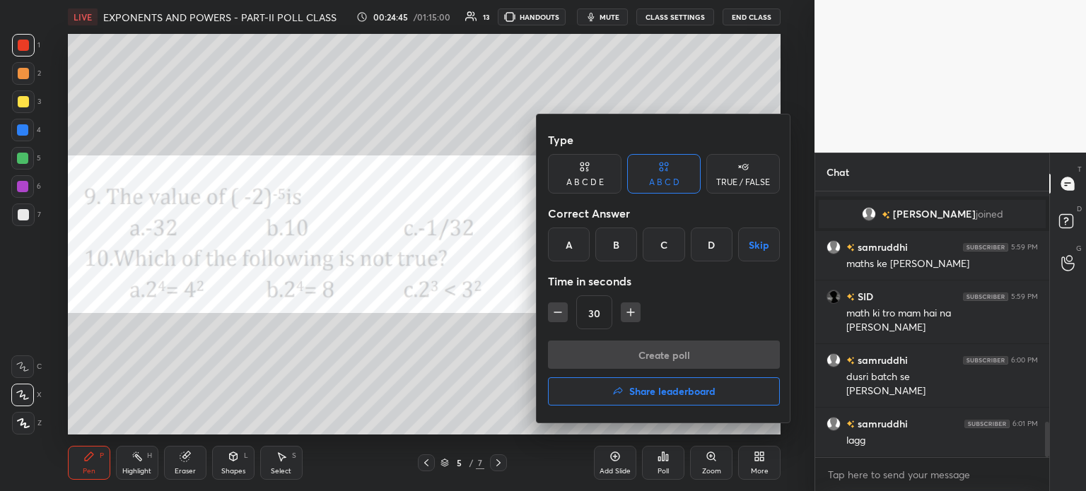
click at [664, 242] on div "C" at bounding box center [664, 245] width 42 height 34
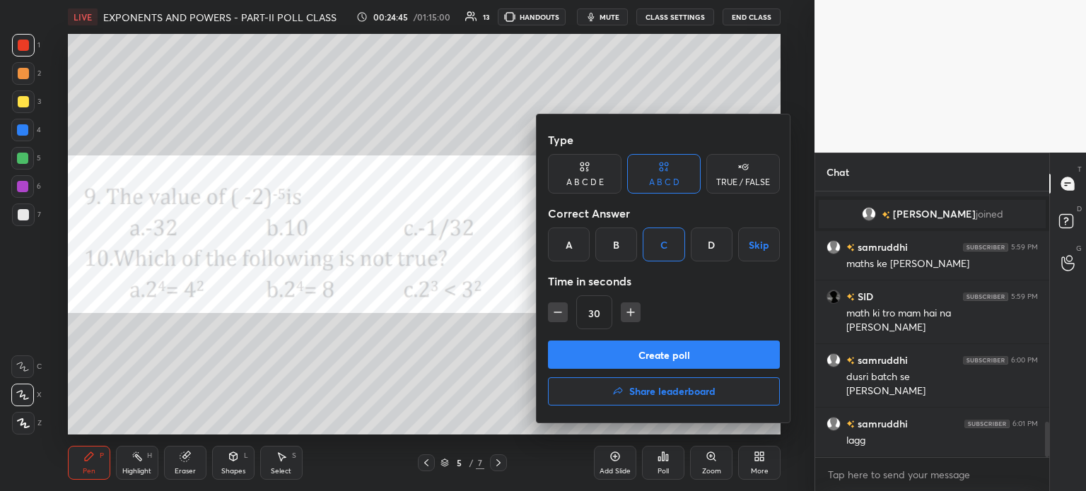
click at [691, 363] on button "Create poll" at bounding box center [664, 355] width 232 height 28
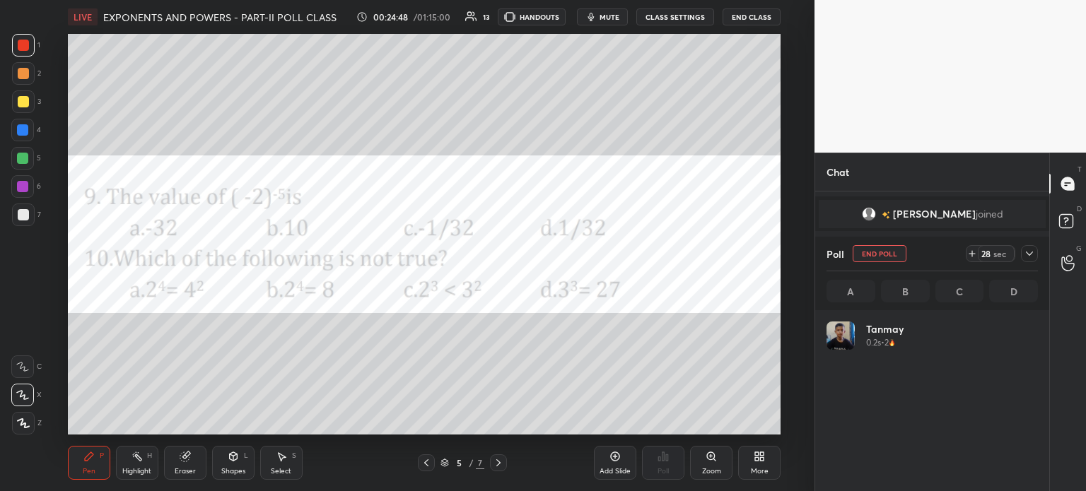
scroll to position [165, 207]
click at [614, 13] on span "mute" at bounding box center [609, 17] width 20 height 10
click at [1028, 254] on icon at bounding box center [1029, 254] width 7 height 4
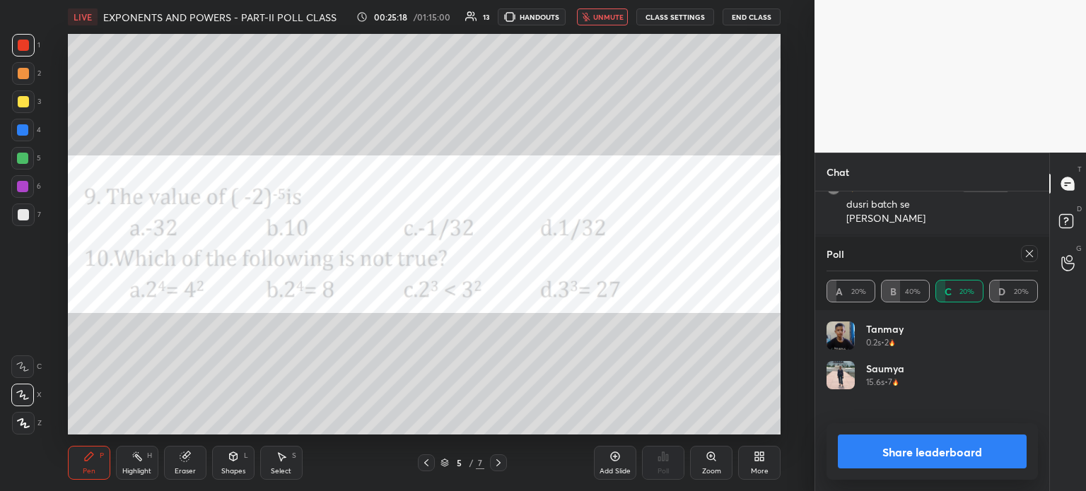
click at [1029, 251] on icon at bounding box center [1029, 253] width 11 height 11
type textarea "x"
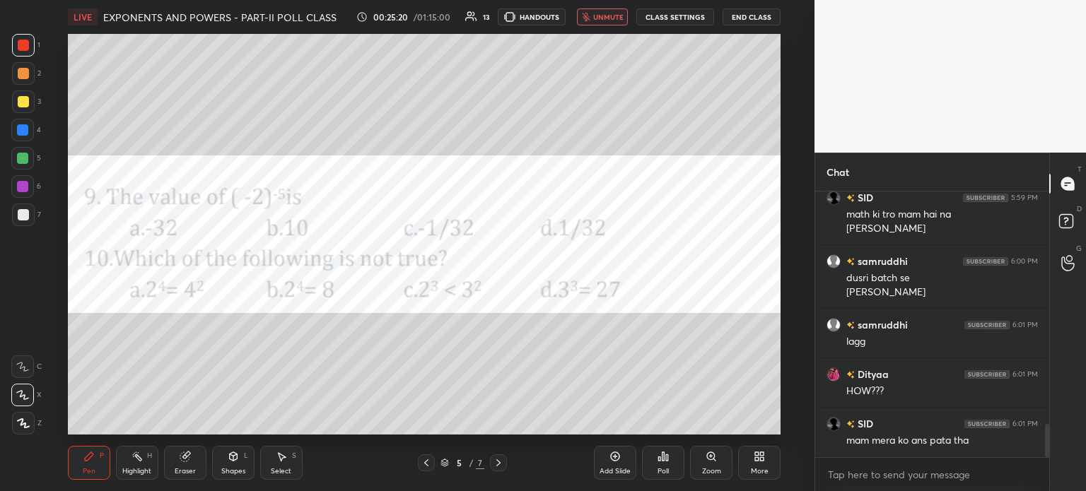
click at [608, 19] on span "unmute" at bounding box center [608, 17] width 30 height 10
click at [20, 105] on div at bounding box center [23, 101] width 11 height 11
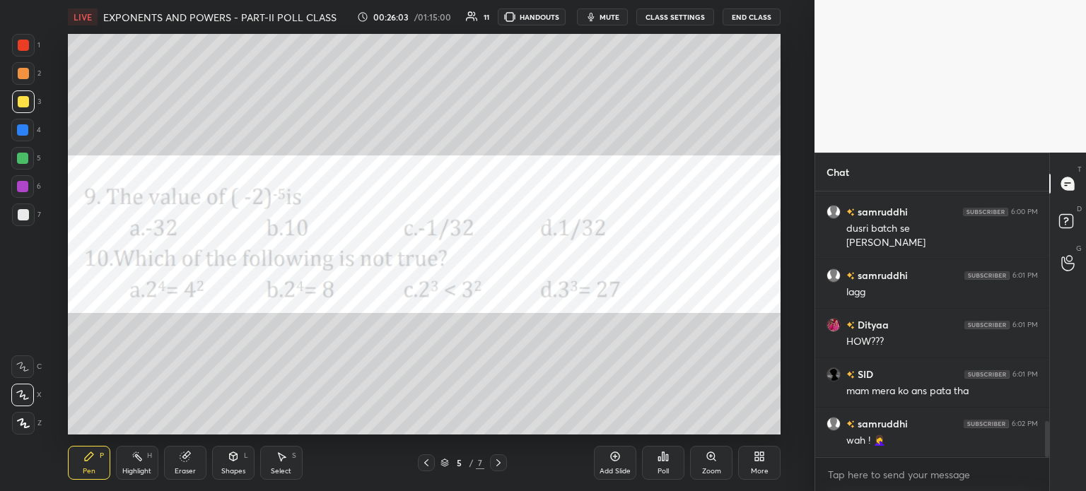
click at [192, 463] on div "Eraser" at bounding box center [185, 463] width 42 height 34
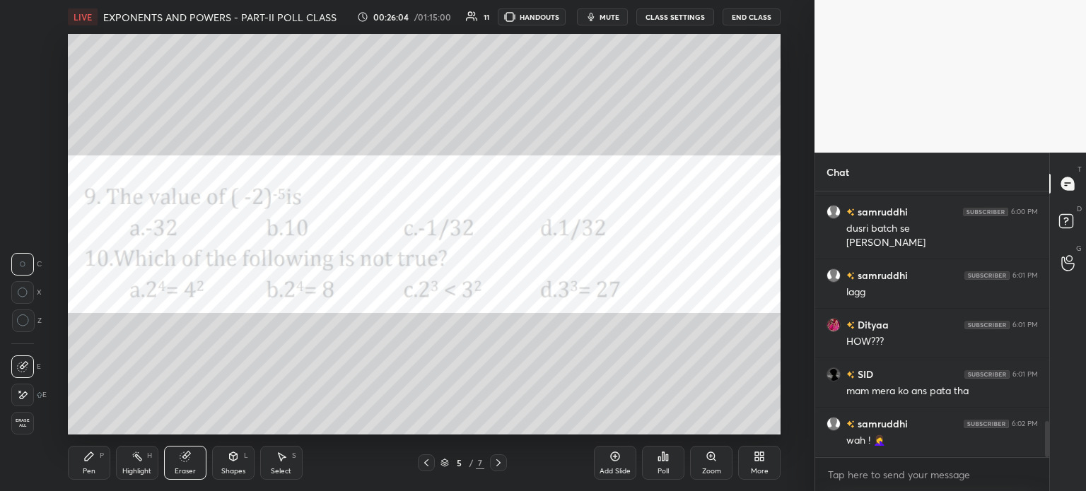
click at [23, 423] on span "Erase all" at bounding box center [22, 423] width 21 height 10
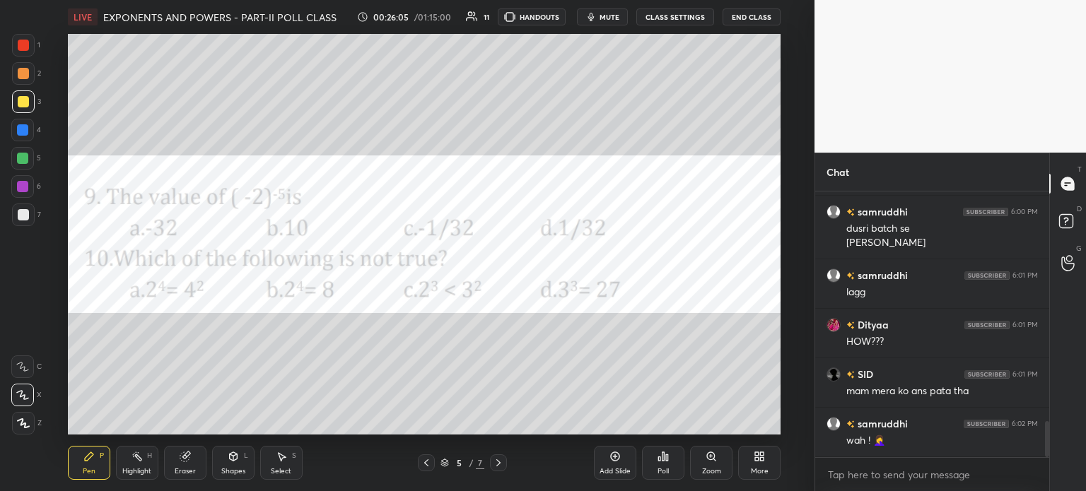
click at [30, 57] on div "1" at bounding box center [26, 48] width 28 height 28
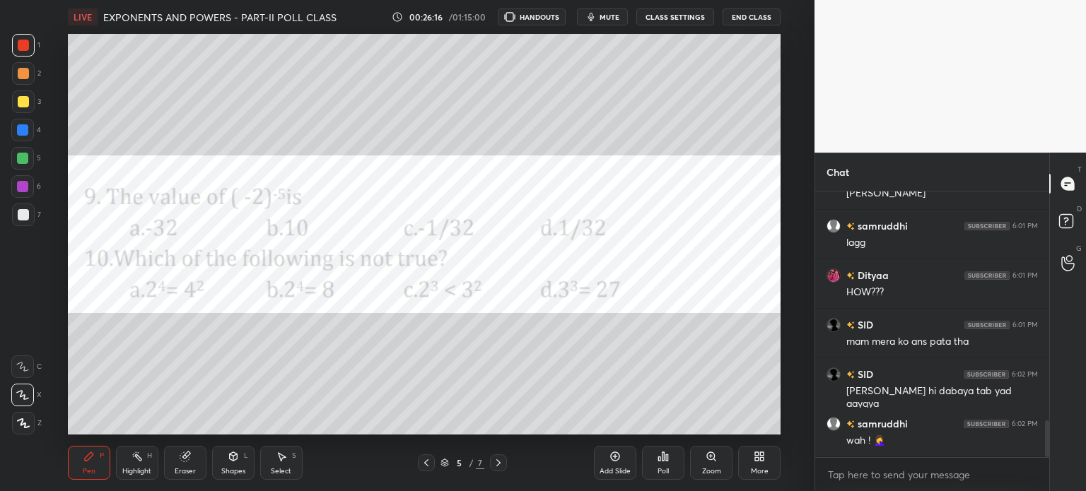
scroll to position [401, 758]
click at [599, 18] on button "mute" at bounding box center [602, 16] width 51 height 17
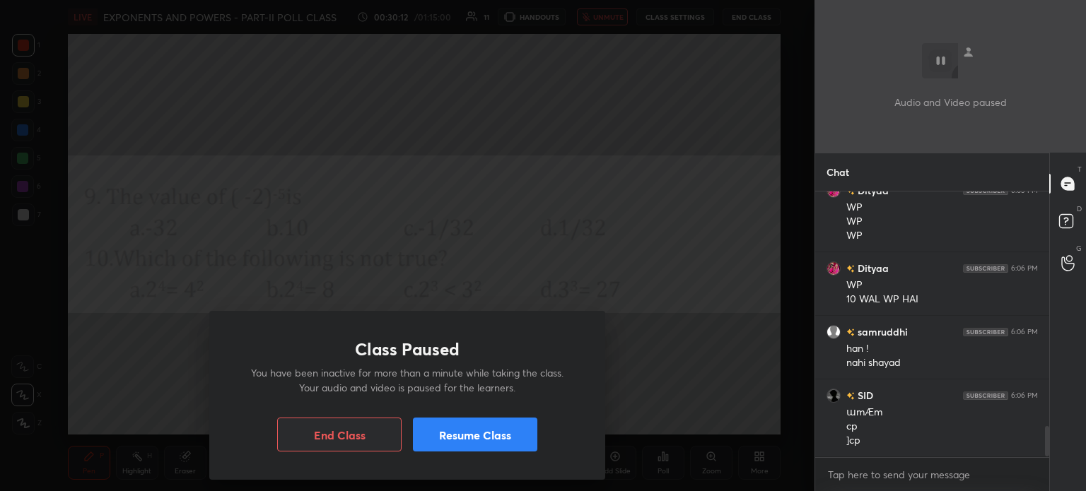
scroll to position [2041, 0]
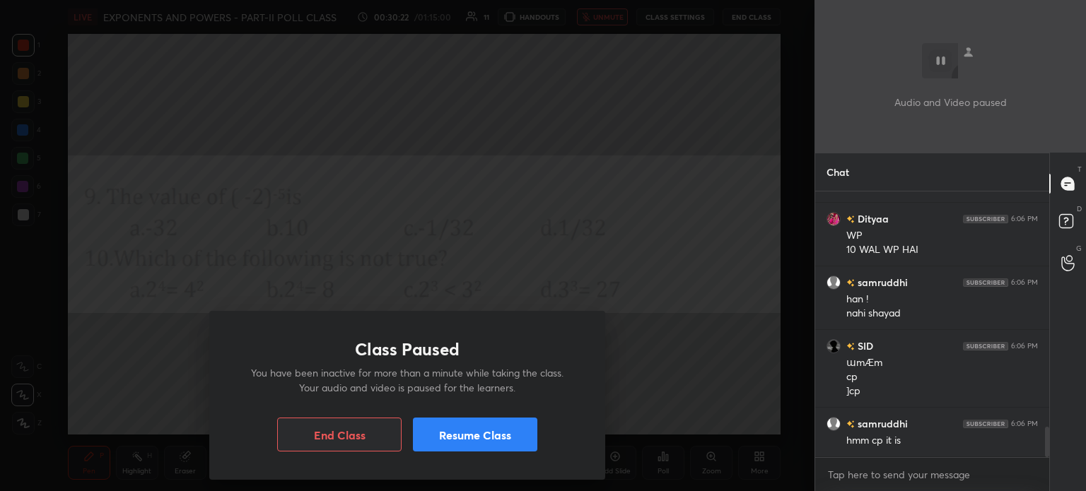
click at [470, 440] on button "Resume Class" at bounding box center [475, 435] width 124 height 34
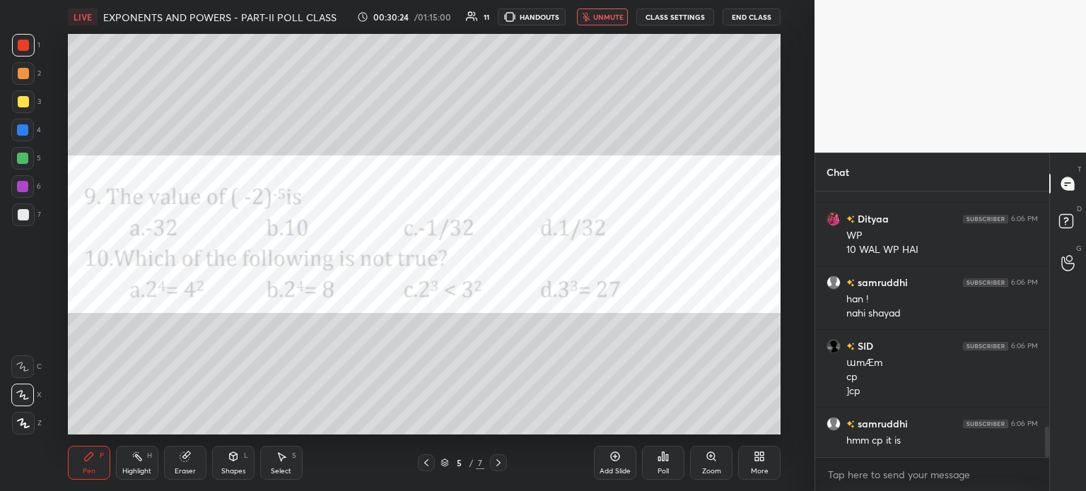
click at [609, 27] on div "LIVE EXPONENTS AND POWERS - PART-II POLL CLASS 00:30:24 / 01:15:00 11 HANDOUTS …" at bounding box center [424, 17] width 712 height 34
click at [611, 22] on button "unmute" at bounding box center [602, 16] width 51 height 17
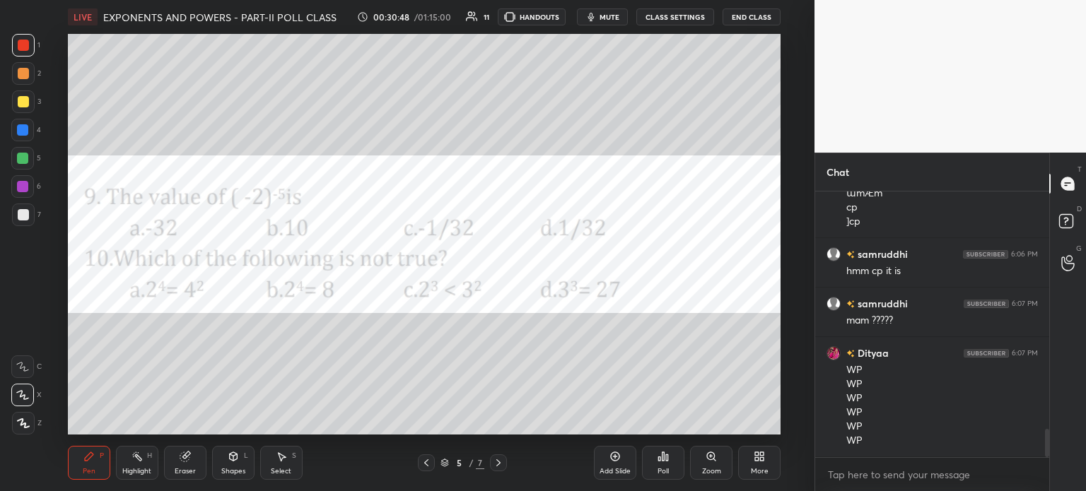
scroll to position [2225, 0]
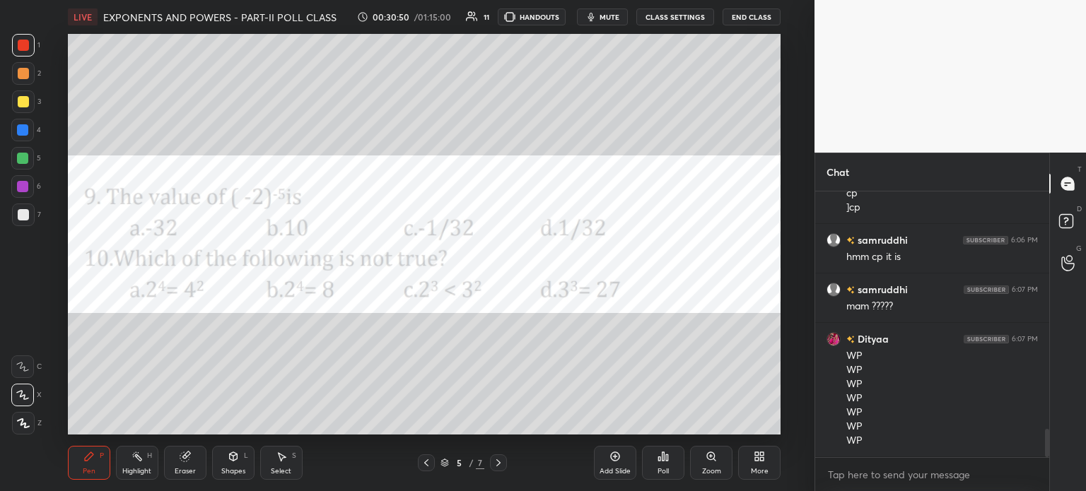
click at [180, 468] on div "Eraser" at bounding box center [185, 471] width 21 height 7
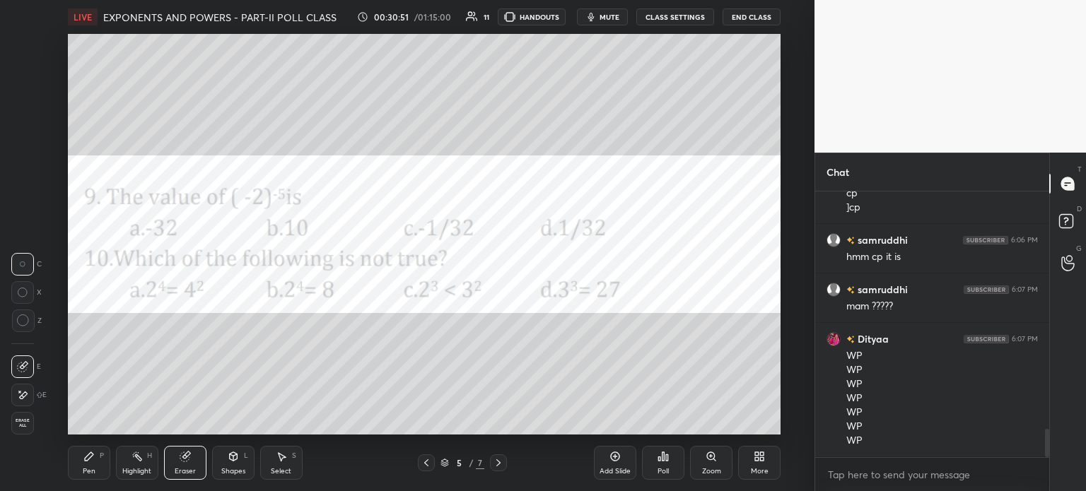
click at [23, 380] on div "E" at bounding box center [28, 392] width 35 height 28
click at [81, 460] on div "Pen P" at bounding box center [89, 463] width 42 height 34
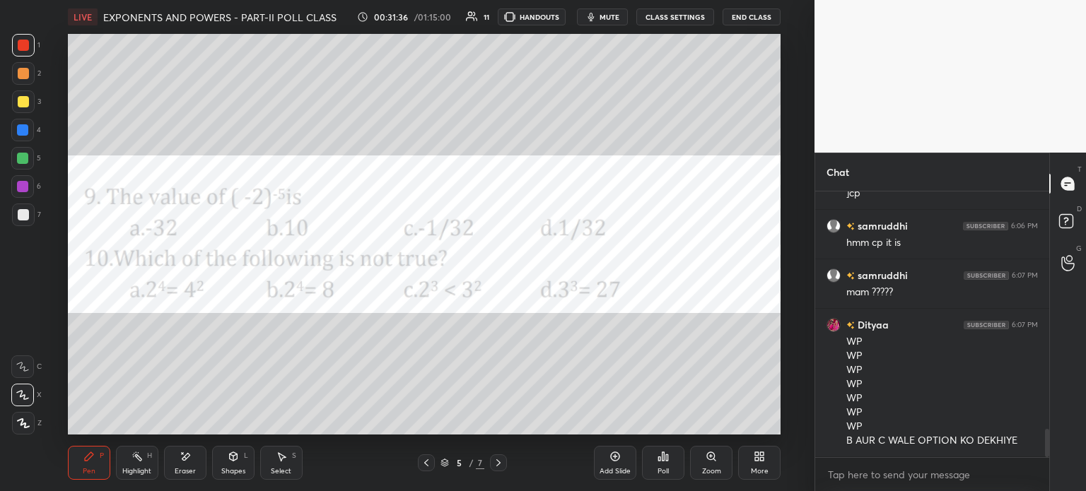
scroll to position [2378, 0]
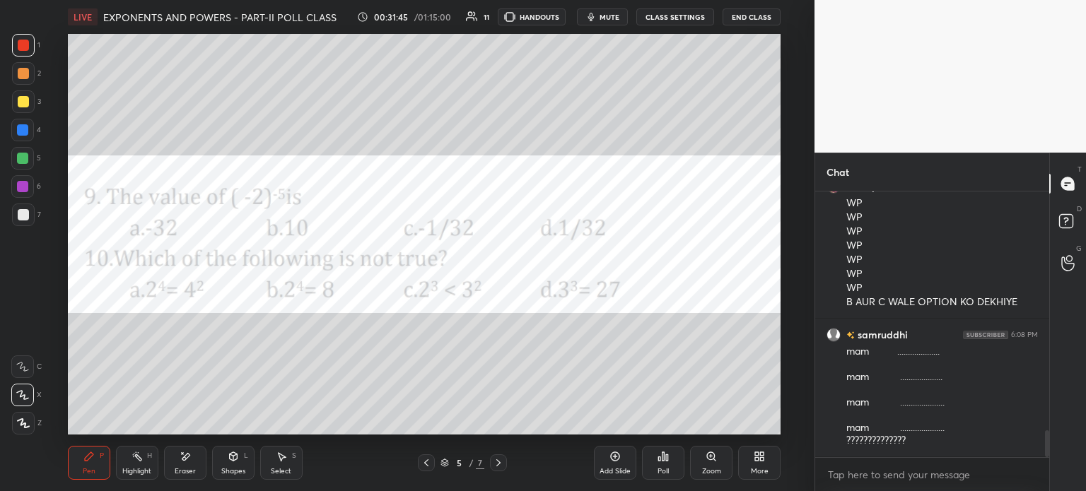
click at [655, 456] on div "Poll" at bounding box center [663, 463] width 42 height 34
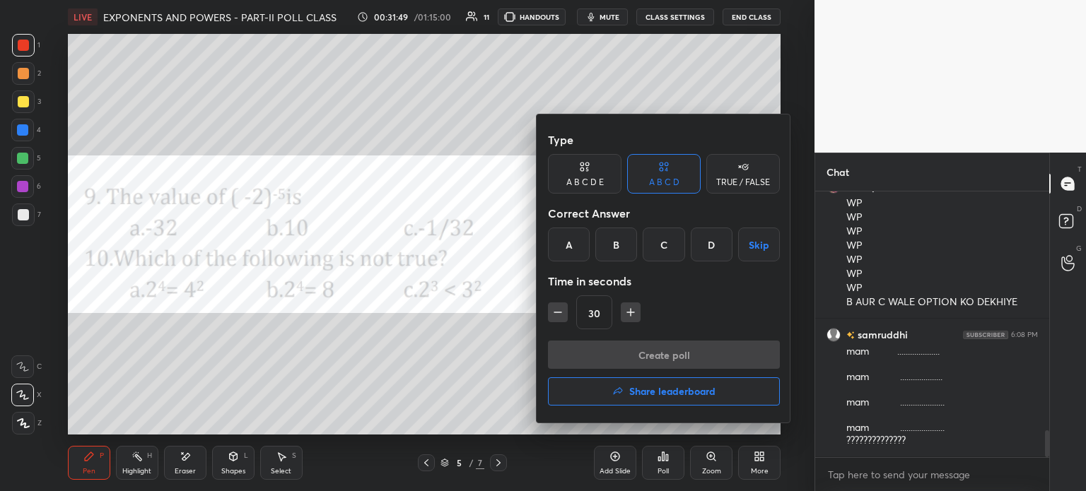
click at [611, 242] on div "B" at bounding box center [616, 245] width 42 height 34
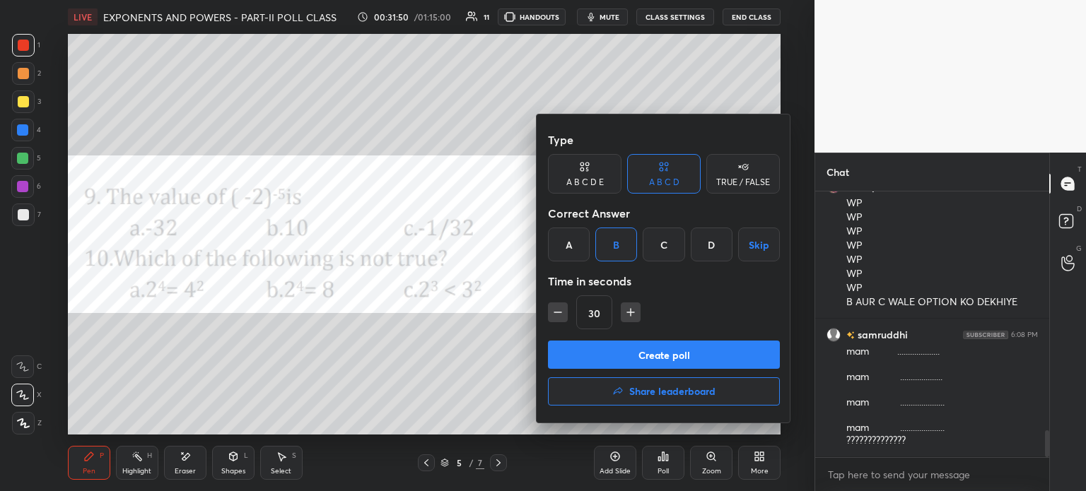
click at [664, 348] on button "Create poll" at bounding box center [664, 355] width 232 height 28
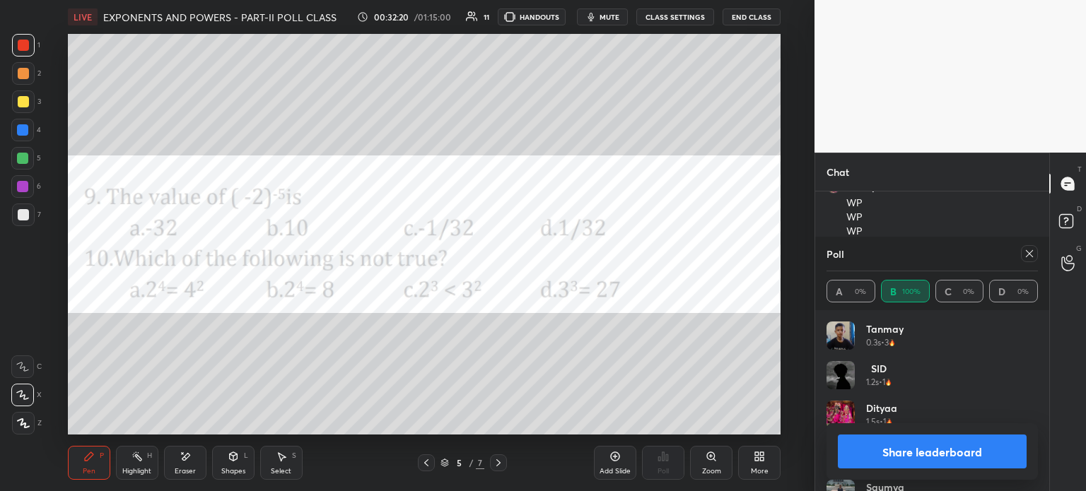
scroll to position [2564, 0]
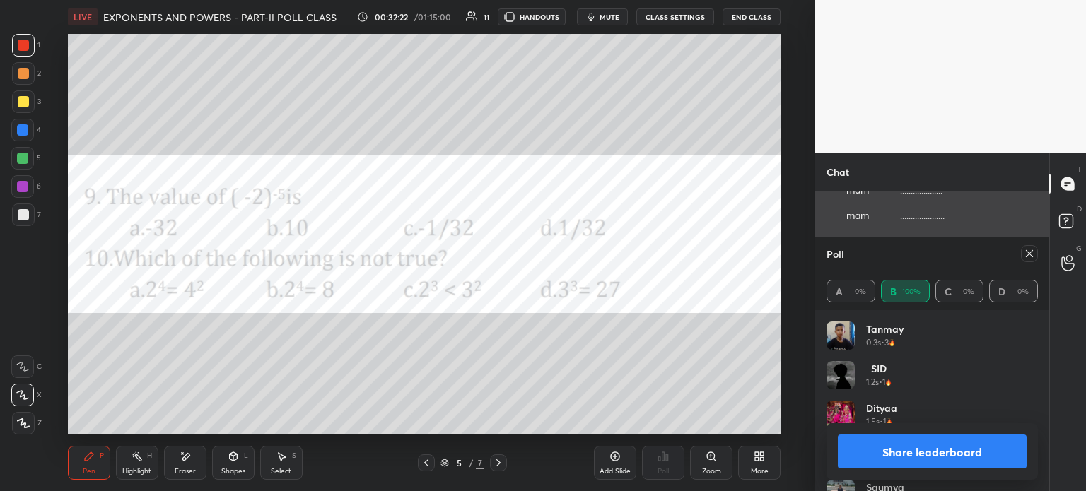
click at [1031, 259] on div at bounding box center [1029, 253] width 17 height 17
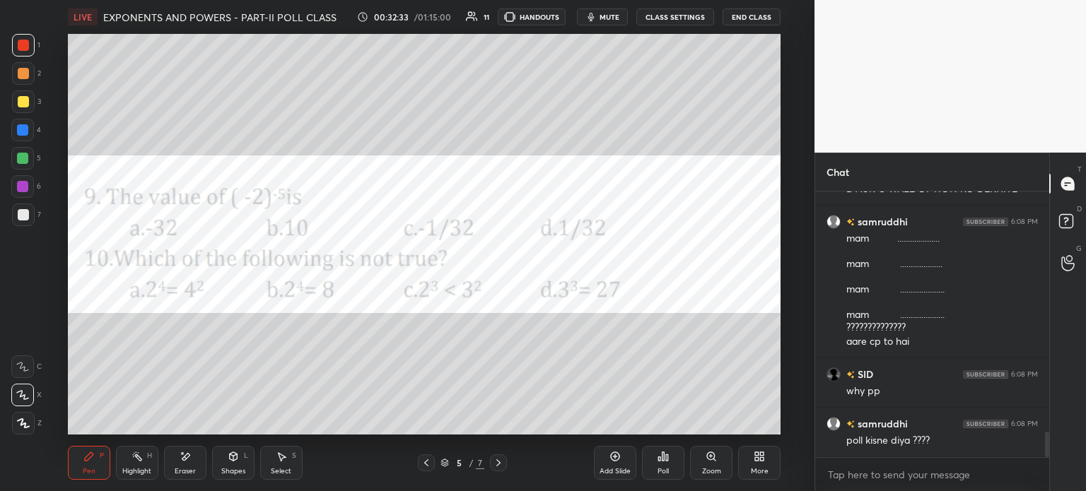
scroll to position [2540, 0]
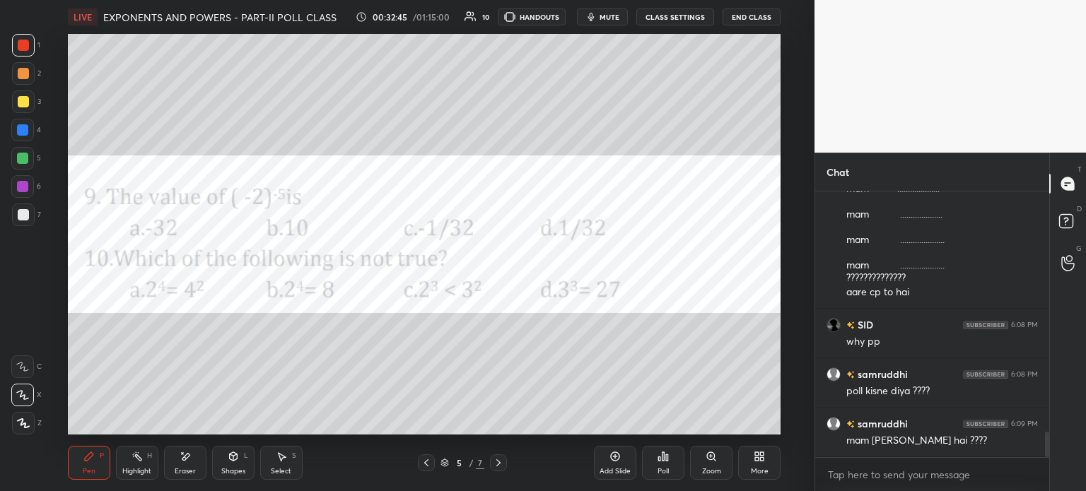
click at [883, 476] on body "1 2 3 4 5 6 7 C X Z E E Erase all H H LIVE EXPONENTS AND POWERS - PART-II POLL …" at bounding box center [543, 245] width 1086 height 491
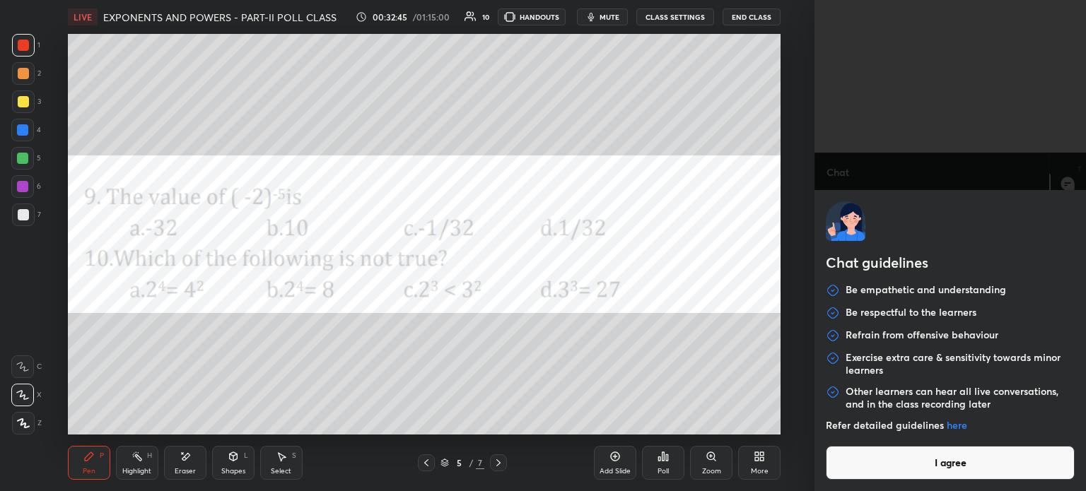
click at [879, 474] on button "I agree" at bounding box center [950, 463] width 249 height 34
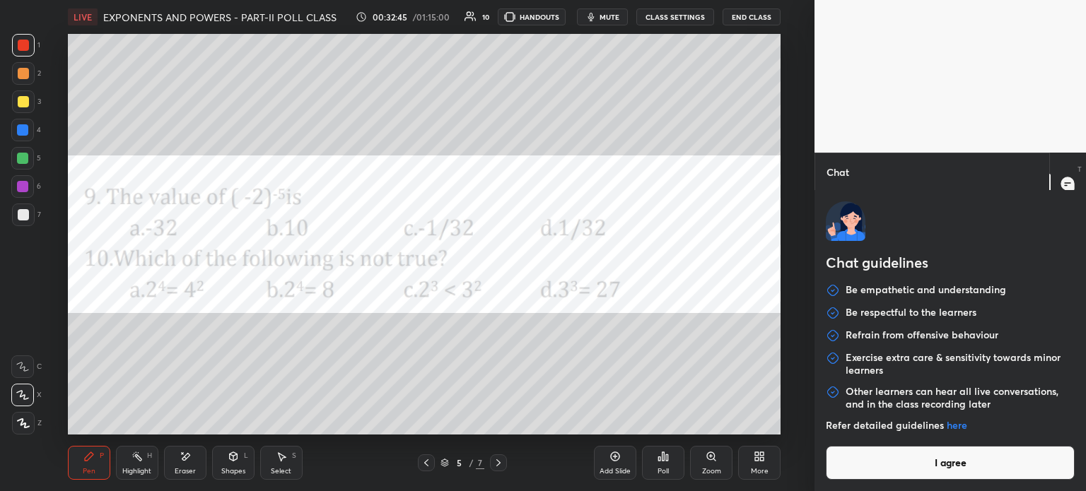
type textarea "x"
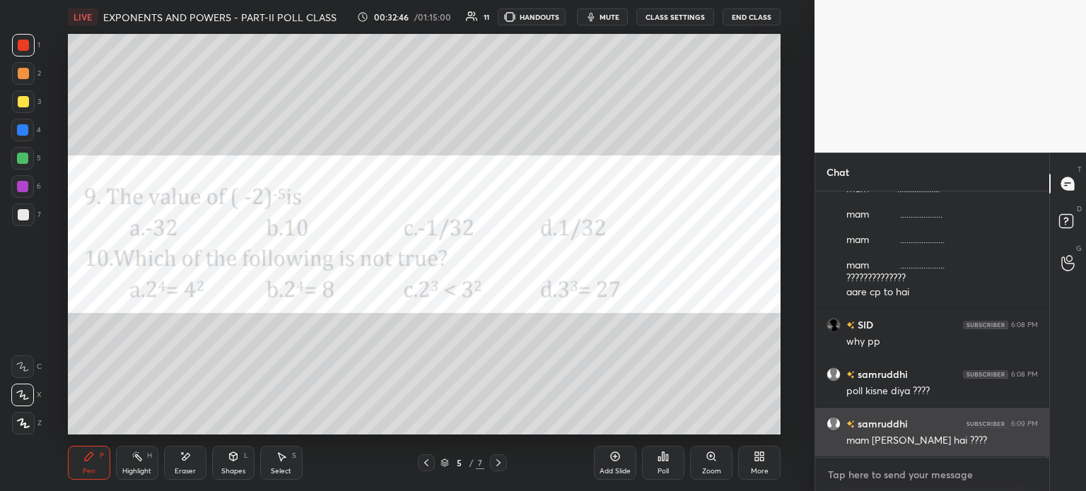
type textarea "r"
type textarea "x"
type textarea "re"
type textarea "x"
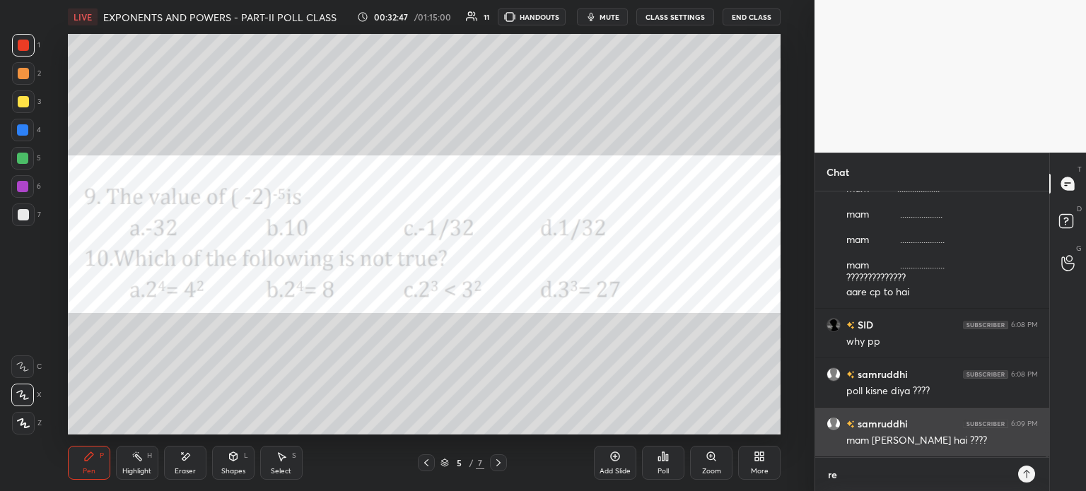
type textarea "ref"
type textarea "x"
type textarea "refr"
type textarea "x"
type textarea "refre"
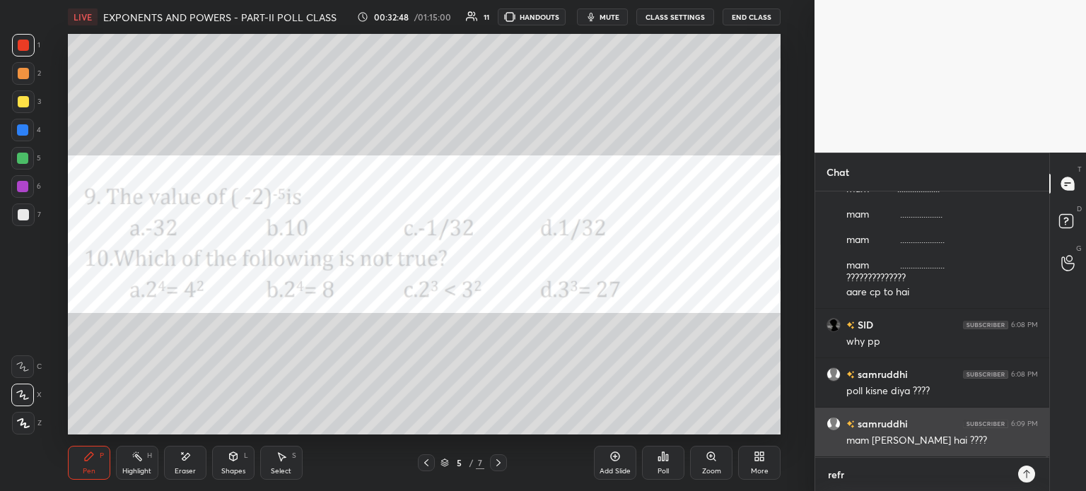
type textarea "x"
type textarea "refres"
type textarea "x"
type textarea "refresg"
type textarea "x"
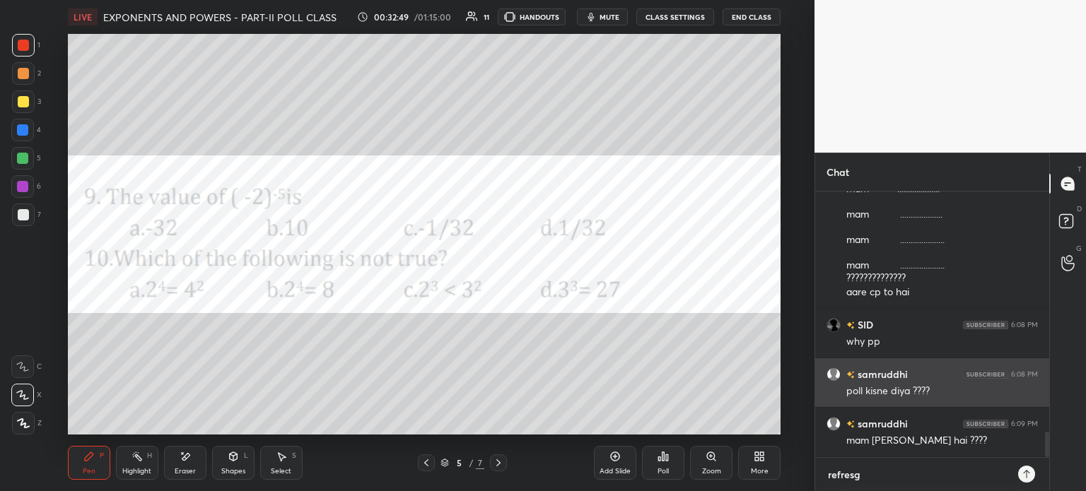
type textarea "refres"
type textarea "x"
type textarea "refresh"
type textarea "x"
type textarea "refresh"
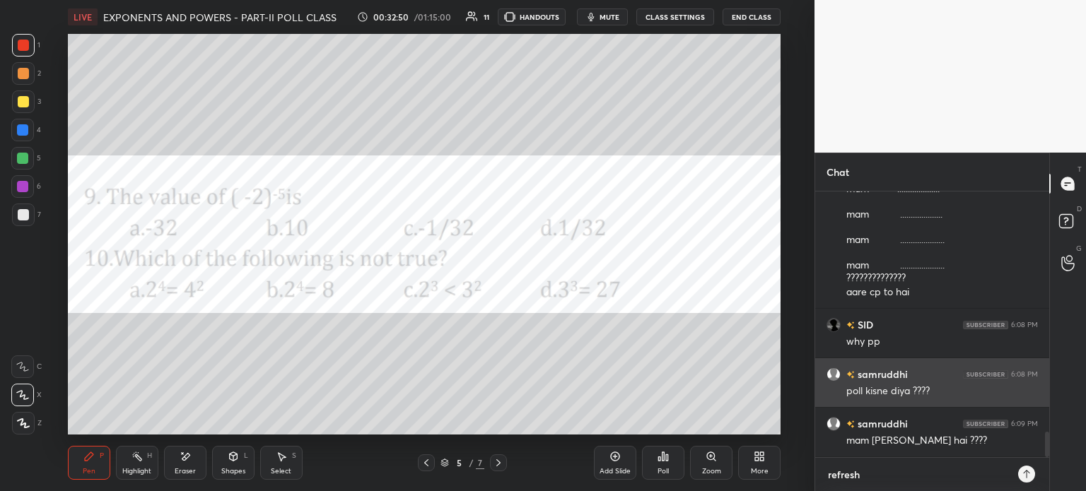
type textarea "x"
type textarea "refresh r"
type textarea "x"
type textarea "refresh ro"
type textarea "x"
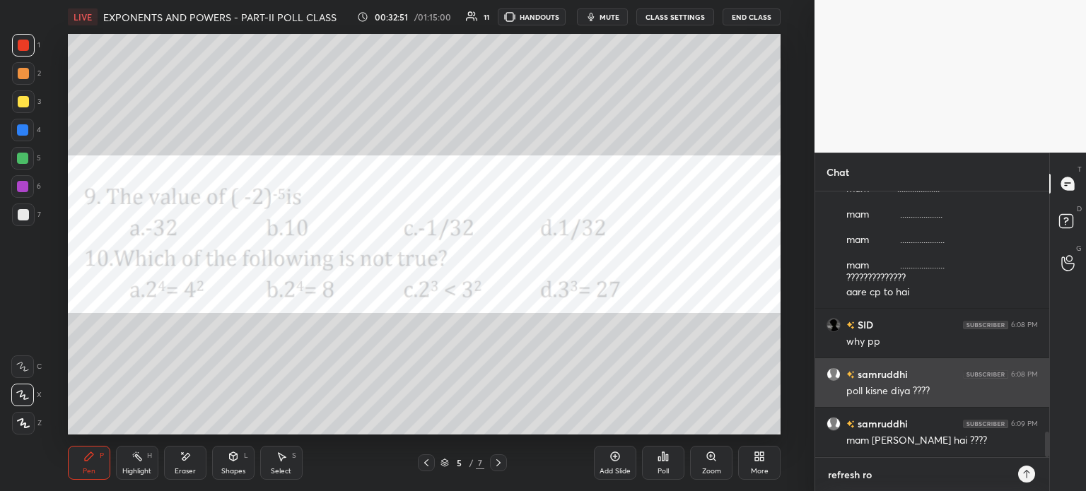
type textarea "refresh r"
type textarea "x"
type textarea "refresh"
type textarea "x"
type textarea "refresh k"
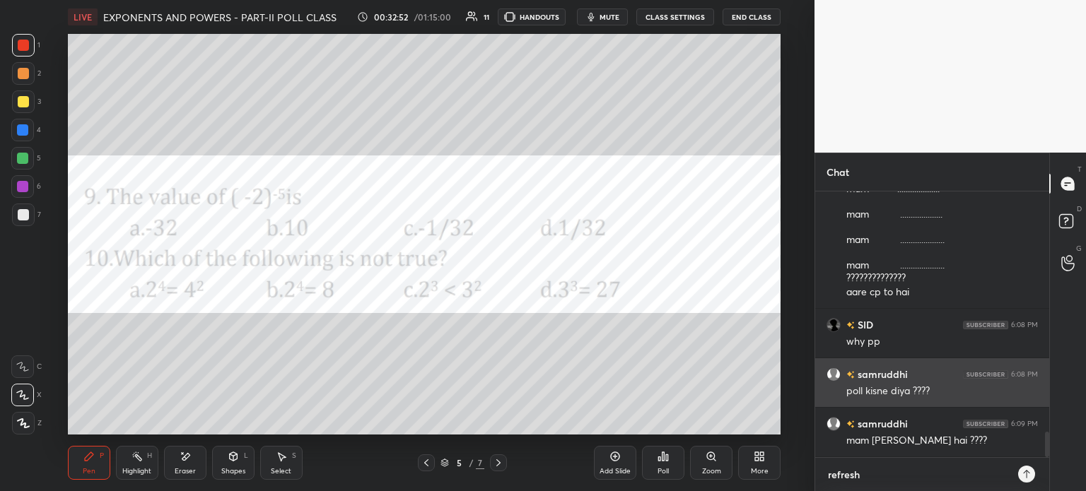
type textarea "x"
type textarea "refresh kr"
type textarea "x"
type textarea "refresh kro"
type textarea "x"
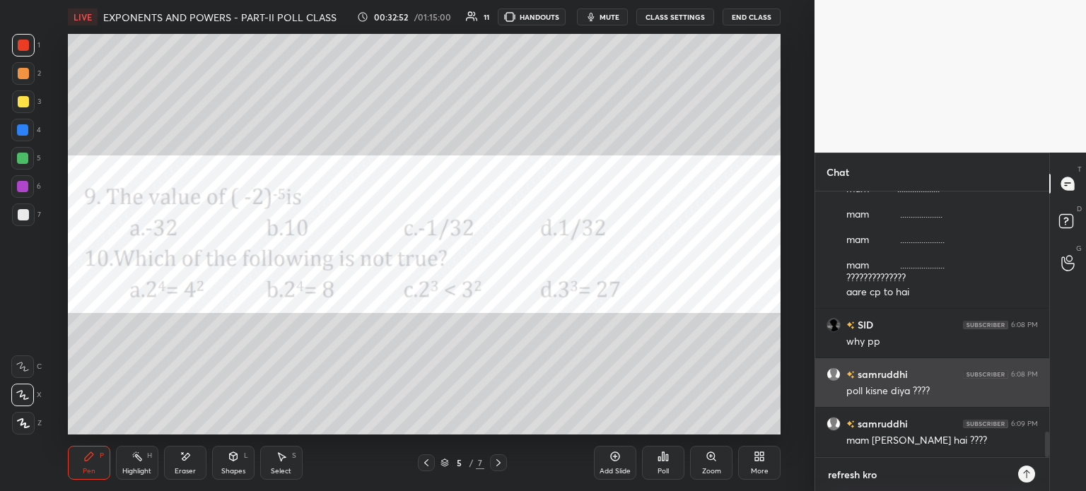
type textarea "refresh kro"
type textarea "x"
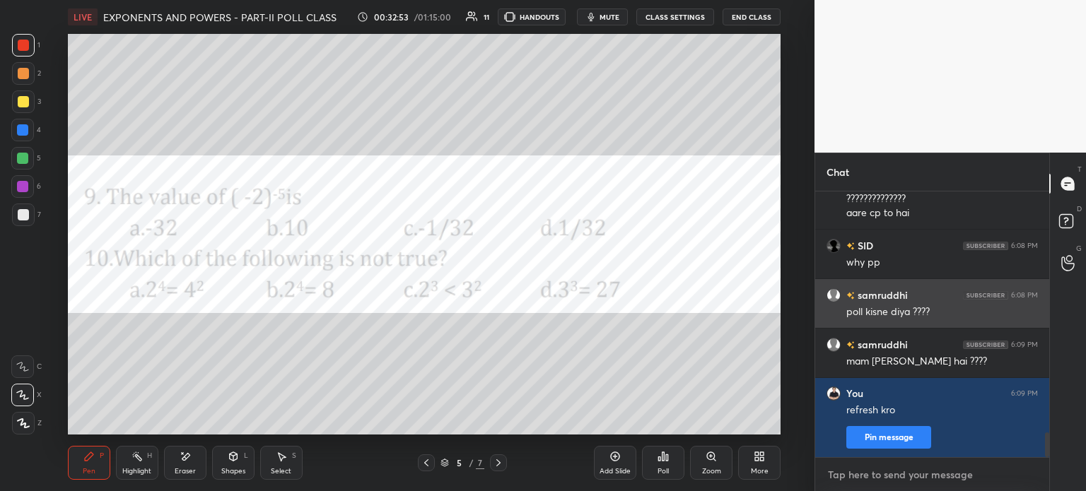
type textarea "s"
type textarea "x"
type textarea "sa"
type textarea "x"
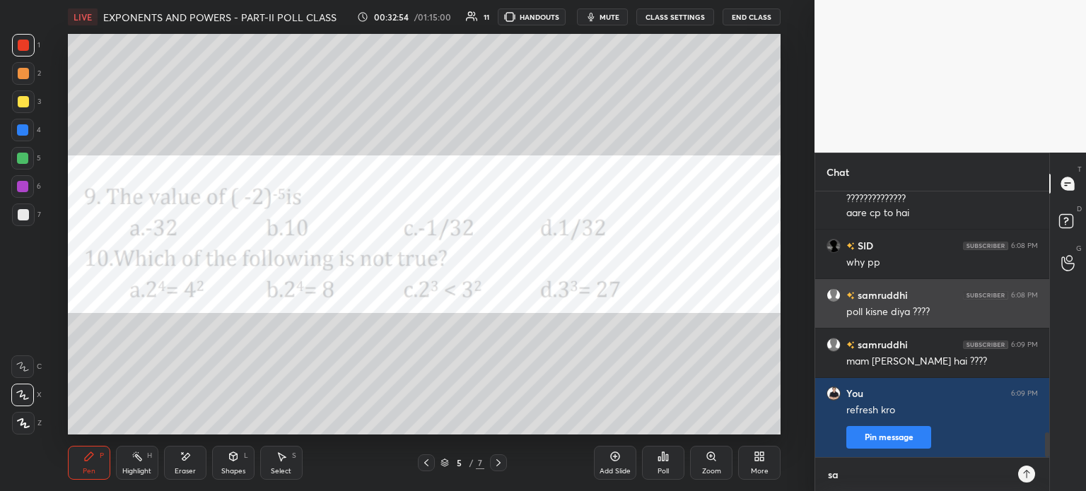
type textarea "sam"
type textarea "x"
type textarea "samr"
type textarea "x"
type textarea "samru"
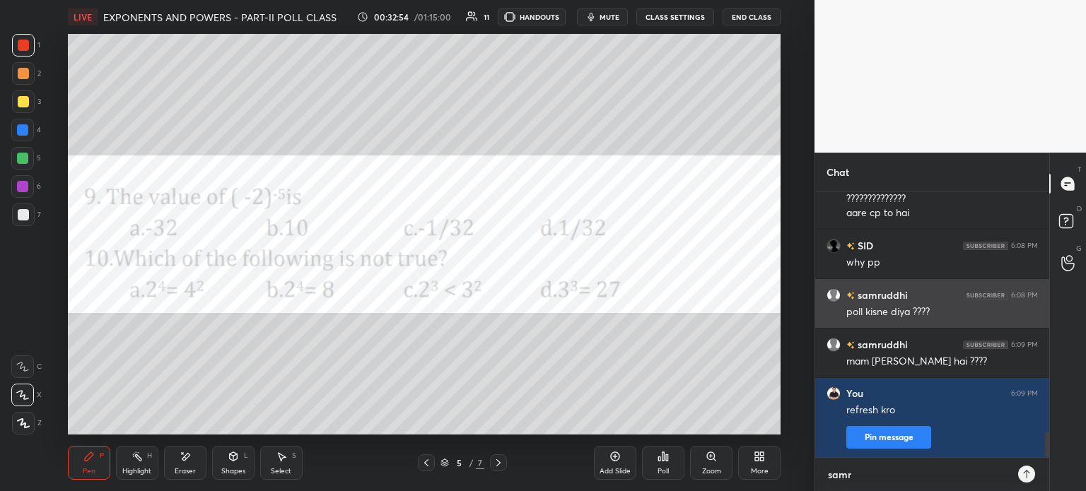
type textarea "x"
type textarea "samrut"
type textarea "x"
type textarea "samru"
type textarea "x"
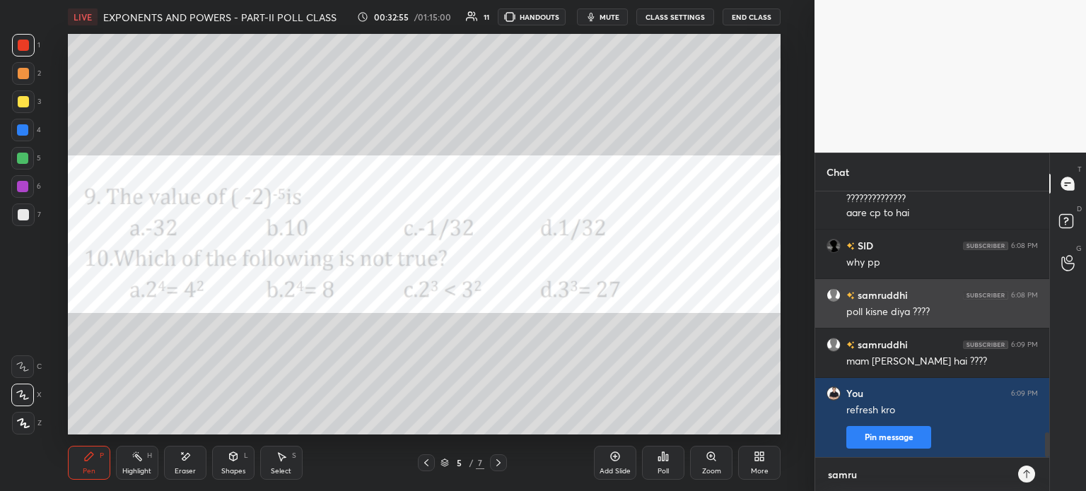
type textarea "samrud"
type textarea "x"
type textarea "samrudd"
type textarea "x"
type textarea "samruddi"
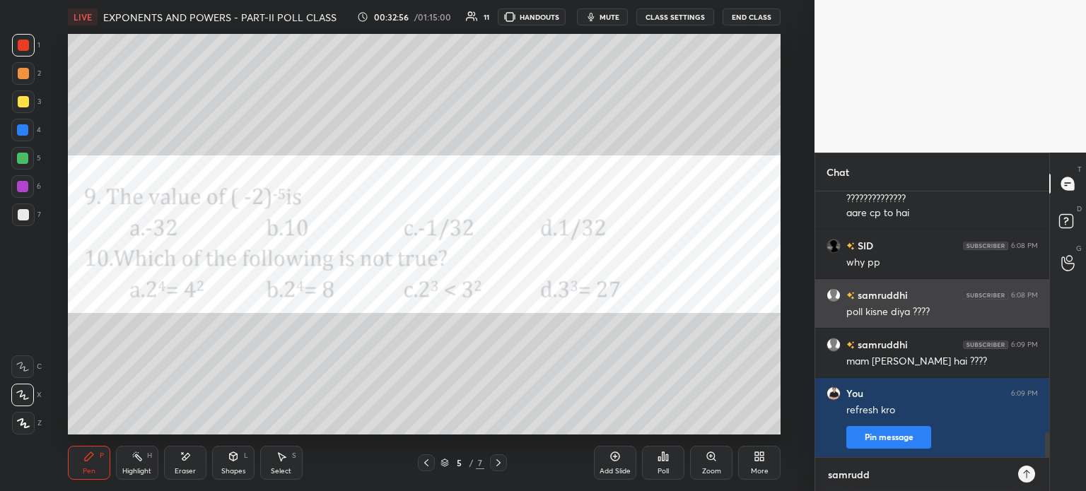
type textarea "x"
type textarea "samrudd"
type textarea "x"
type textarea "samruddh"
type textarea "x"
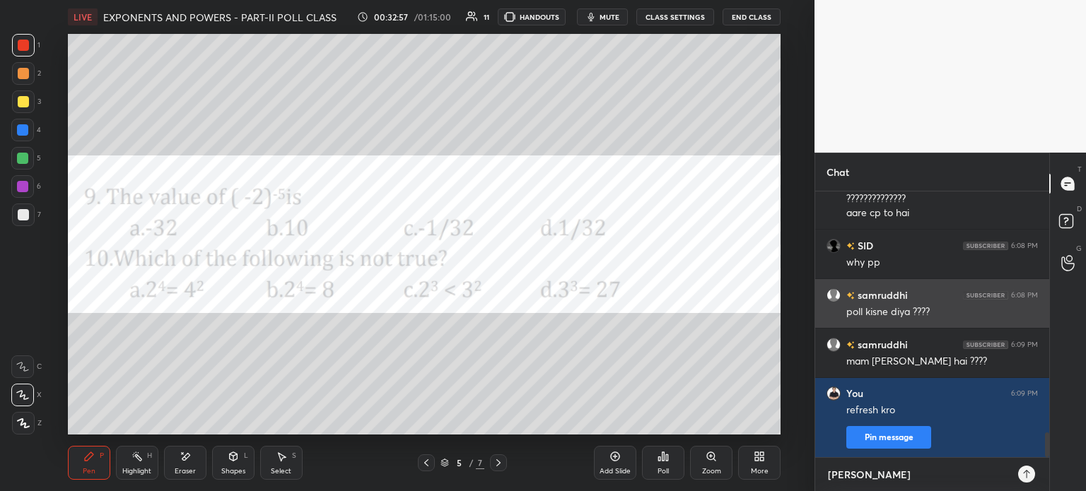
type textarea "samruddhi"
type textarea "x"
type textarea "samruddhi"
type textarea "x"
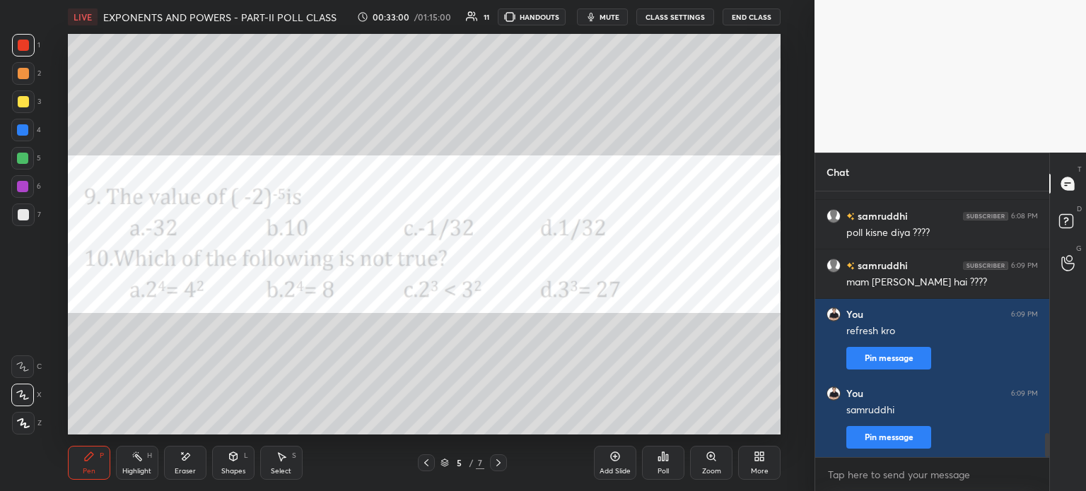
click at [177, 462] on div "Eraser" at bounding box center [185, 463] width 42 height 34
click at [29, 425] on span "Erase all" at bounding box center [22, 423] width 21 height 10
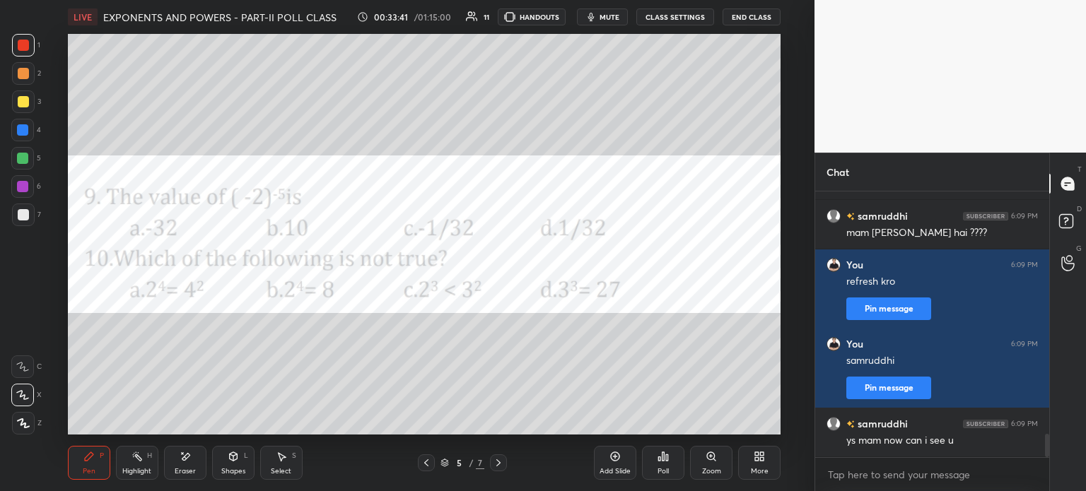
scroll to position [2798, 0]
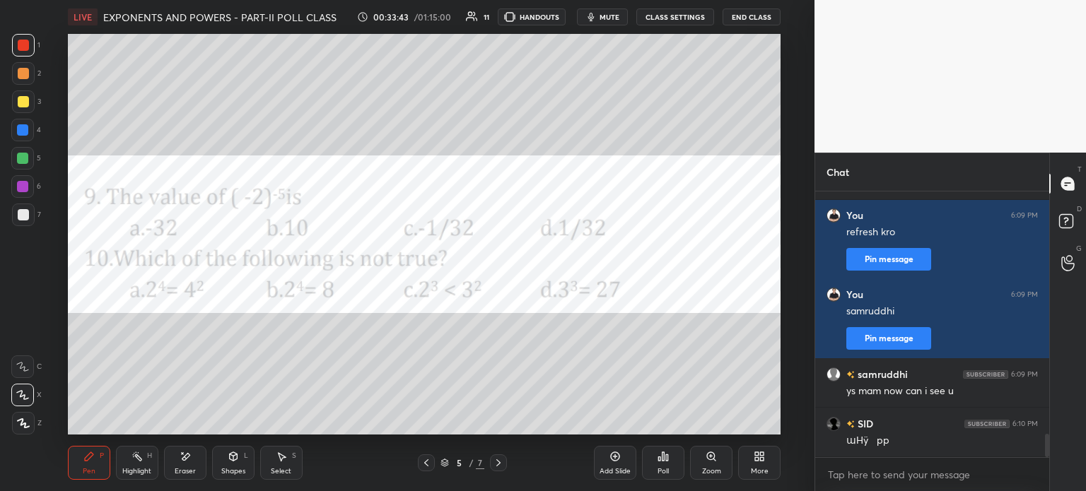
click at [753, 458] on icon at bounding box center [758, 456] width 11 height 11
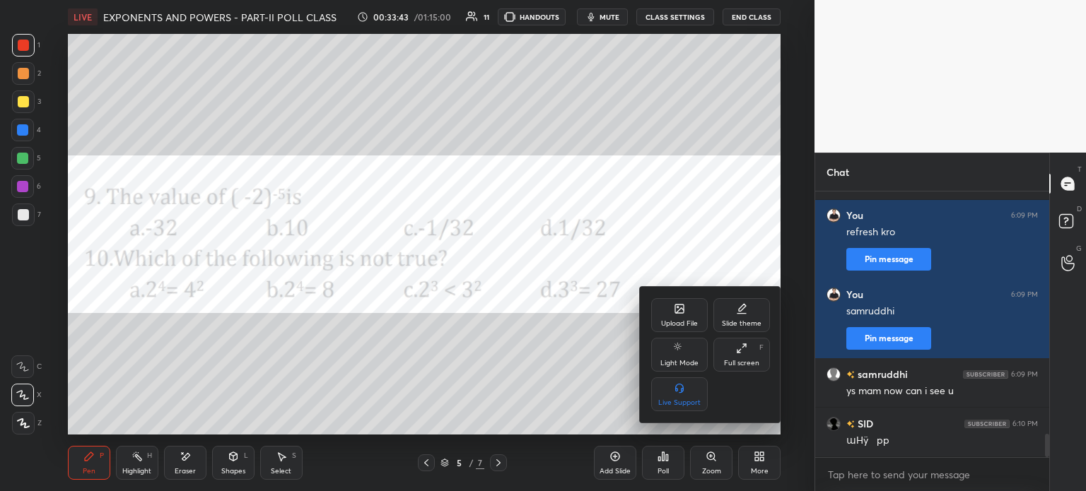
click at [679, 310] on icon at bounding box center [680, 310] width 8 height 5
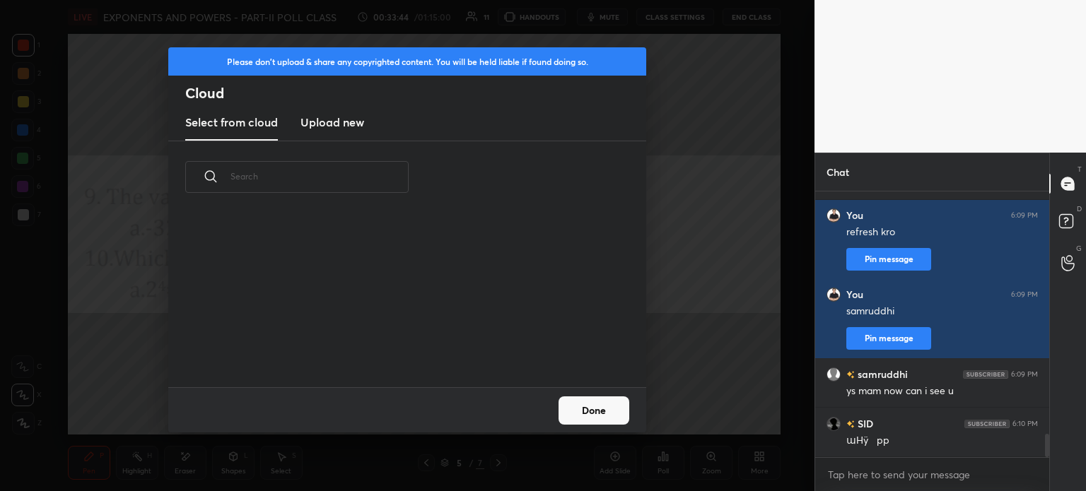
scroll to position [174, 454]
click at [291, 127] on div "Select from cloud Upload new" at bounding box center [407, 122] width 478 height 35
click at [344, 129] on h3 "Upload new" at bounding box center [332, 122] width 64 height 17
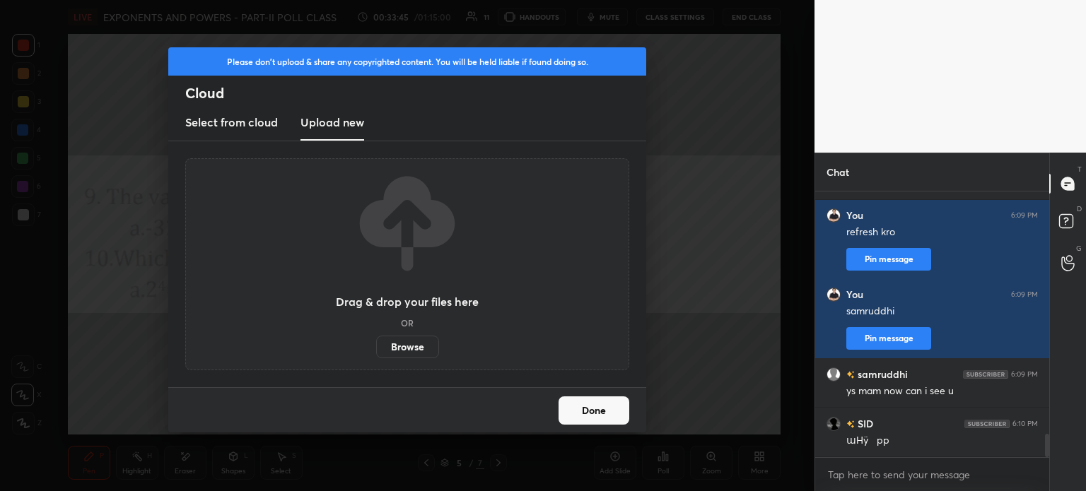
click at [416, 352] on label "Browse" at bounding box center [407, 347] width 63 height 23
click at [376, 352] on input "Browse" at bounding box center [376, 347] width 0 height 23
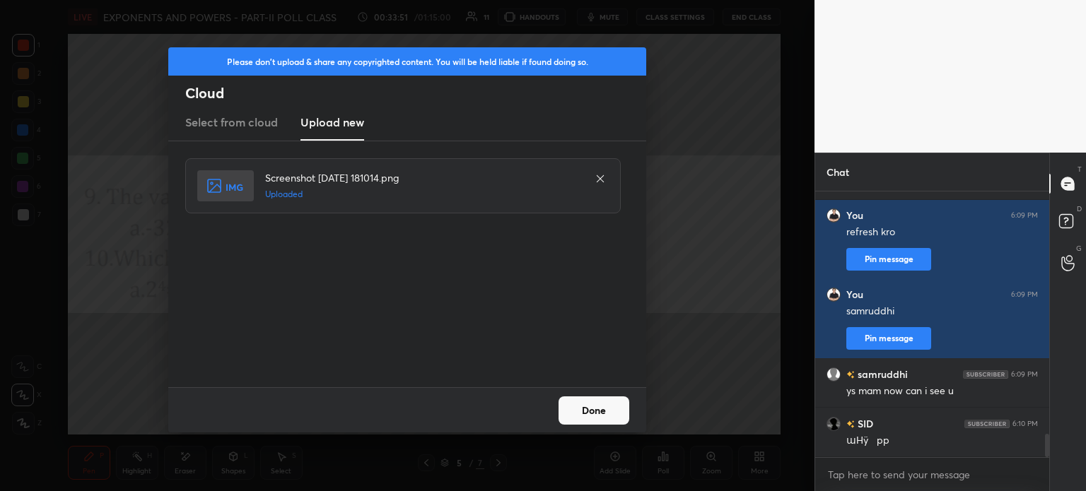
click at [608, 412] on button "Done" at bounding box center [593, 411] width 71 height 28
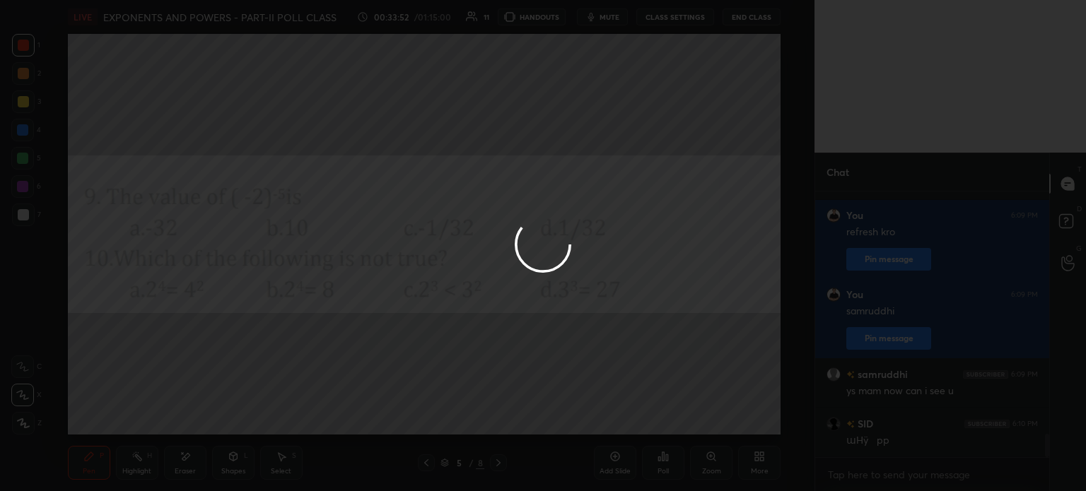
click at [610, 416] on button "Done" at bounding box center [593, 411] width 71 height 28
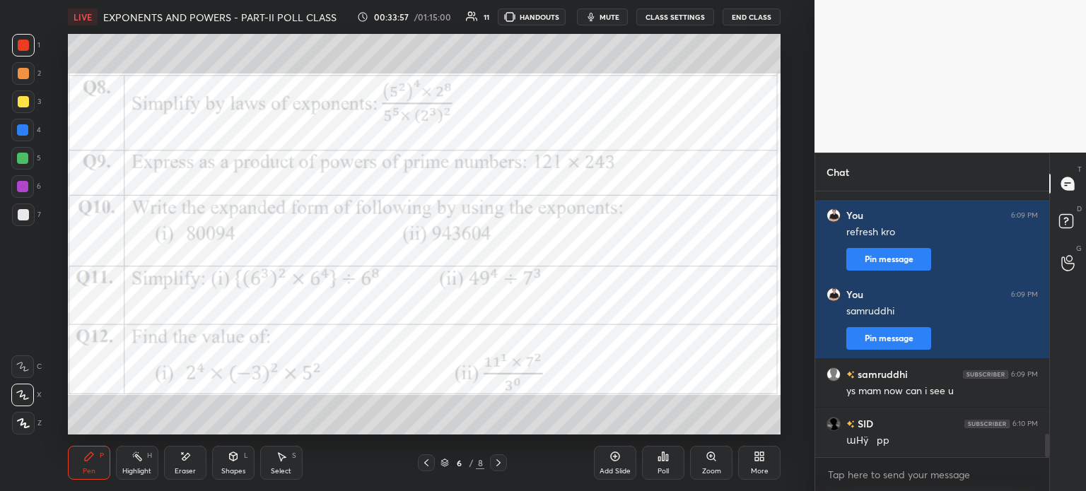
click at [417, 453] on div "Pen P Highlight H Eraser Shapes L Select S 6 / 8 Add Slide Poll Zoom More" at bounding box center [424, 463] width 712 height 57
click at [426, 460] on icon at bounding box center [426, 462] width 11 height 11
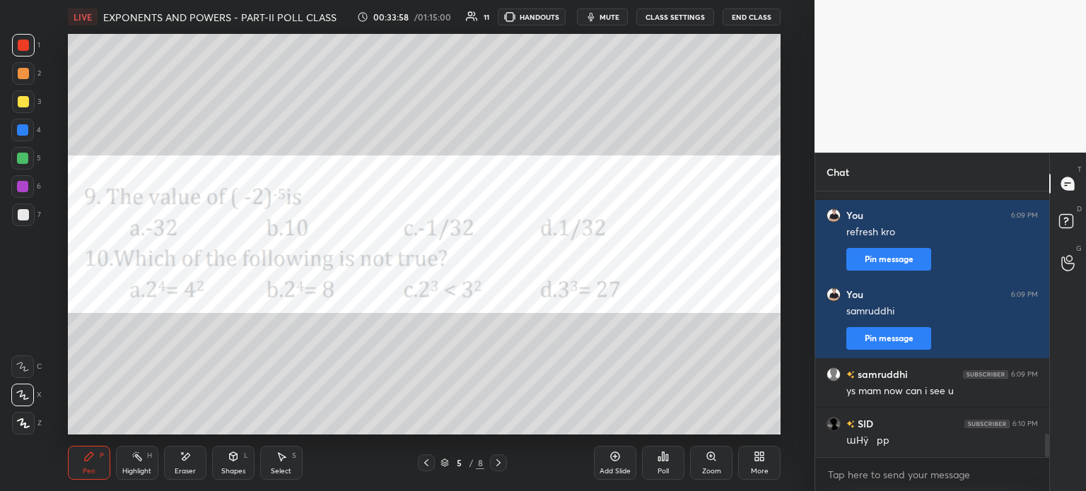
click at [498, 463] on icon at bounding box center [498, 462] width 11 height 11
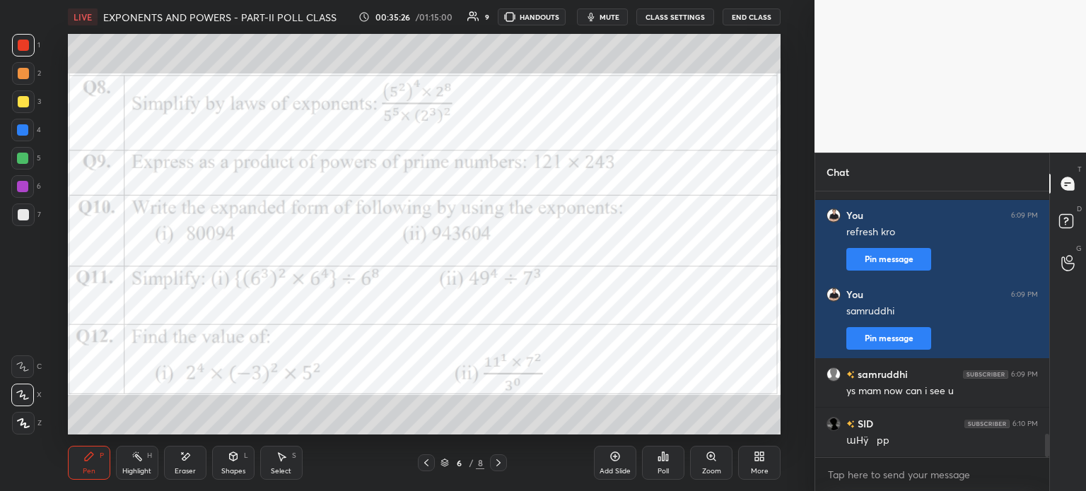
click at [288, 457] on div "Select S" at bounding box center [281, 463] width 42 height 34
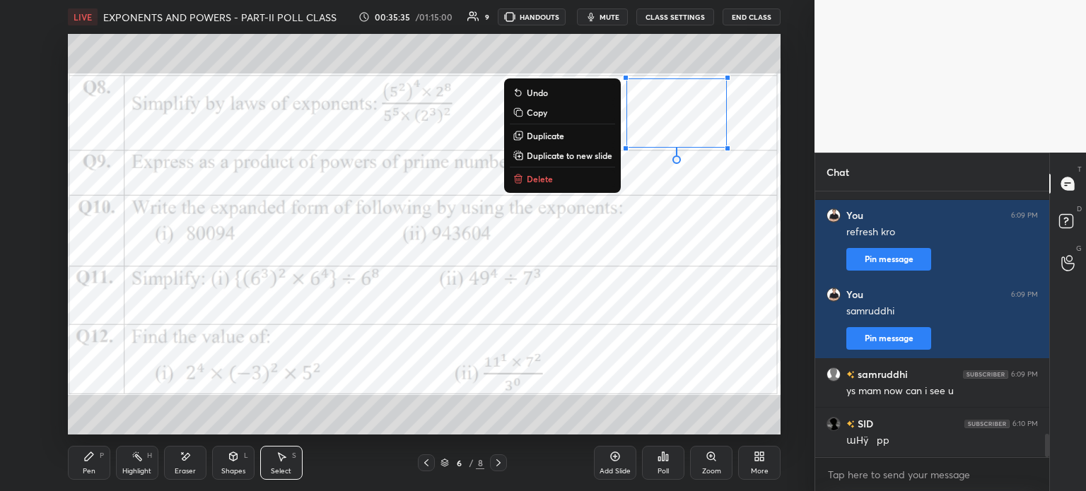
scroll to position [2847, 0]
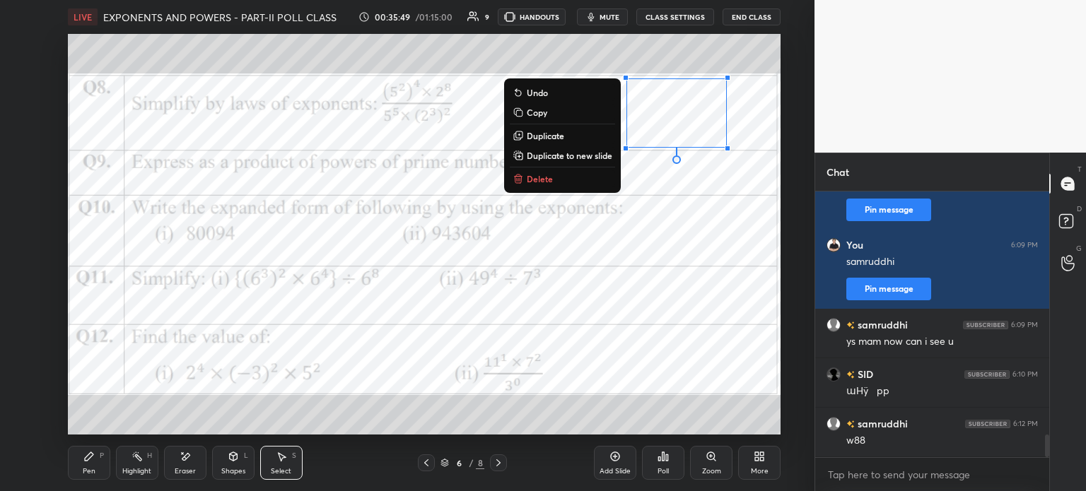
click at [176, 220] on div "0 ° Undo Copy Duplicate Duplicate to new slide Delete" at bounding box center [424, 234] width 712 height 401
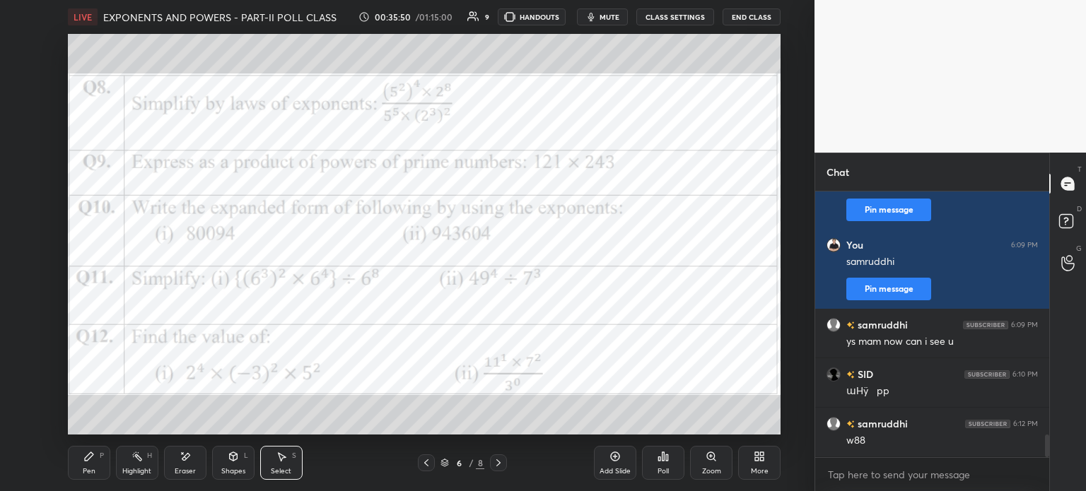
click at [96, 452] on div "Pen P" at bounding box center [89, 463] width 42 height 34
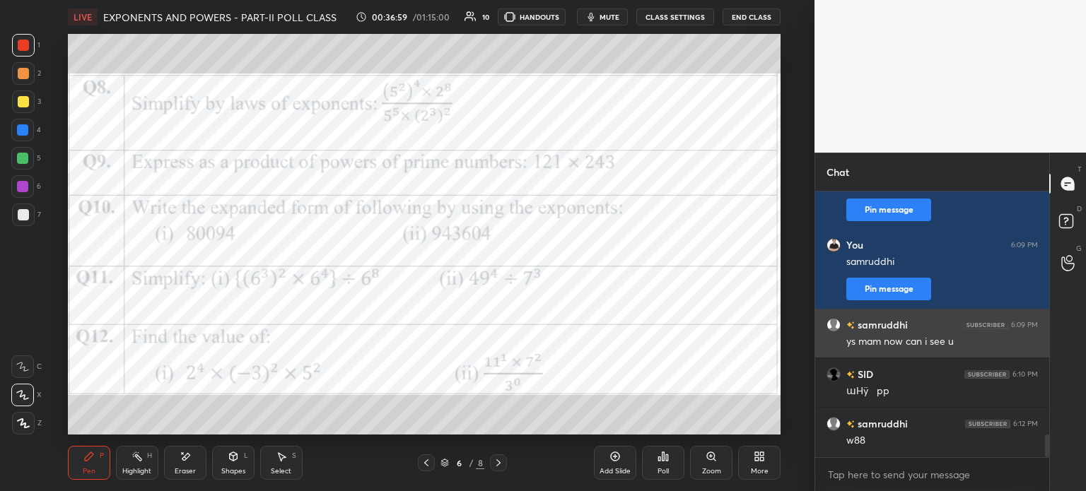
scroll to position [2897, 0]
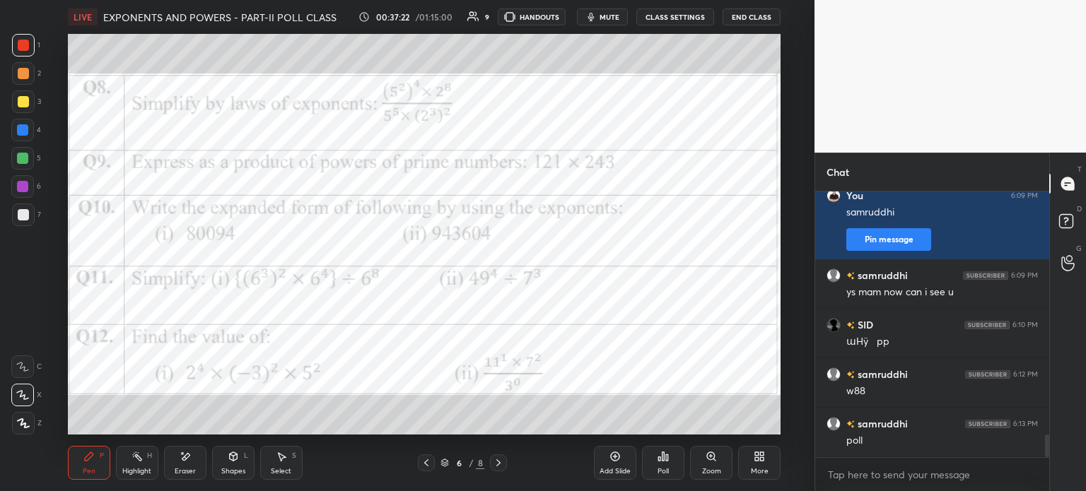
click at [664, 469] on div "Poll" at bounding box center [662, 471] width 11 height 7
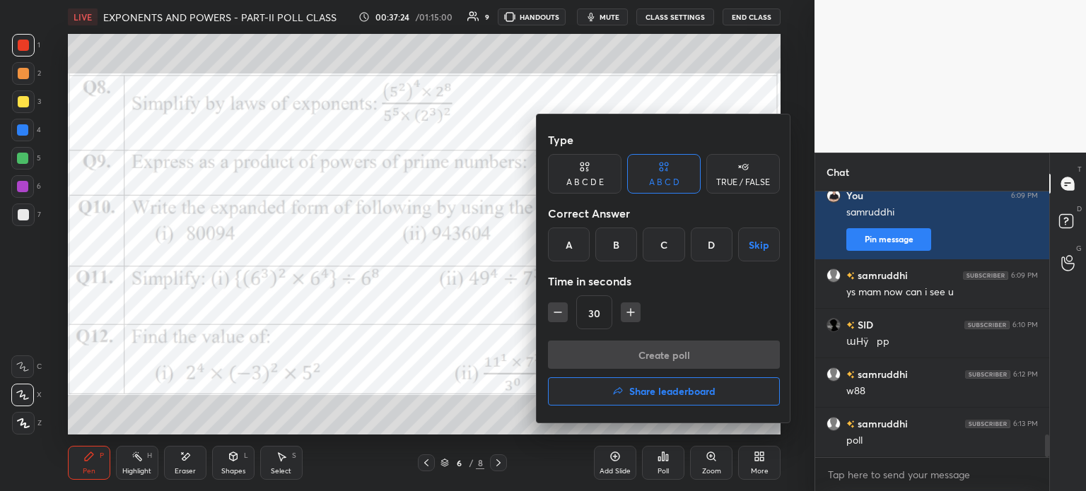
click at [500, 303] on div at bounding box center [543, 245] width 1086 height 491
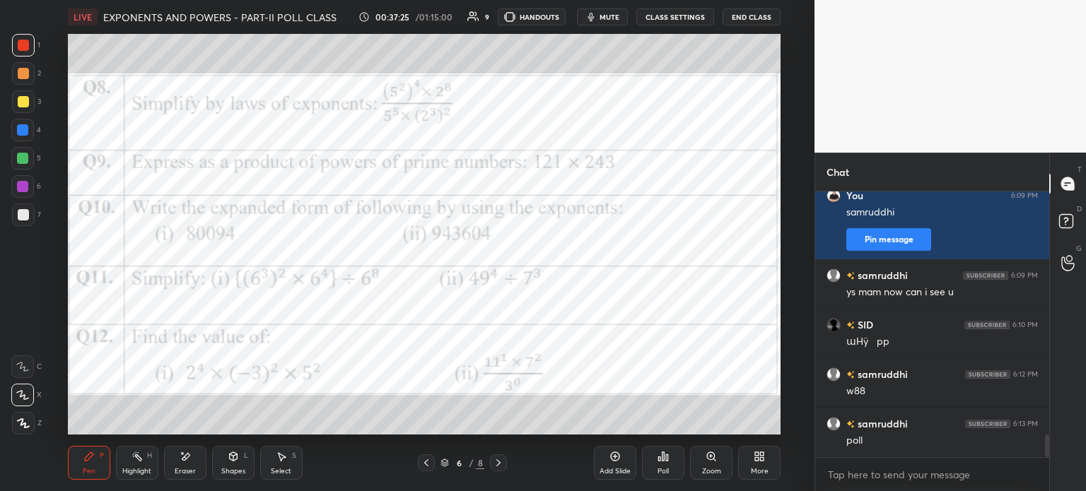
click at [667, 458] on icon at bounding box center [667, 458] width 2 height 6
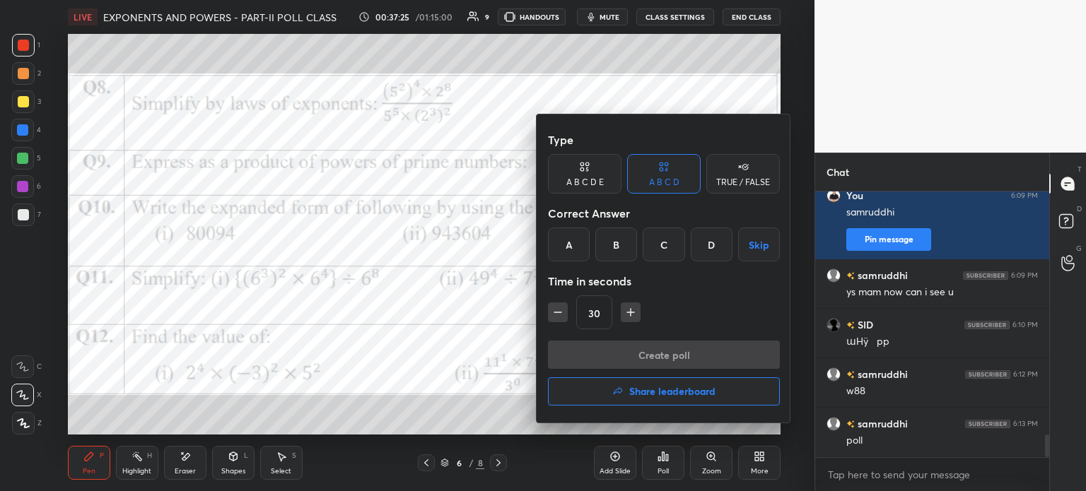
click at [667, 245] on div "C" at bounding box center [664, 245] width 42 height 34
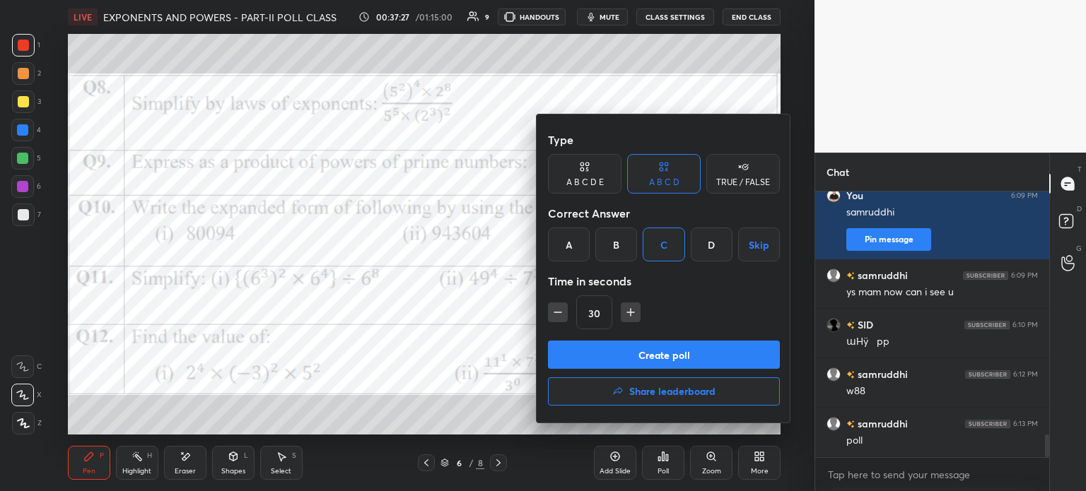
click at [655, 360] on button "Create poll" at bounding box center [664, 355] width 232 height 28
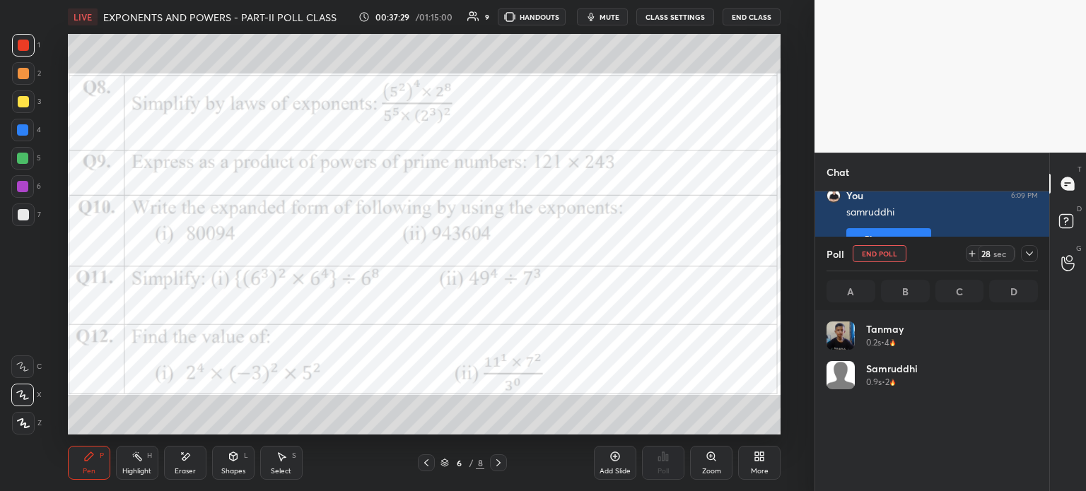
scroll to position [165, 207]
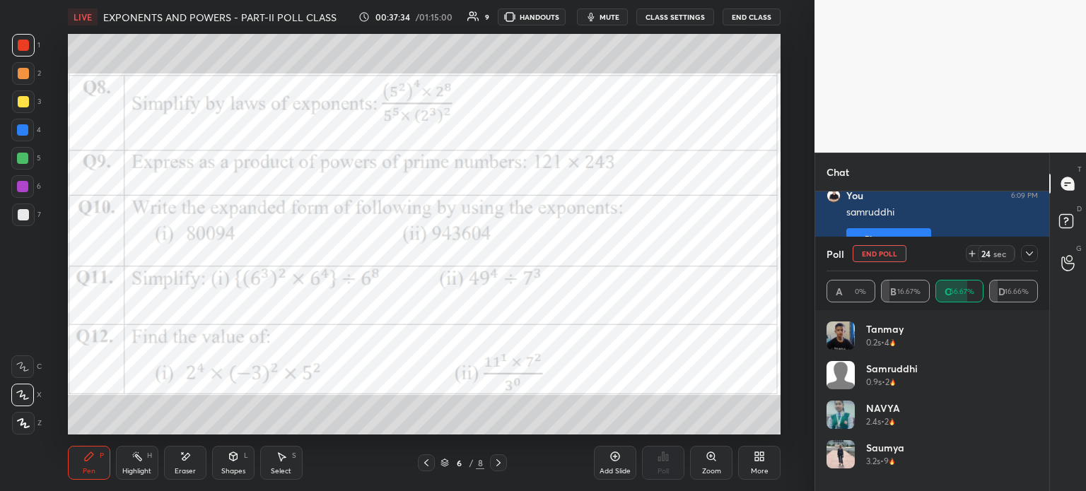
click at [1026, 251] on icon at bounding box center [1029, 253] width 11 height 11
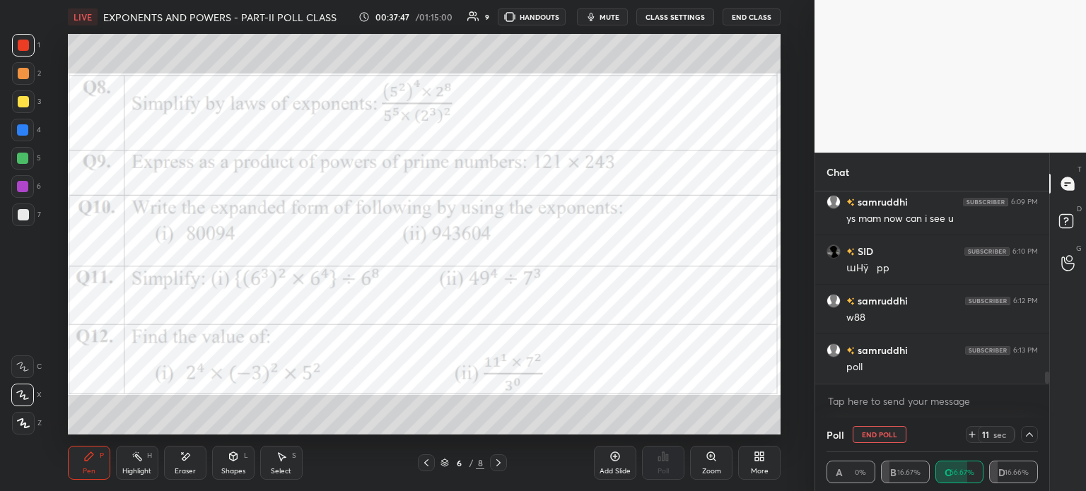
scroll to position [3020, 0]
click at [611, 16] on span "mute" at bounding box center [609, 17] width 20 height 10
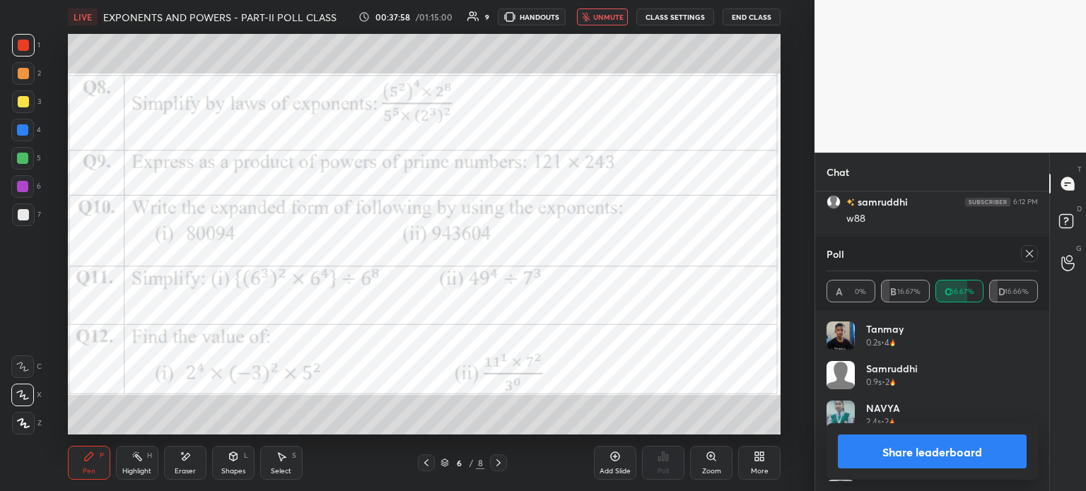
scroll to position [165, 207]
click at [1029, 254] on icon at bounding box center [1029, 253] width 11 height 11
type textarea "x"
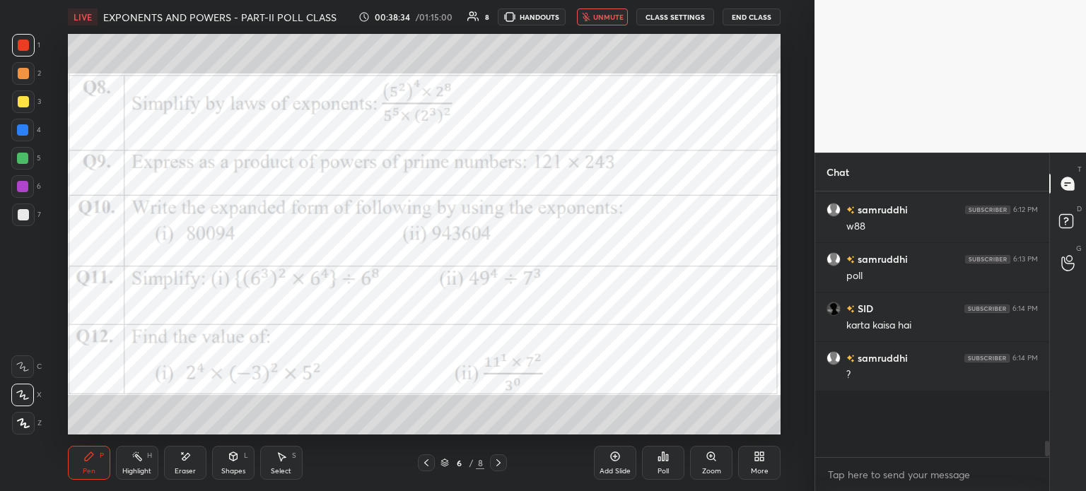
scroll to position [3003, 0]
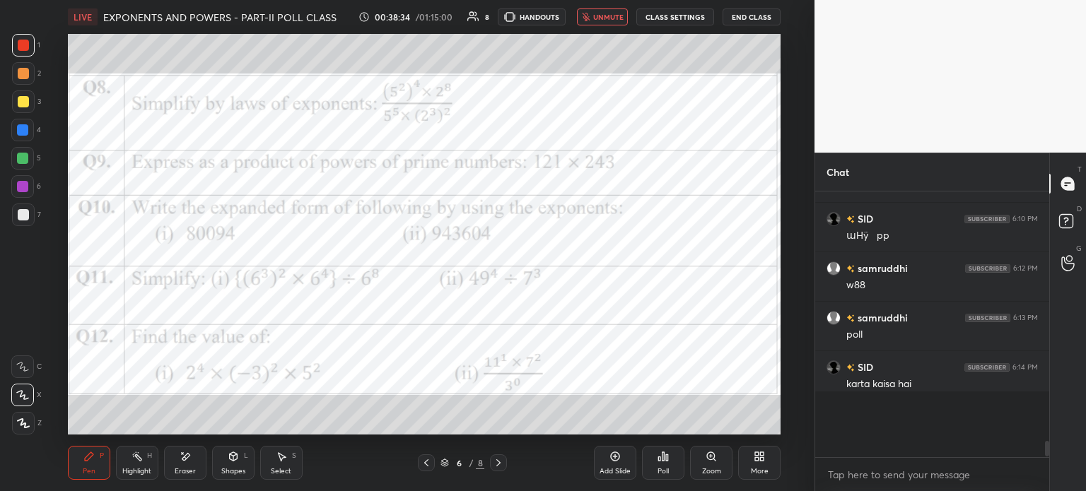
click at [606, 13] on span "unmute" at bounding box center [608, 17] width 30 height 10
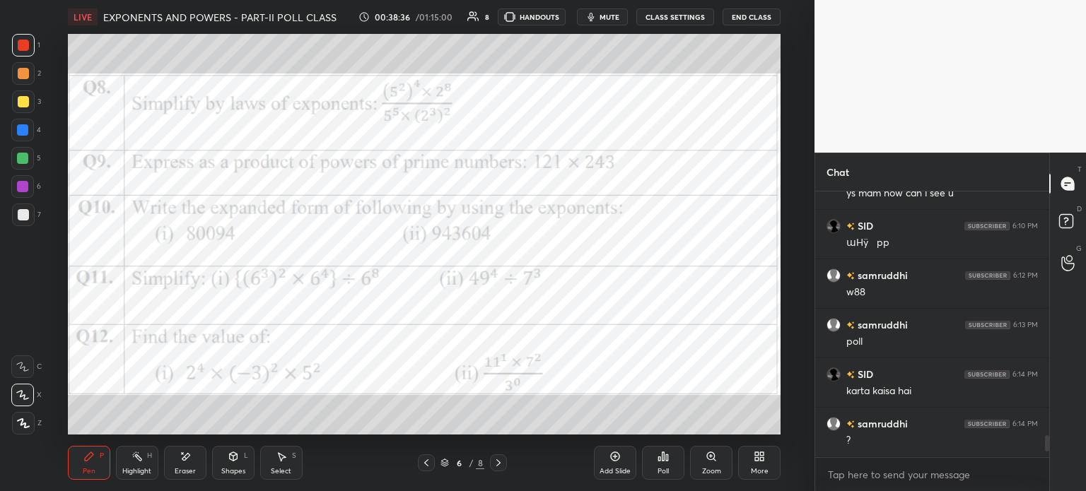
click at [628, 459] on div "Add Slide" at bounding box center [615, 463] width 42 height 34
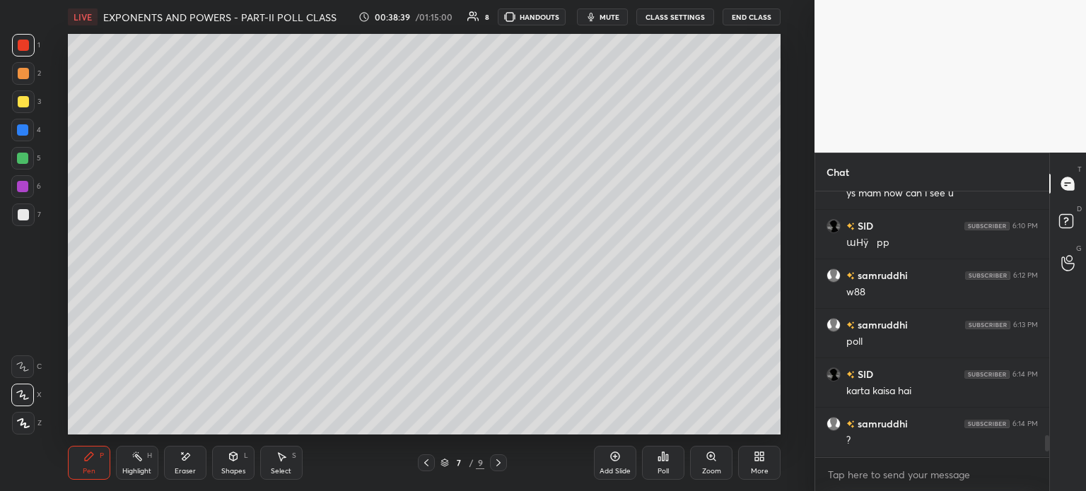
click at [25, 101] on div at bounding box center [23, 101] width 11 height 11
click at [19, 358] on div at bounding box center [22, 367] width 23 height 23
click at [425, 459] on icon at bounding box center [426, 462] width 11 height 11
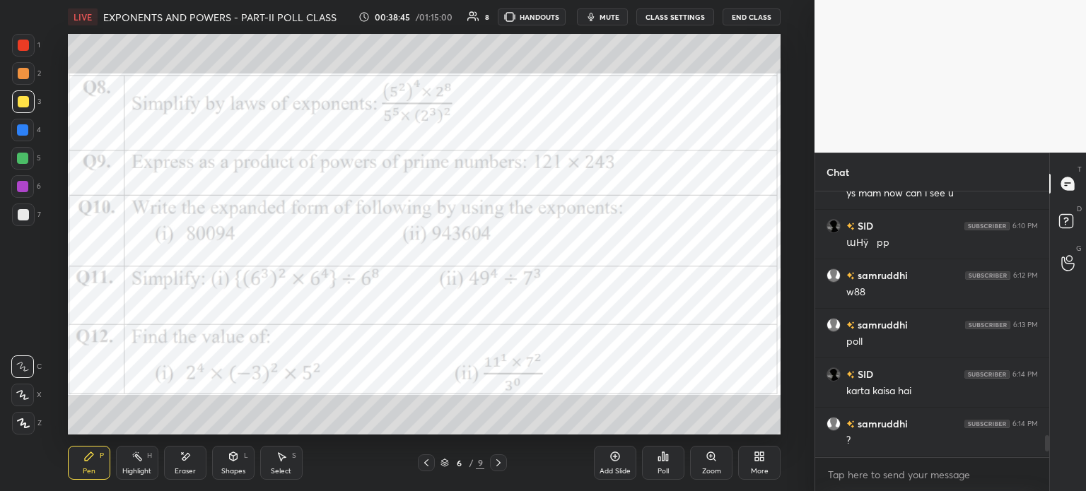
click at [494, 466] on icon at bounding box center [498, 462] width 11 height 11
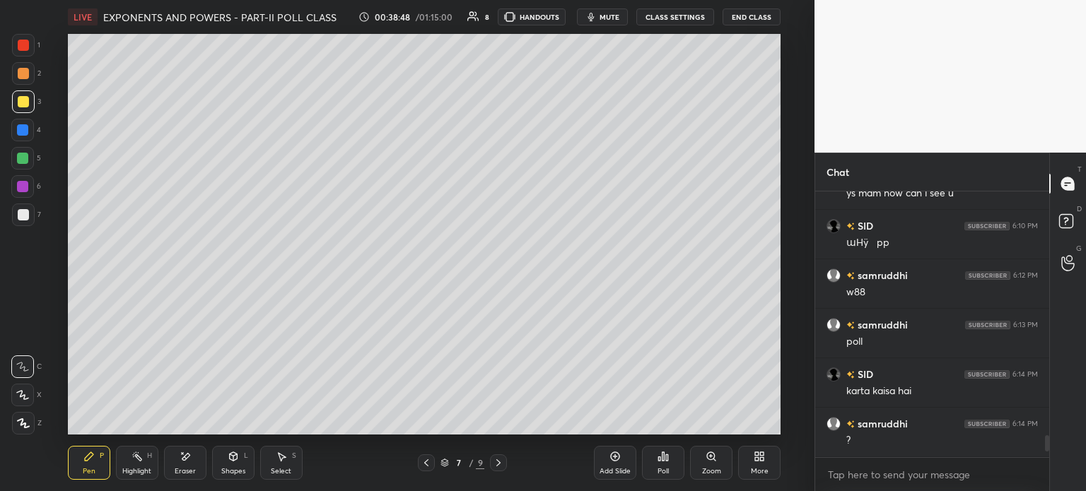
click at [428, 460] on icon at bounding box center [426, 462] width 4 height 7
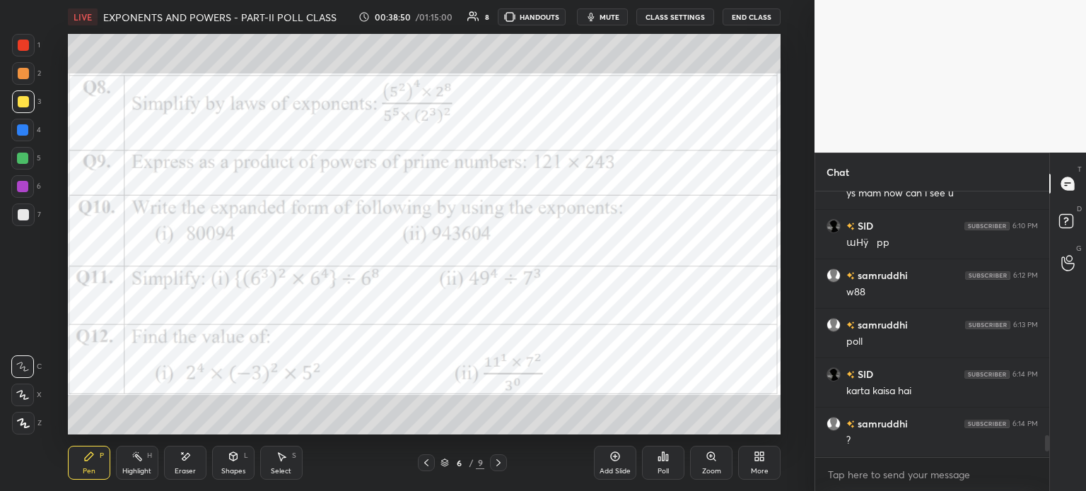
click at [498, 460] on icon at bounding box center [498, 462] width 11 height 11
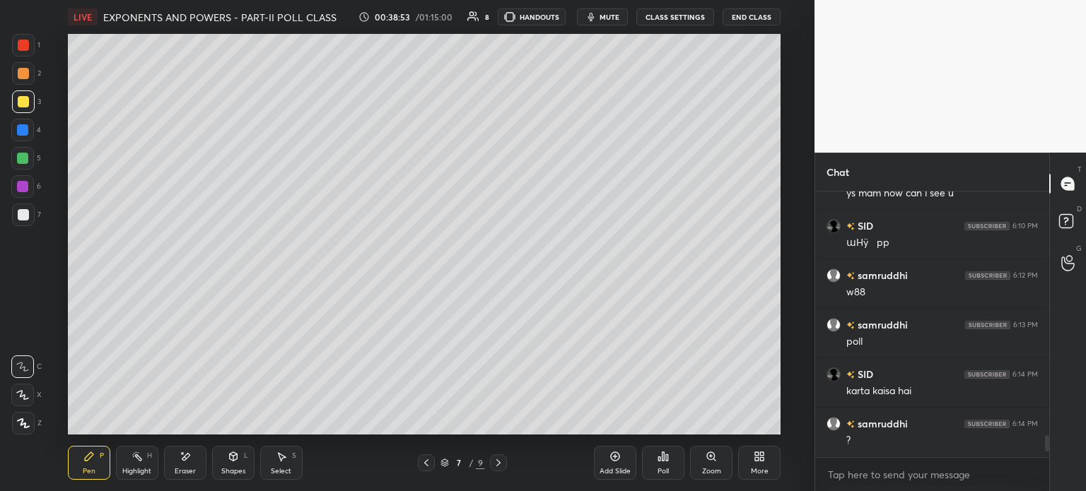
click at [427, 463] on icon at bounding box center [426, 462] width 11 height 11
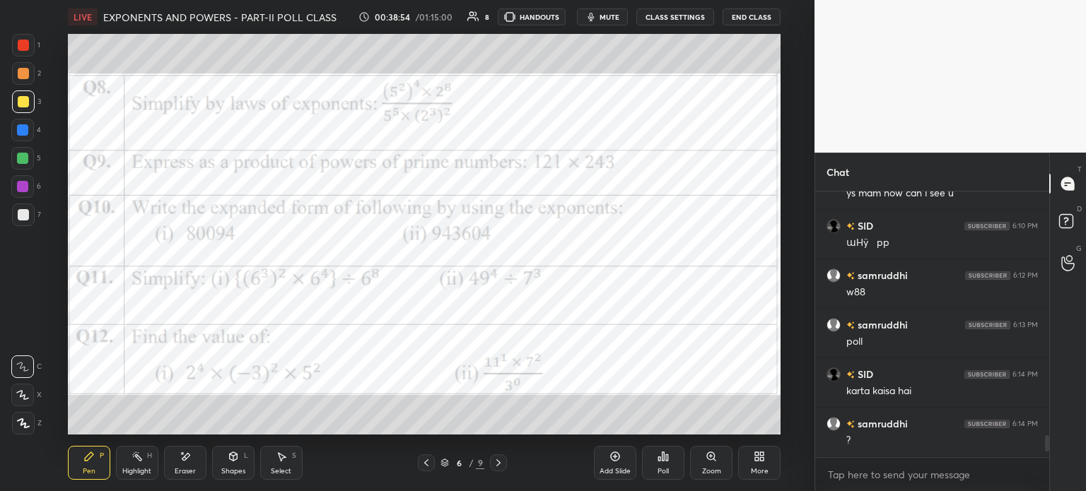
click at [500, 460] on icon at bounding box center [498, 462] width 11 height 11
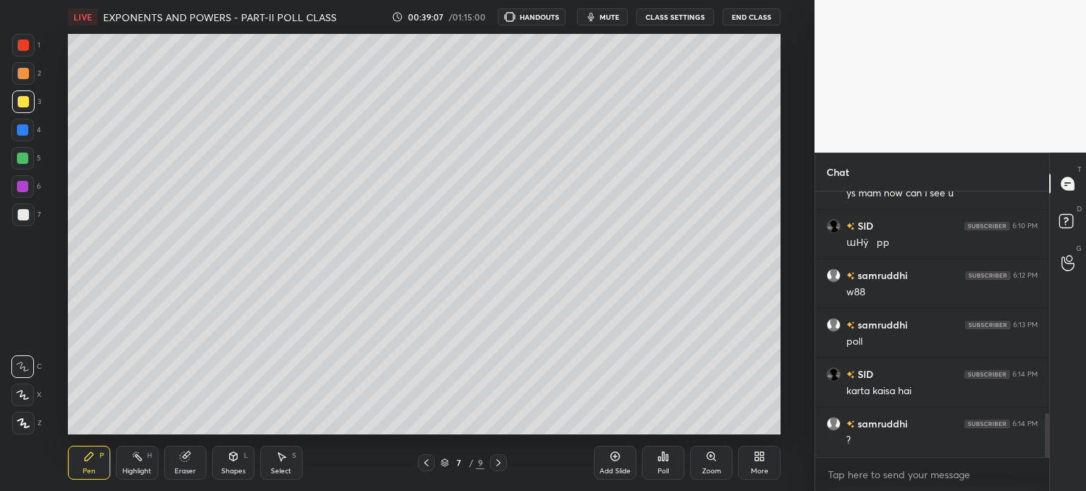
scroll to position [401, 758]
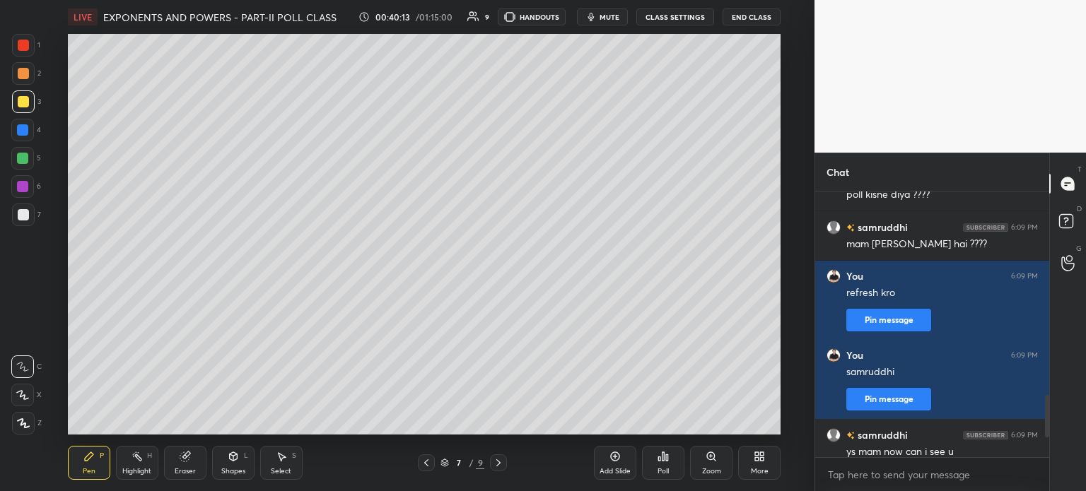
scroll to position [1599, 0]
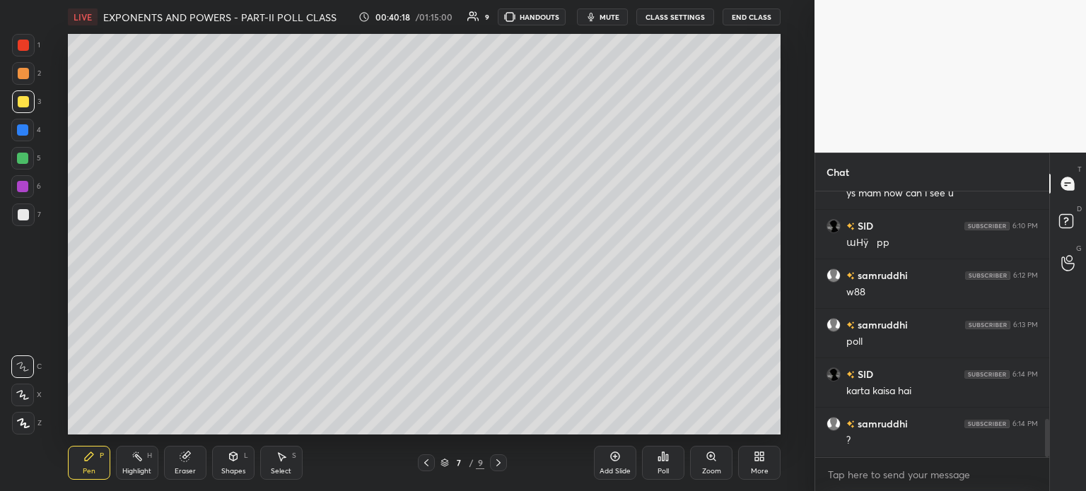
click at [428, 465] on icon at bounding box center [426, 462] width 11 height 11
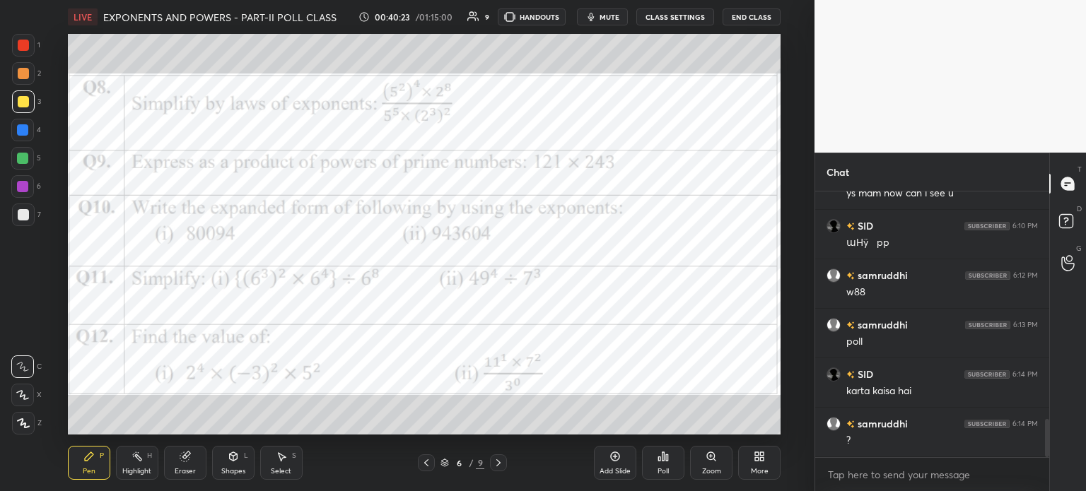
click at [197, 464] on div "Eraser" at bounding box center [185, 463] width 42 height 34
click at [23, 417] on div "Erase all" at bounding box center [22, 423] width 23 height 23
click at [28, 36] on div at bounding box center [23, 45] width 23 height 23
click at [30, 401] on div at bounding box center [22, 395] width 23 height 23
click at [673, 460] on div "Poll" at bounding box center [663, 463] width 42 height 34
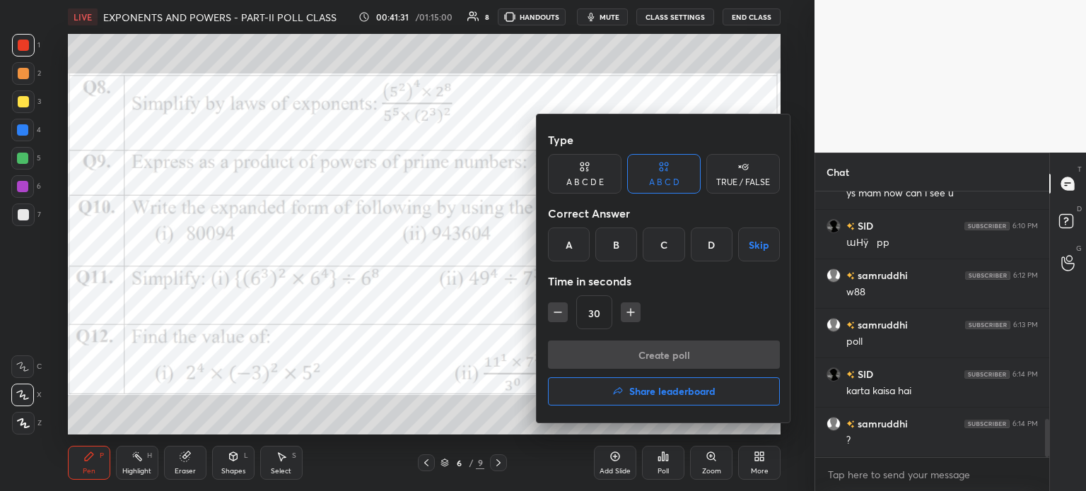
click at [495, 330] on div at bounding box center [543, 245] width 1086 height 491
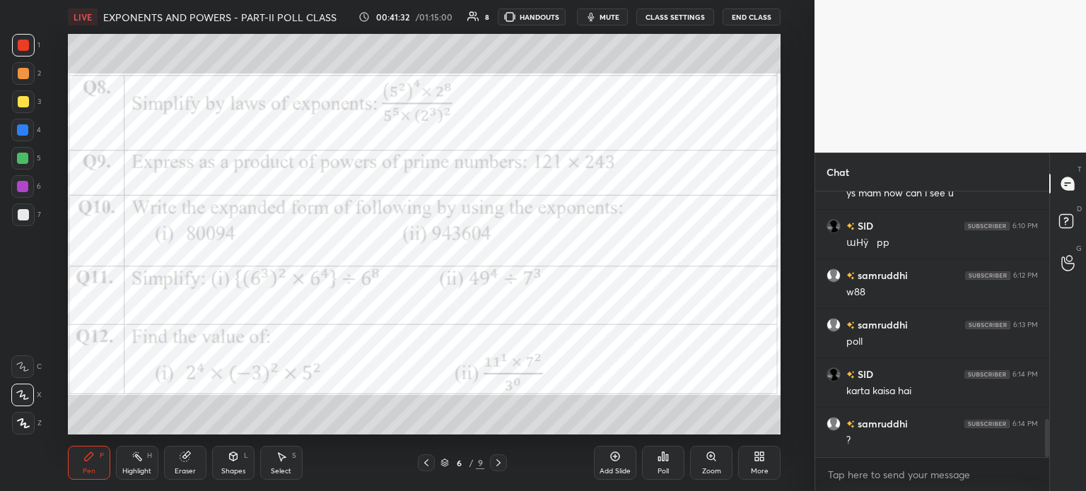
click at [637, 474] on div "Add Slide Poll Zoom More" at bounding box center [687, 462] width 187 height 79
click at [647, 457] on div "Poll" at bounding box center [663, 463] width 42 height 34
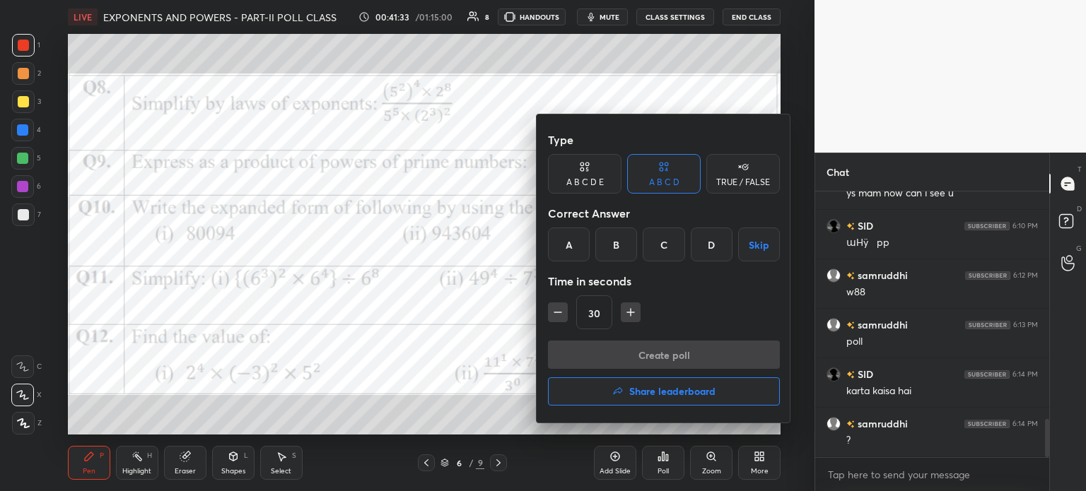
click at [606, 251] on div "B" at bounding box center [616, 245] width 42 height 34
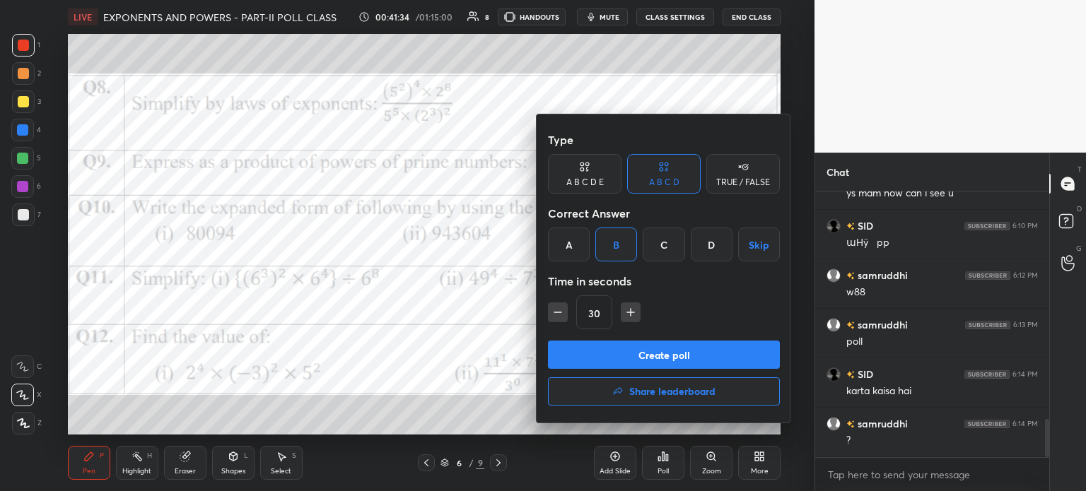
click at [662, 351] on button "Create poll" at bounding box center [664, 355] width 232 height 28
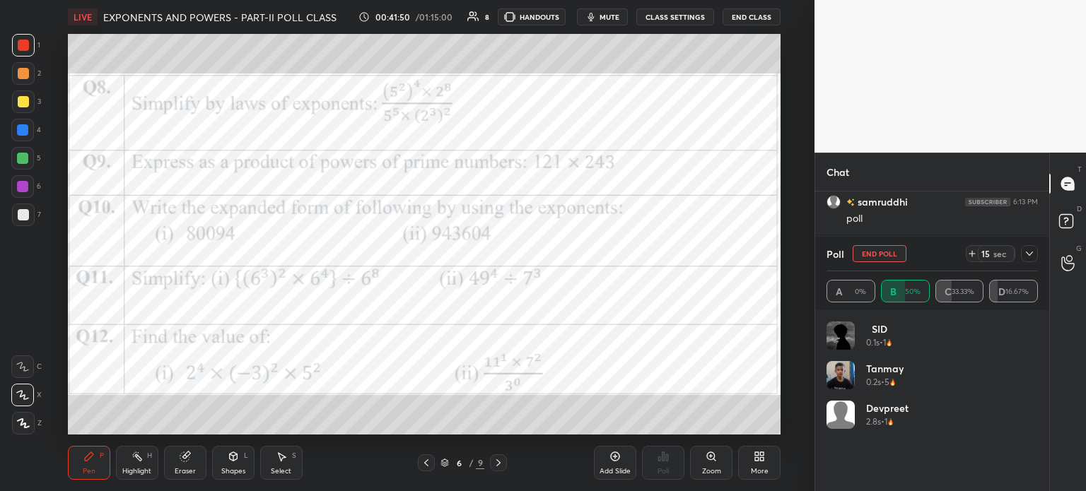
scroll to position [1771, 0]
click at [608, 16] on span "mute" at bounding box center [609, 17] width 20 height 10
click at [1033, 256] on icon at bounding box center [1029, 253] width 11 height 11
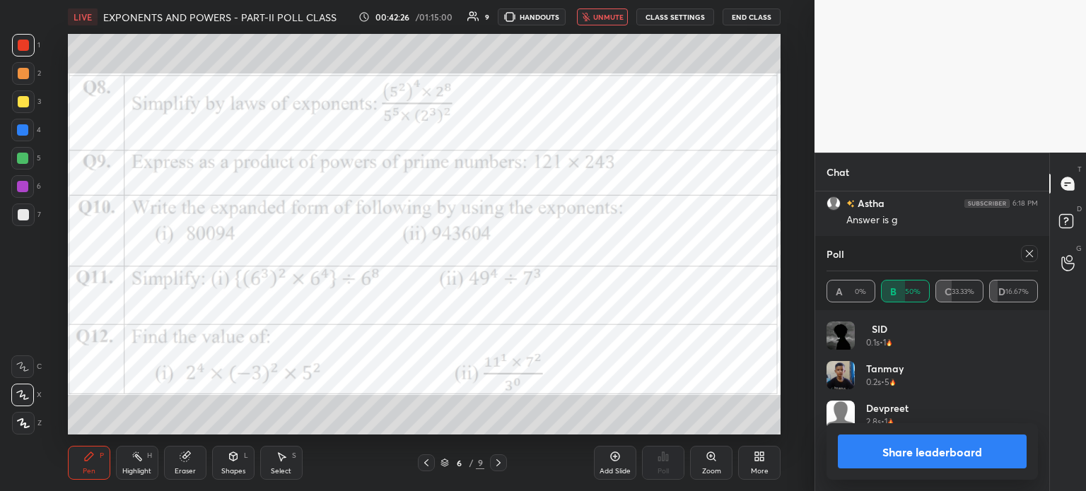
scroll to position [1886, 0]
click at [1032, 254] on icon at bounding box center [1029, 253] width 11 height 11
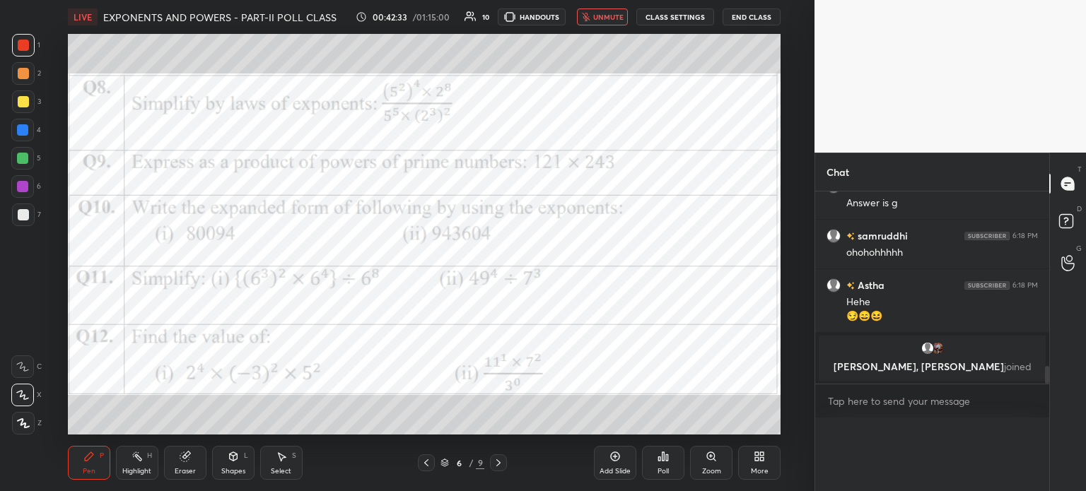
scroll to position [0, 0]
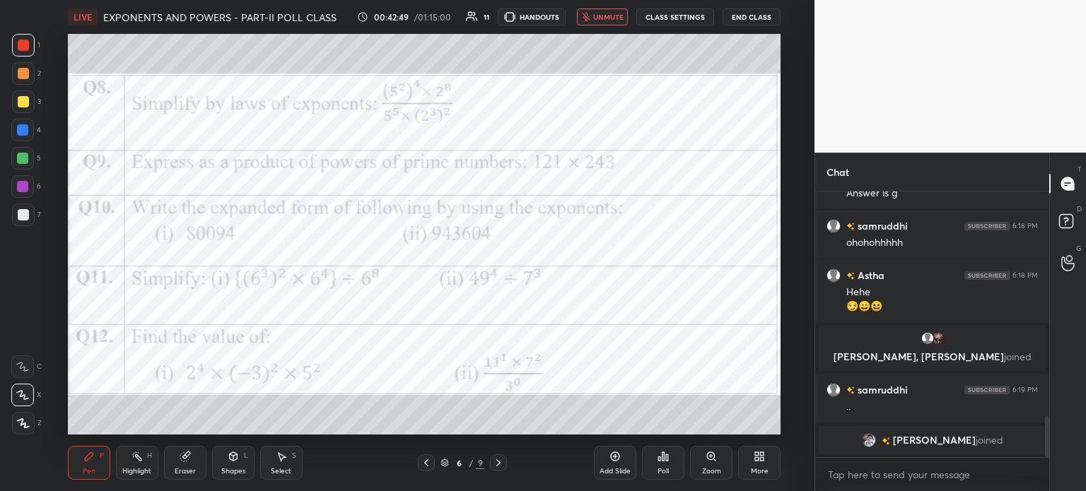
click at [608, 15] on span "unmute" at bounding box center [608, 17] width 30 height 10
click at [190, 466] on div "Eraser" at bounding box center [185, 463] width 42 height 34
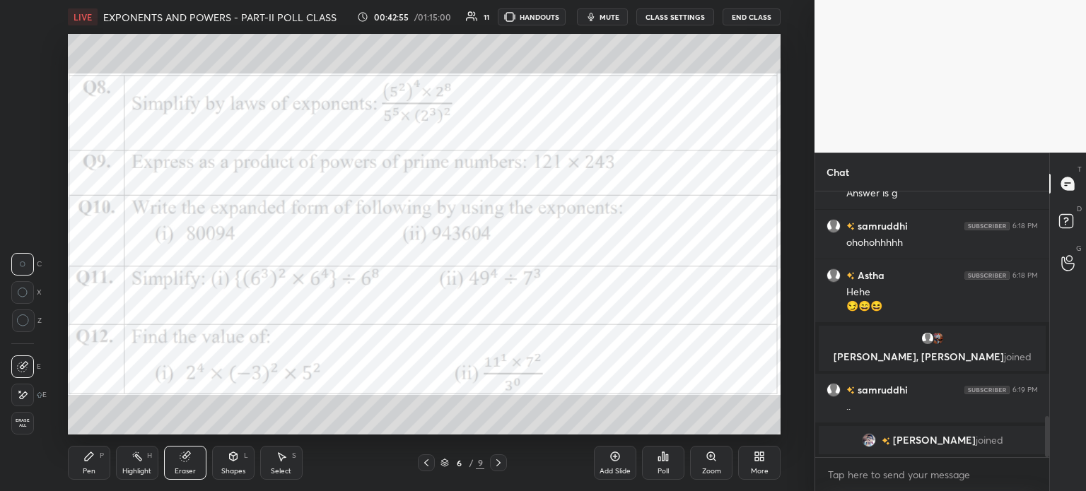
click at [20, 416] on div "Erase all" at bounding box center [22, 423] width 23 height 23
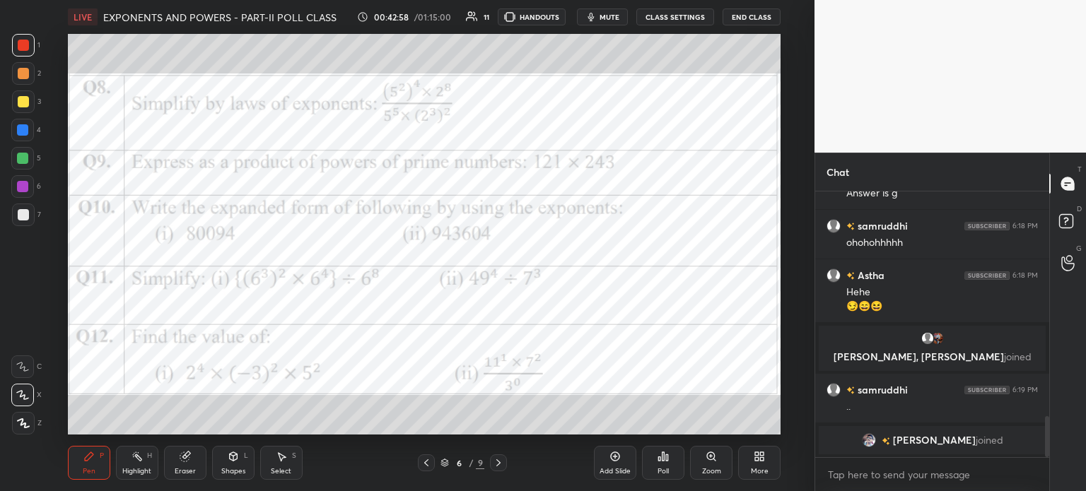
click at [605, 17] on span "mute" at bounding box center [609, 17] width 20 height 10
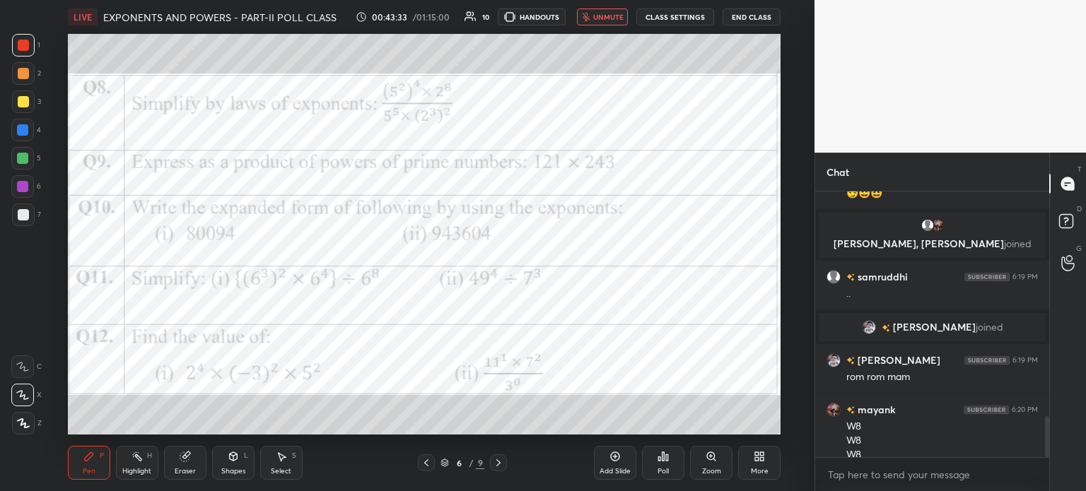
scroll to position [1469, 0]
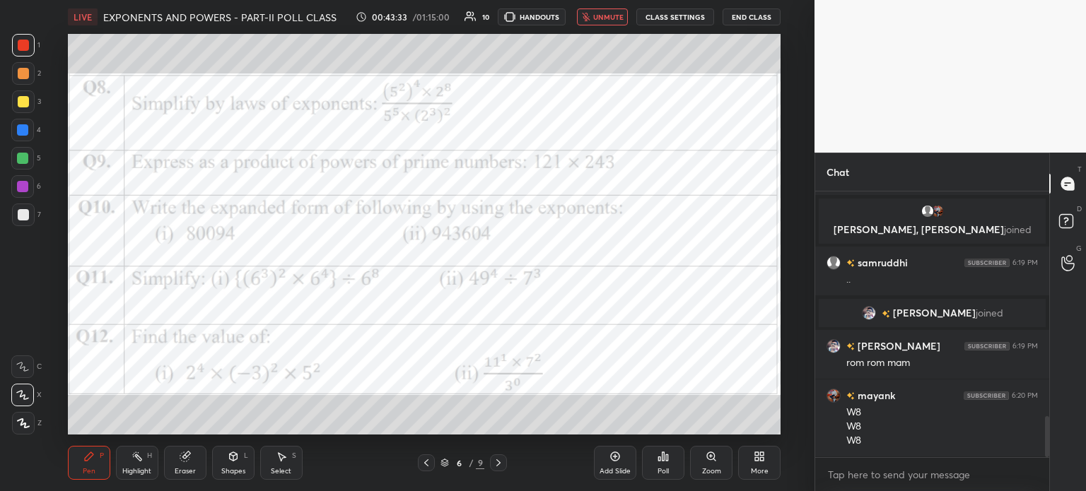
click at [606, 7] on div "LIVE EXPONENTS AND POWERS - PART-II POLL CLASS 00:43:33 / 01:15:00 10 HANDOUTS …" at bounding box center [424, 17] width 712 height 34
click at [605, 13] on span "unmute" at bounding box center [608, 17] width 30 height 10
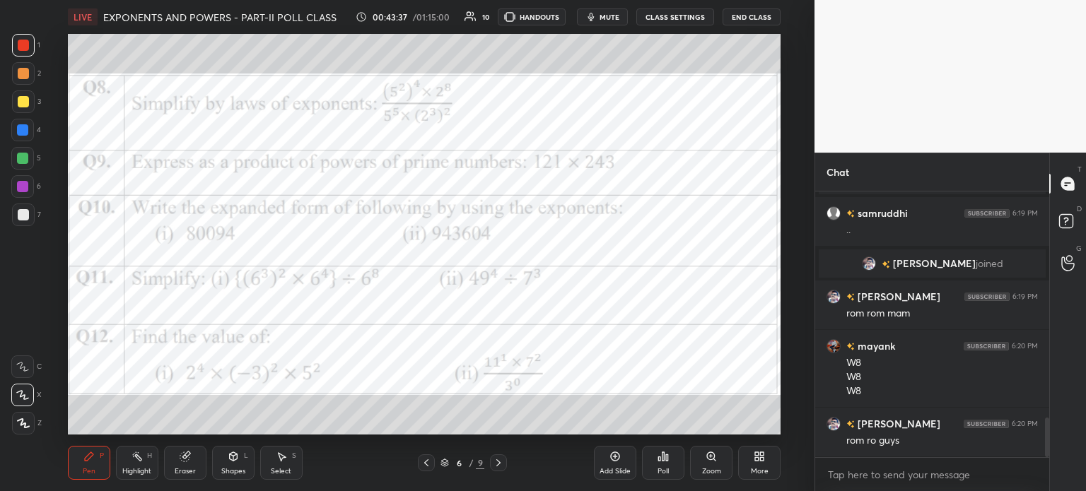
click at [606, 11] on button "mute" at bounding box center [602, 16] width 51 height 17
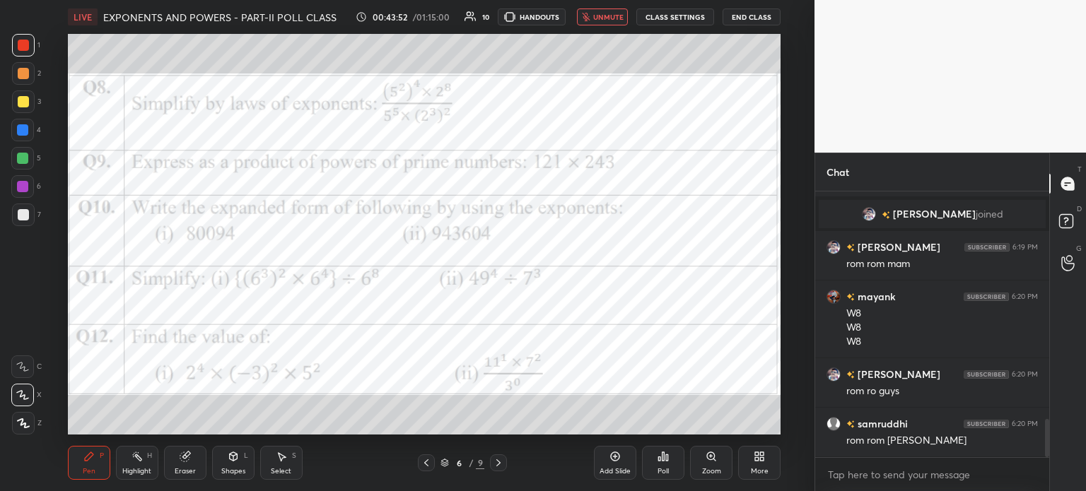
scroll to position [1617, 0]
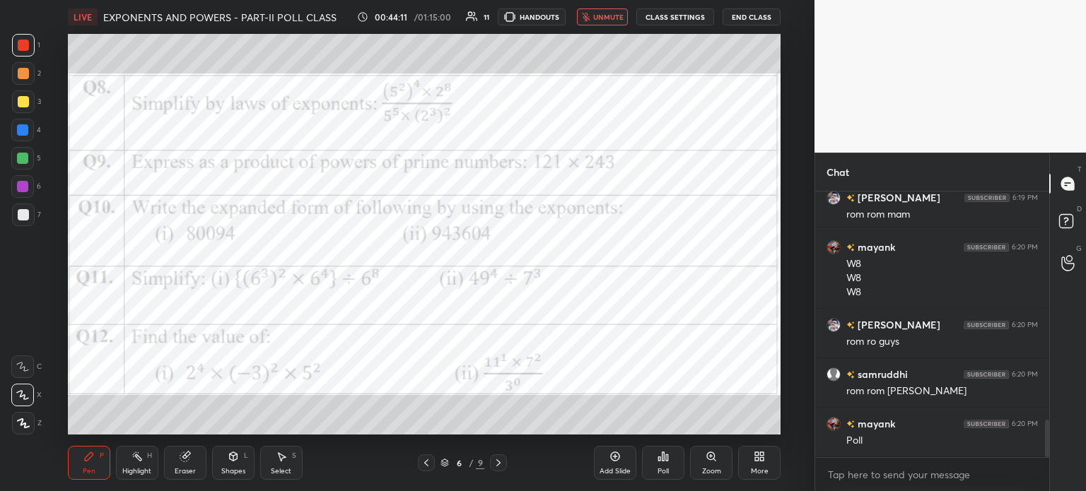
click at [616, 11] on button "unmute" at bounding box center [602, 16] width 51 height 17
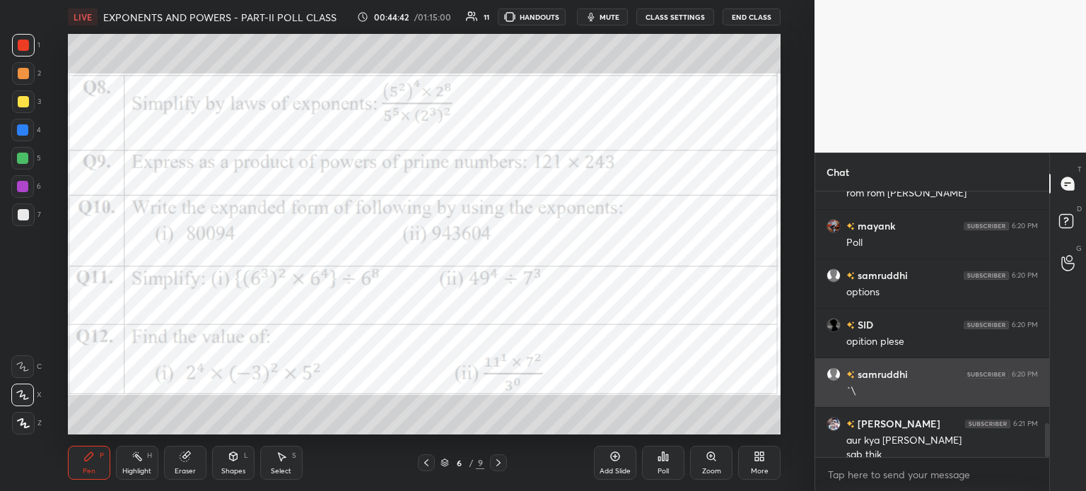
scroll to position [1829, 0]
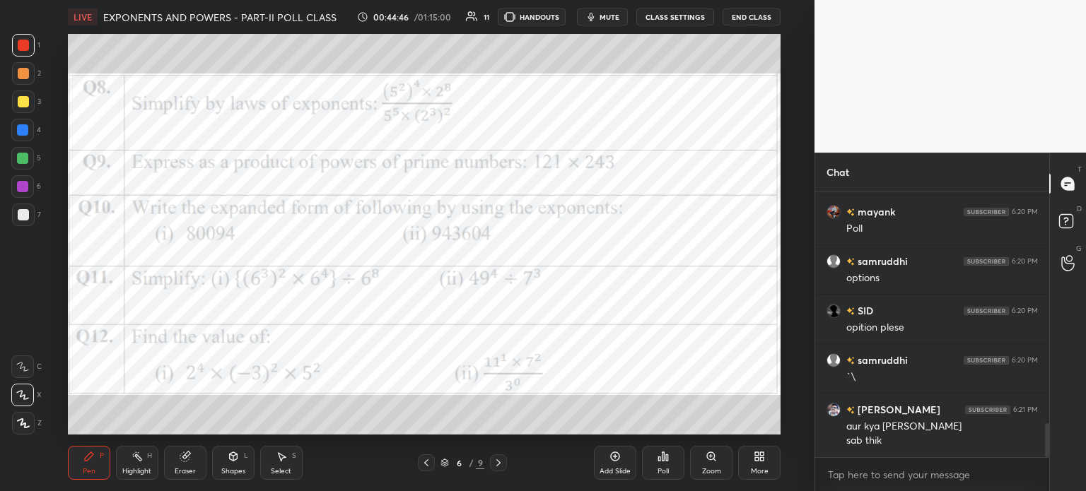
click at [672, 456] on div "Poll" at bounding box center [663, 463] width 42 height 34
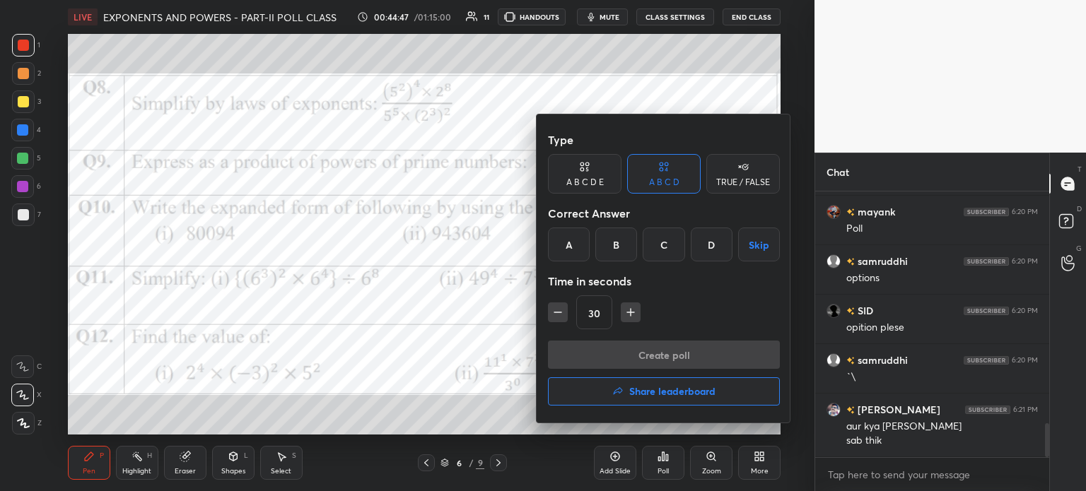
click at [565, 247] on div "A" at bounding box center [569, 245] width 42 height 34
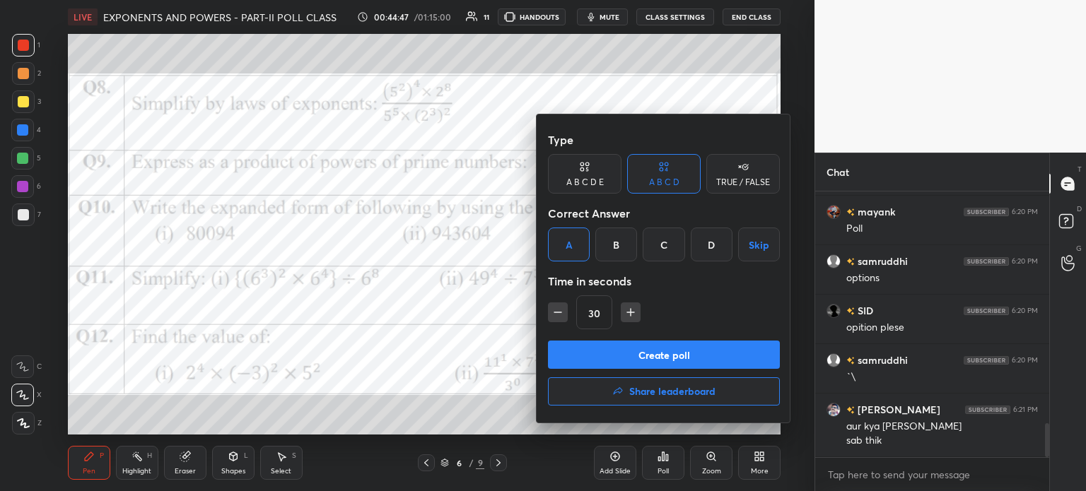
click at [669, 354] on button "Create poll" at bounding box center [664, 355] width 232 height 28
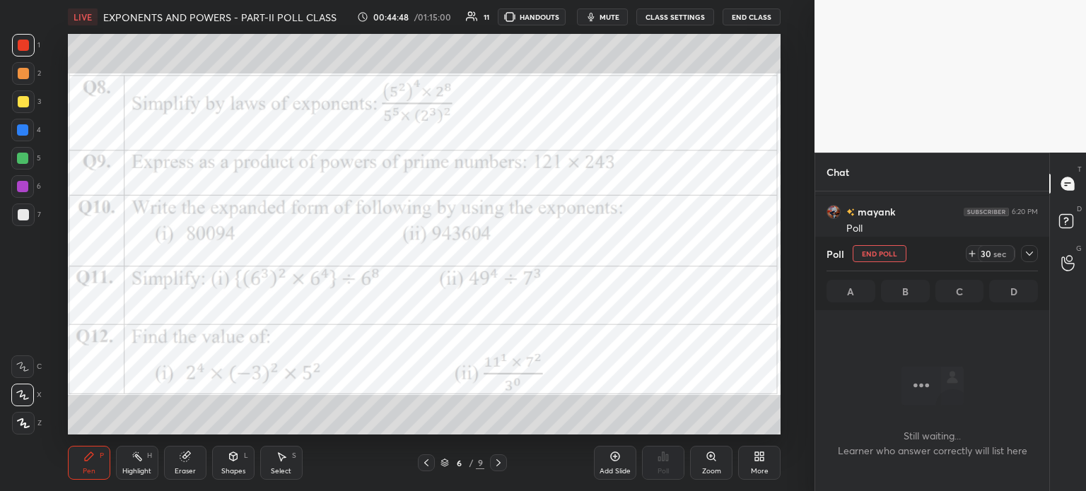
scroll to position [4, 4]
click at [1028, 257] on icon at bounding box center [1029, 253] width 11 height 11
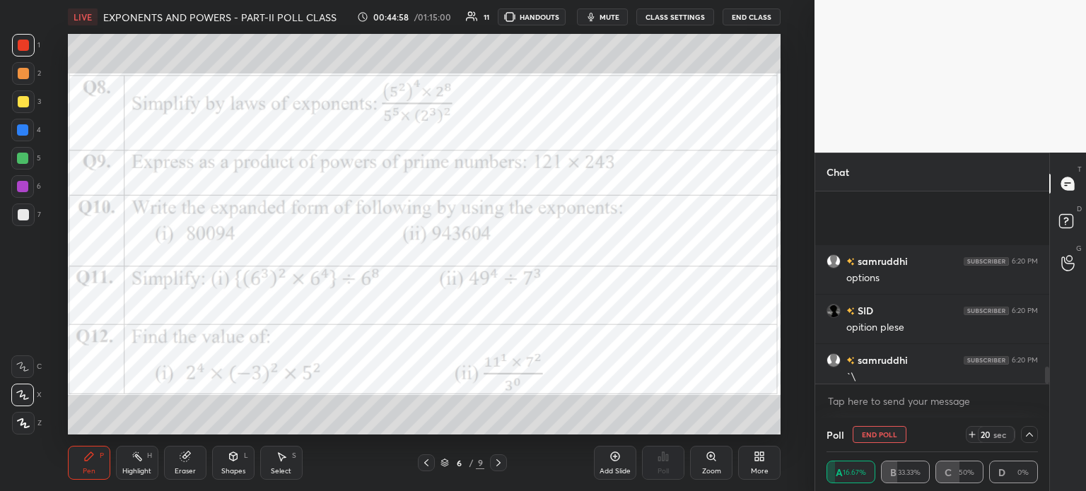
scroll to position [1952, 0]
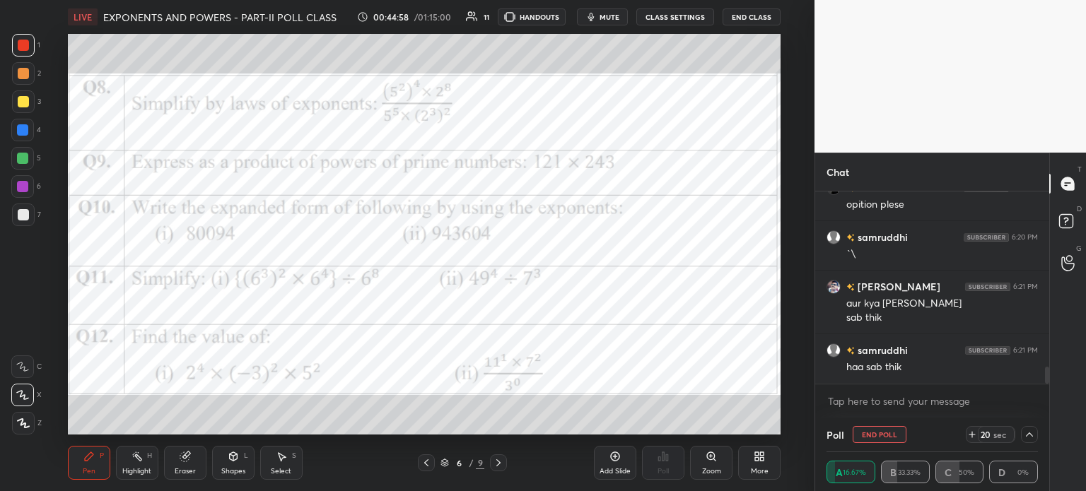
click at [597, 14] on icon "button" at bounding box center [590, 16] width 11 height 11
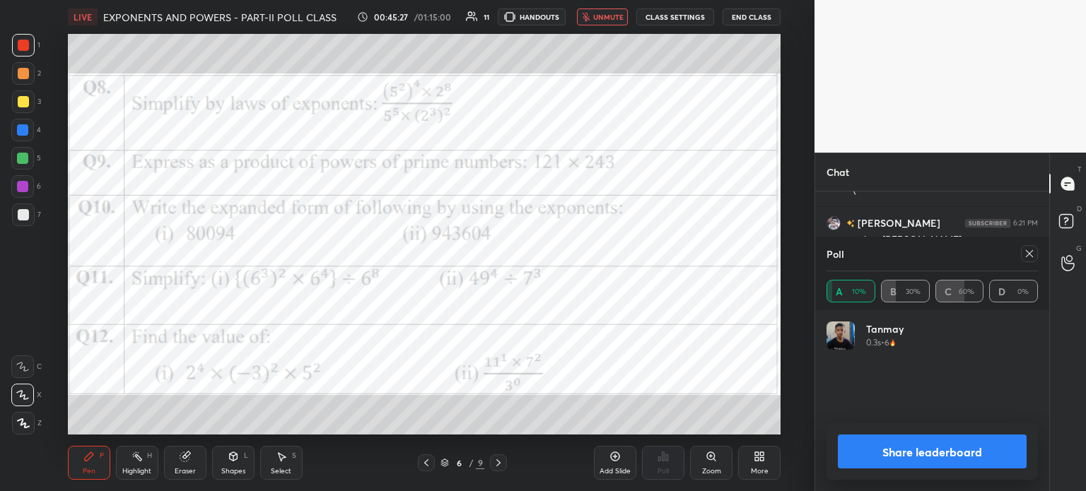
scroll to position [2065, 0]
click at [597, 16] on span "unmute" at bounding box center [608, 17] width 30 height 10
click at [1033, 253] on icon at bounding box center [1029, 253] width 11 height 11
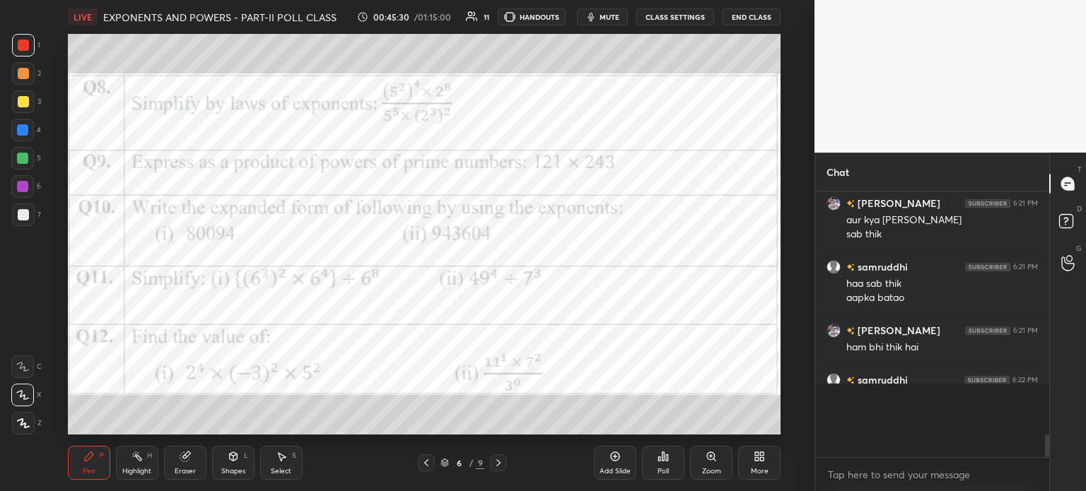
scroll to position [1995, 0]
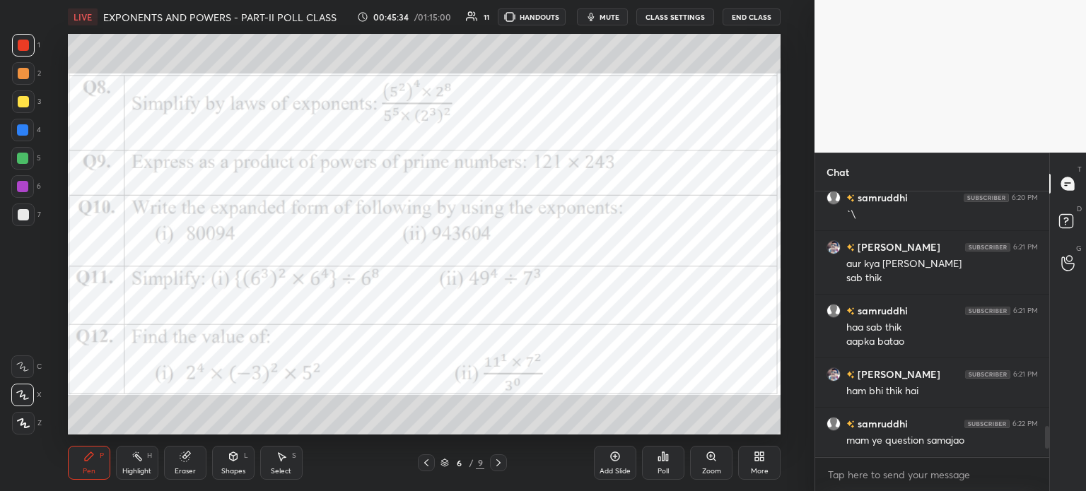
click at [620, 455] on icon at bounding box center [614, 456] width 11 height 11
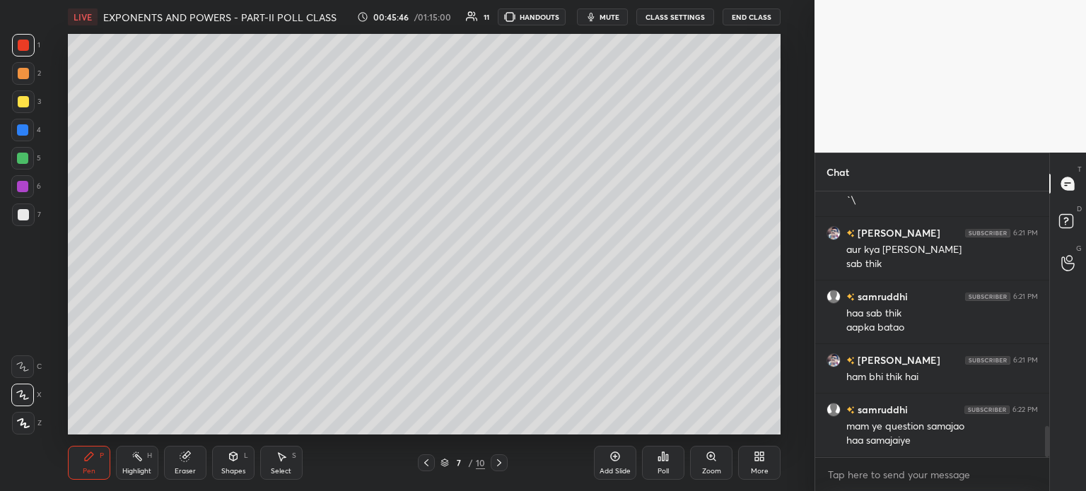
click at [23, 102] on div at bounding box center [23, 101] width 11 height 11
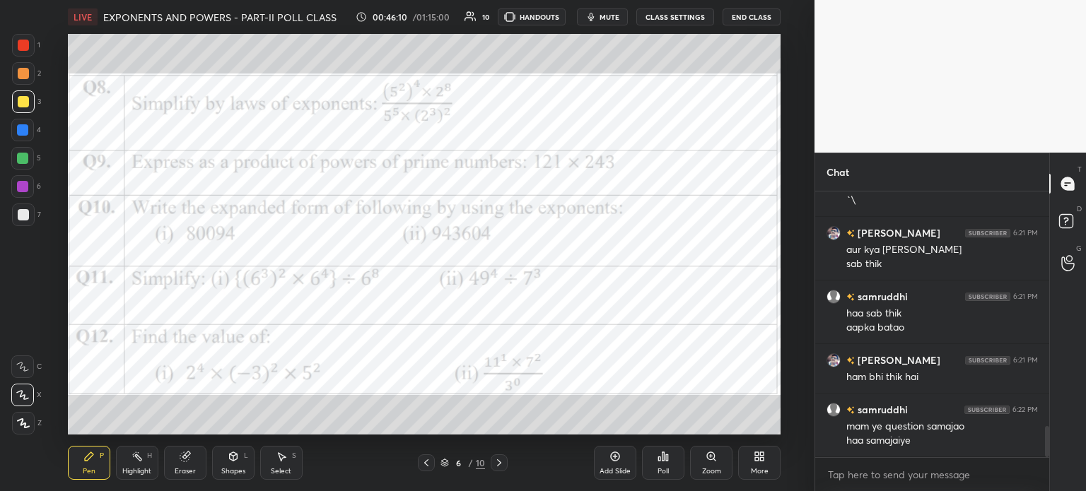
click at [616, 466] on div "Add Slide" at bounding box center [615, 463] width 42 height 34
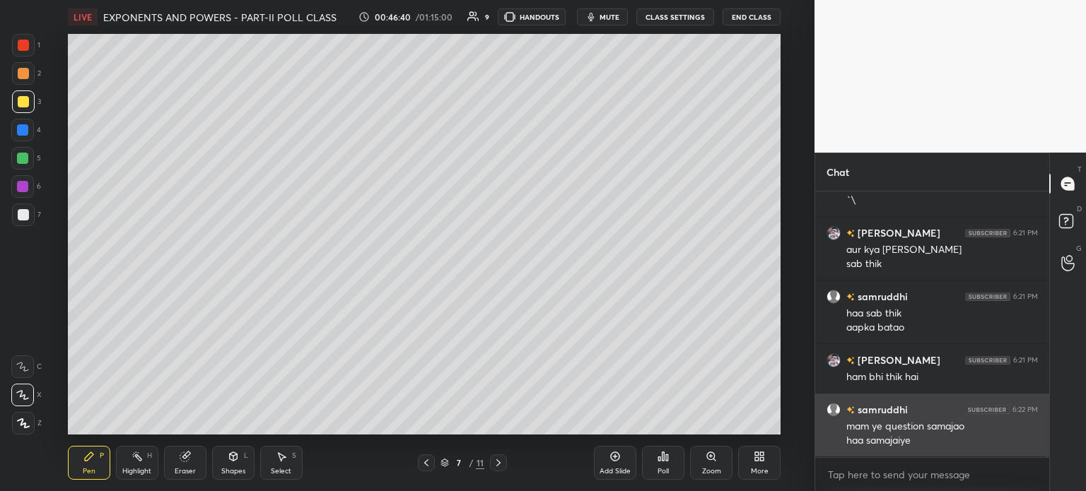
scroll to position [2056, 0]
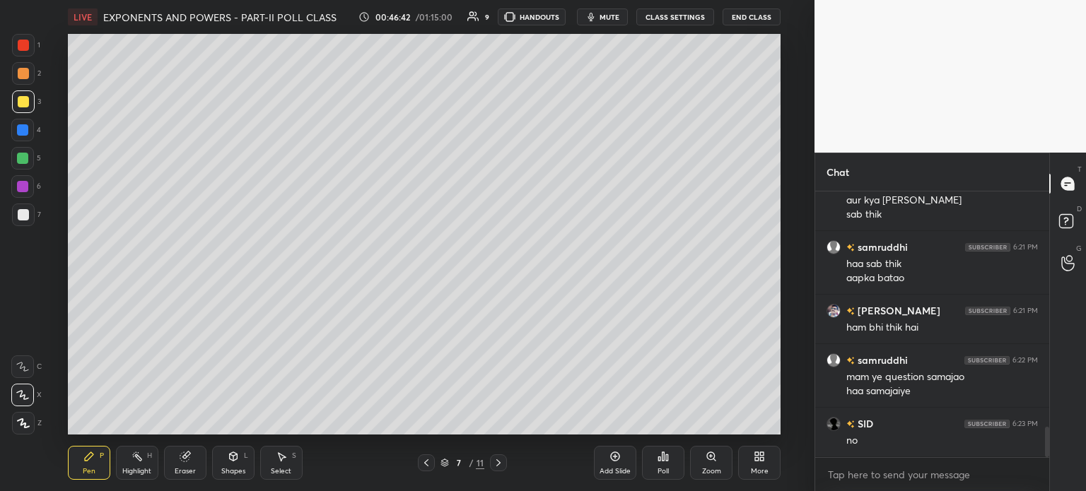
click at [657, 461] on icon at bounding box center [662, 456] width 11 height 11
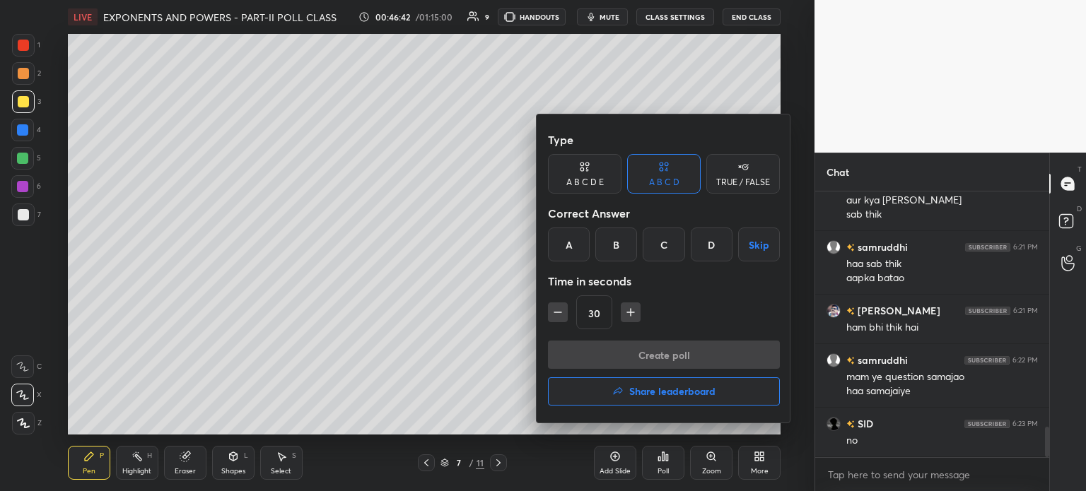
click at [684, 394] on h4 "Share leaderboard" at bounding box center [672, 392] width 86 height 10
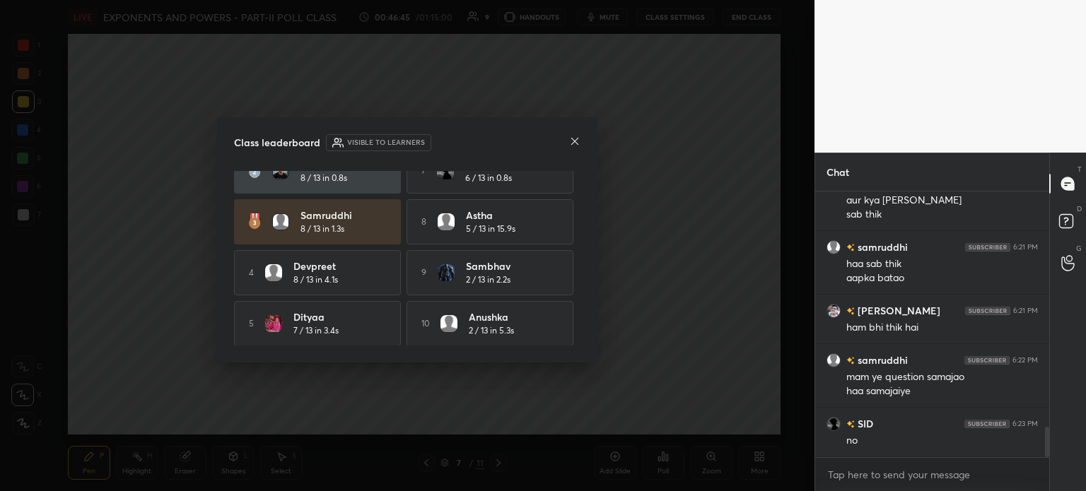
scroll to position [0, 0]
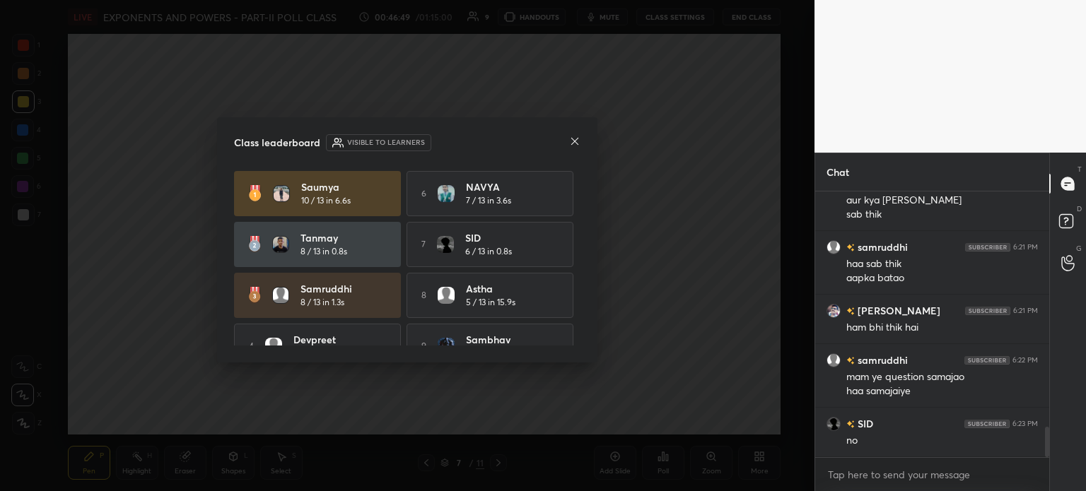
click at [582, 138] on div "Class leaderboard Visible to learners [PERSON_NAME] 10 / 13 in 6.6s 6 NAVYA 7 /…" at bounding box center [407, 240] width 380 height 246
click at [573, 143] on icon at bounding box center [574, 141] width 11 height 11
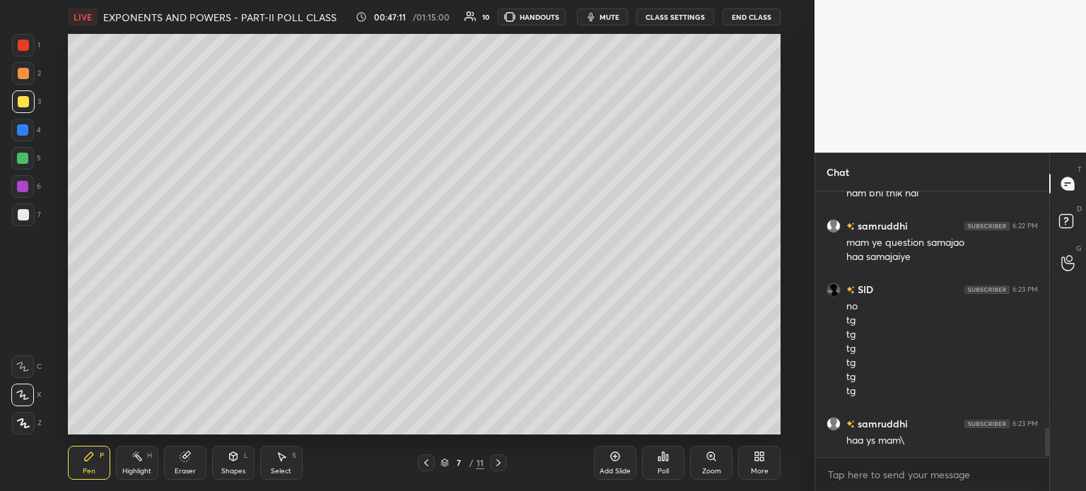
scroll to position [2239, 0]
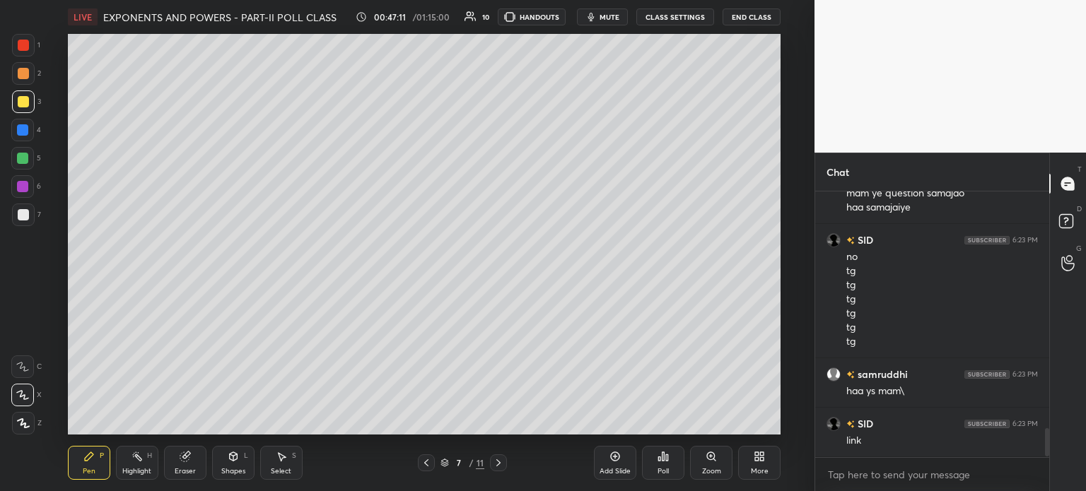
click at [190, 466] on div "Eraser" at bounding box center [185, 463] width 42 height 34
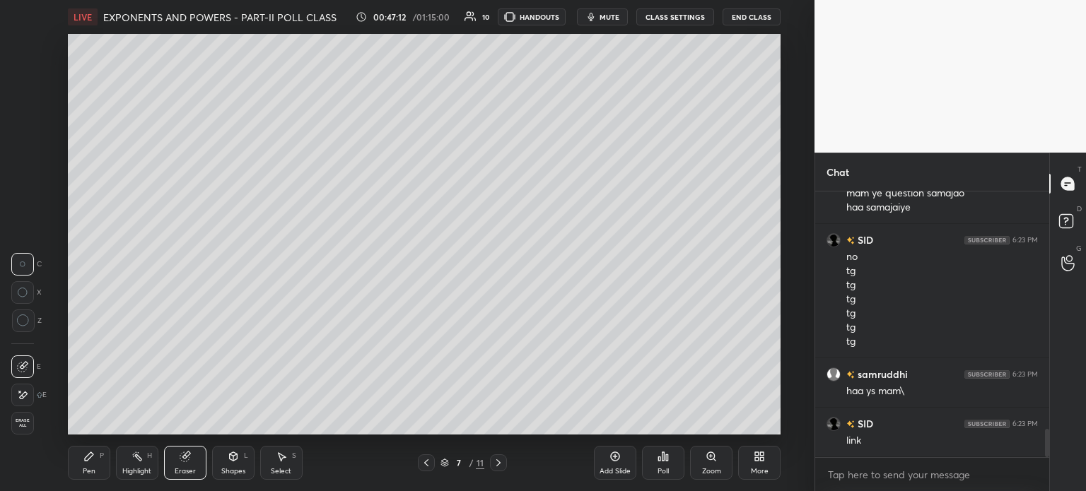
click at [22, 392] on icon at bounding box center [22, 395] width 11 height 12
click at [848, 471] on textarea at bounding box center [931, 475] width 211 height 23
type textarea "x"
paste textarea "[URL][DOMAIN_NAME]"
type textarea "[URL][DOMAIN_NAME]"
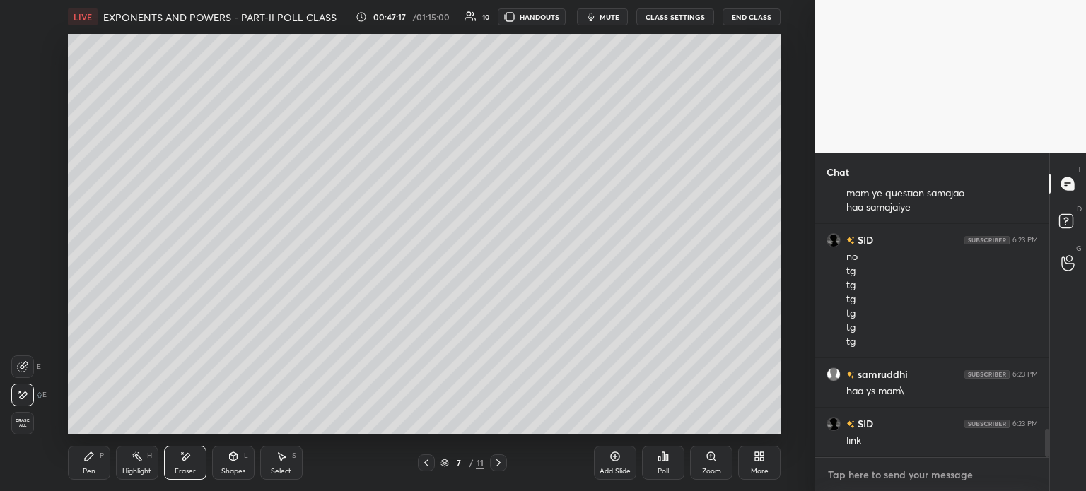
type textarea "x"
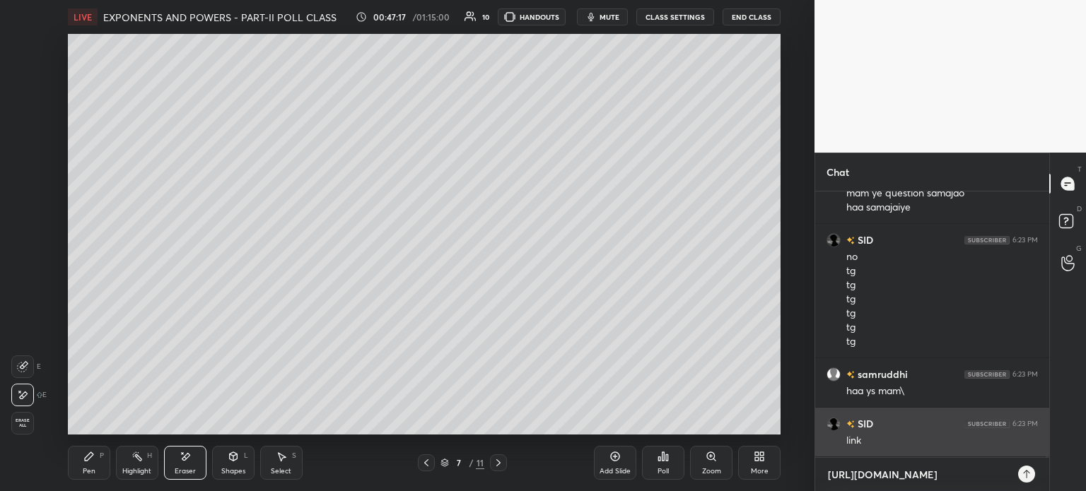
scroll to position [295, 230]
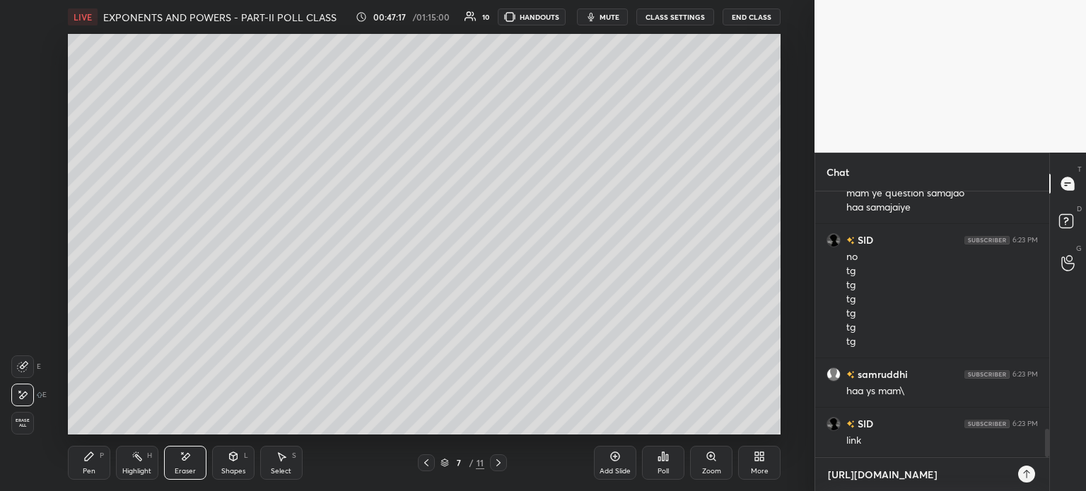
type textarea "[URL][DOMAIN_NAME]"
click at [1024, 476] on icon at bounding box center [1026, 474] width 11 height 11
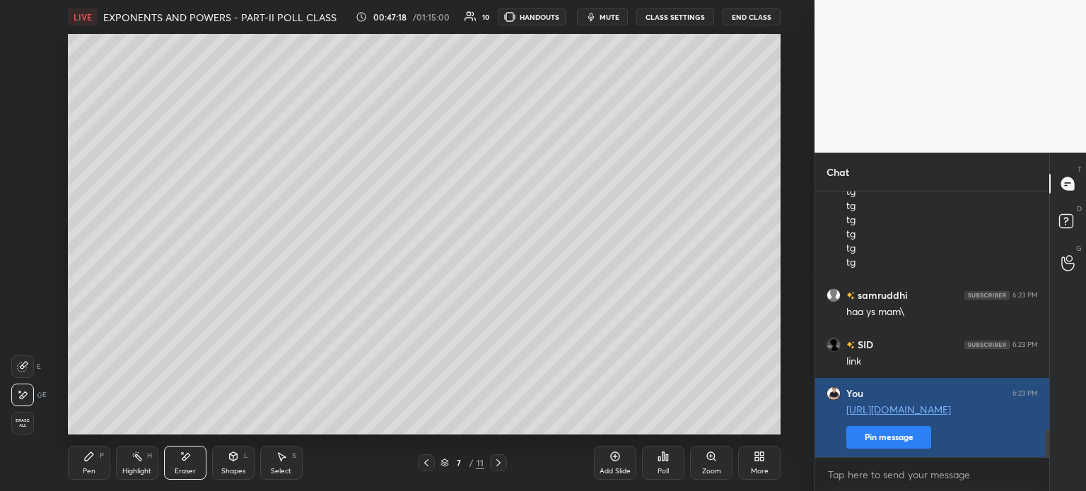
click at [886, 439] on button "Pin message" at bounding box center [888, 437] width 85 height 23
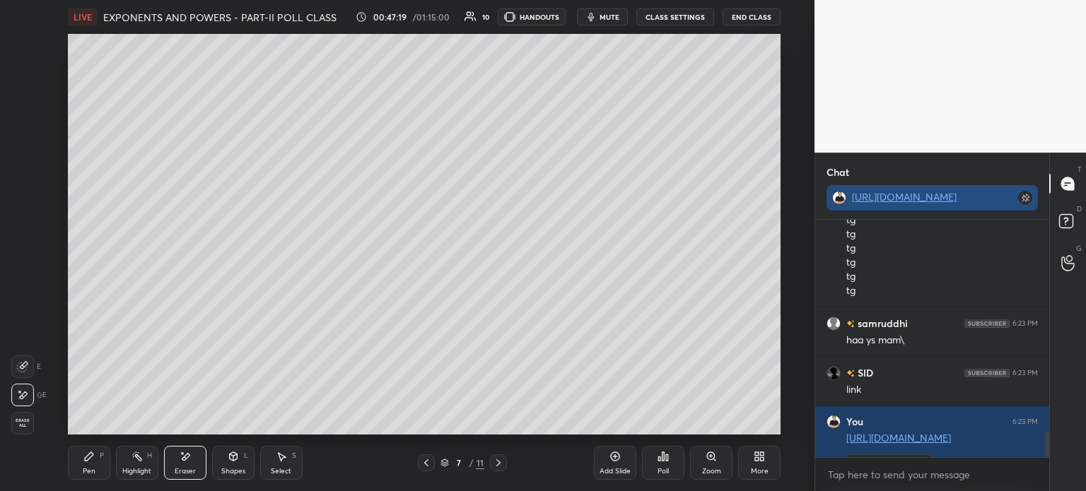
scroll to position [2396, 0]
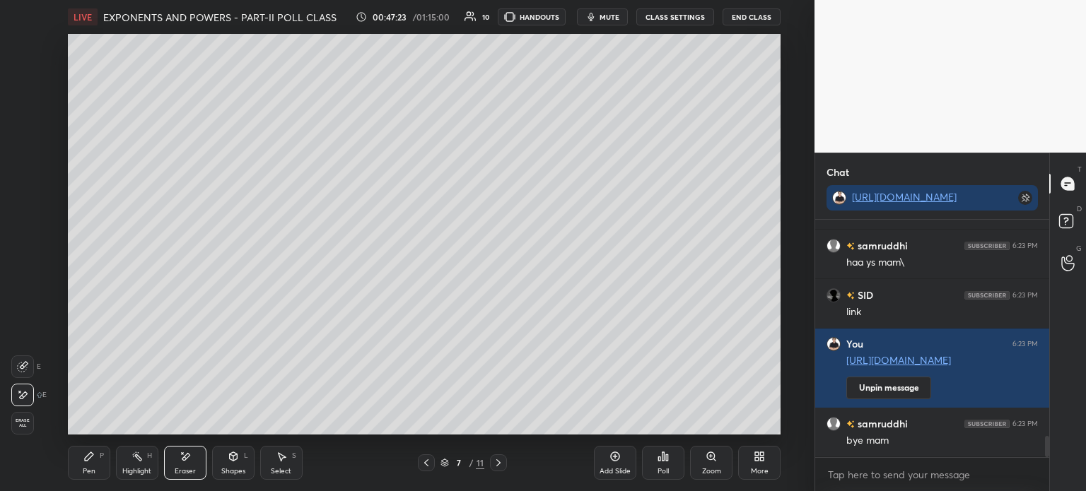
click at [749, 22] on button "End Class" at bounding box center [751, 16] width 58 height 17
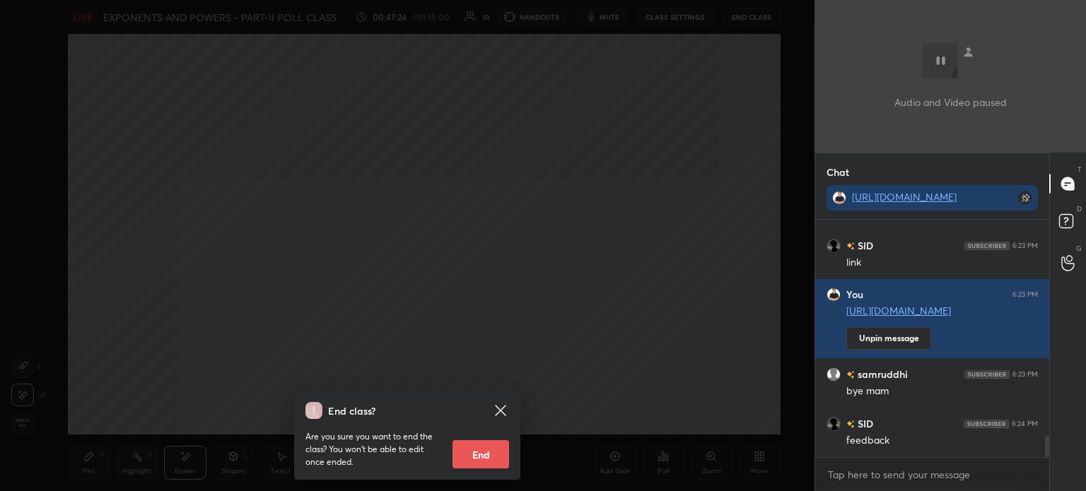
click at [498, 464] on button "End" at bounding box center [480, 454] width 57 height 28
type textarea "x"
